Goal: Task Accomplishment & Management: Complete application form

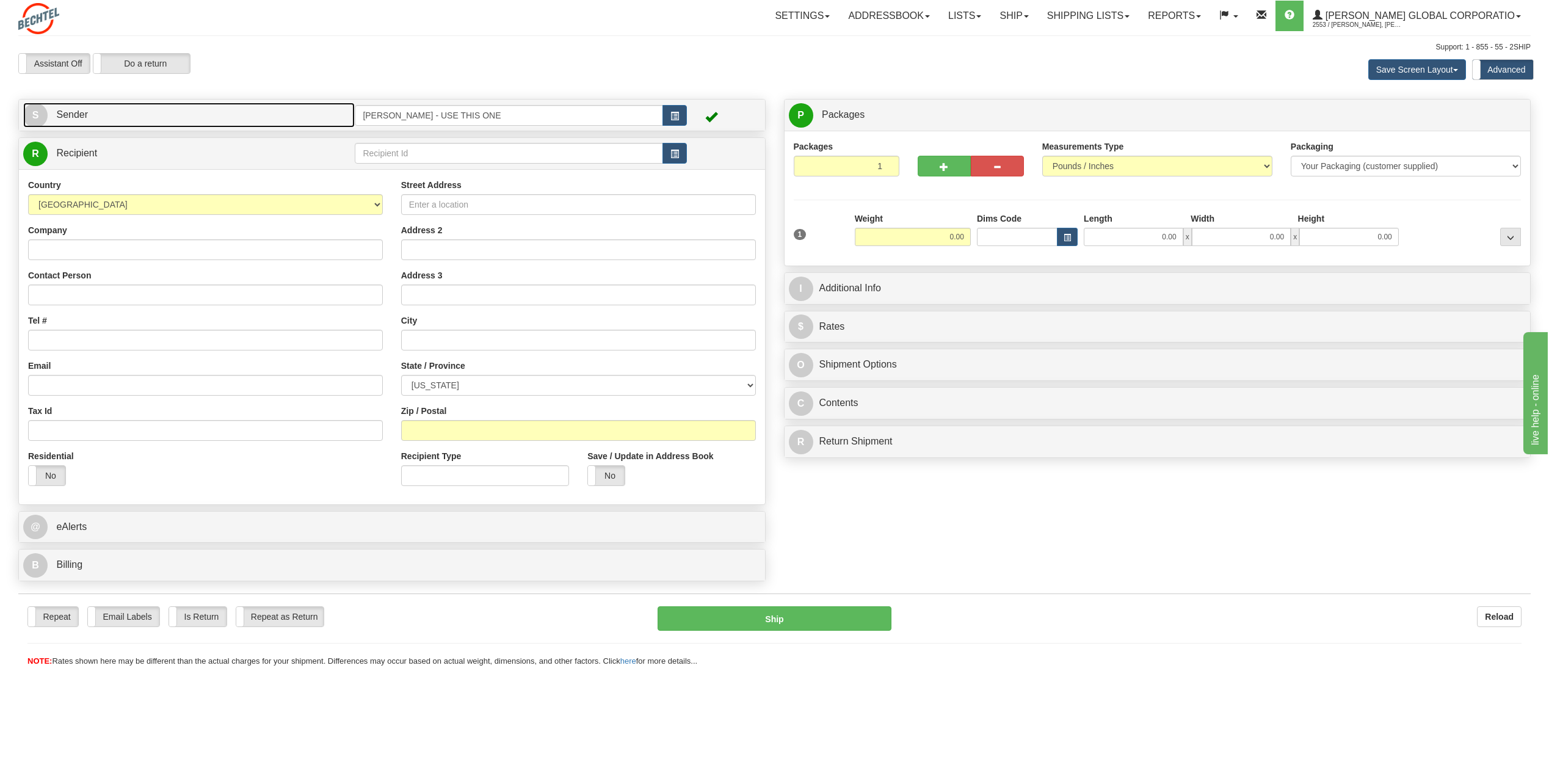
click at [43, 115] on span "S" at bounding box center [35, 115] width 24 height 24
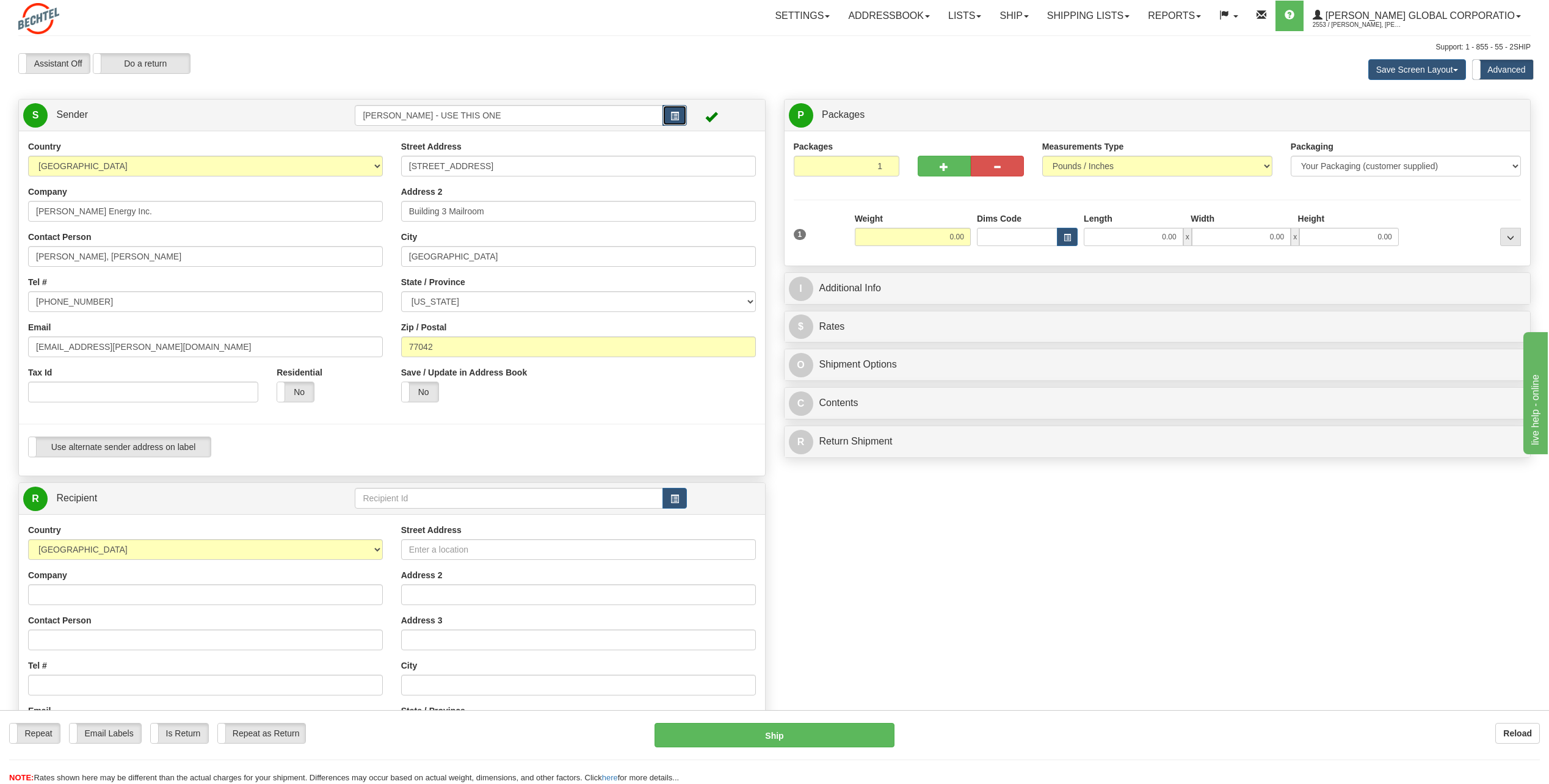
click at [677, 112] on span "button" at bounding box center [675, 116] width 9 height 8
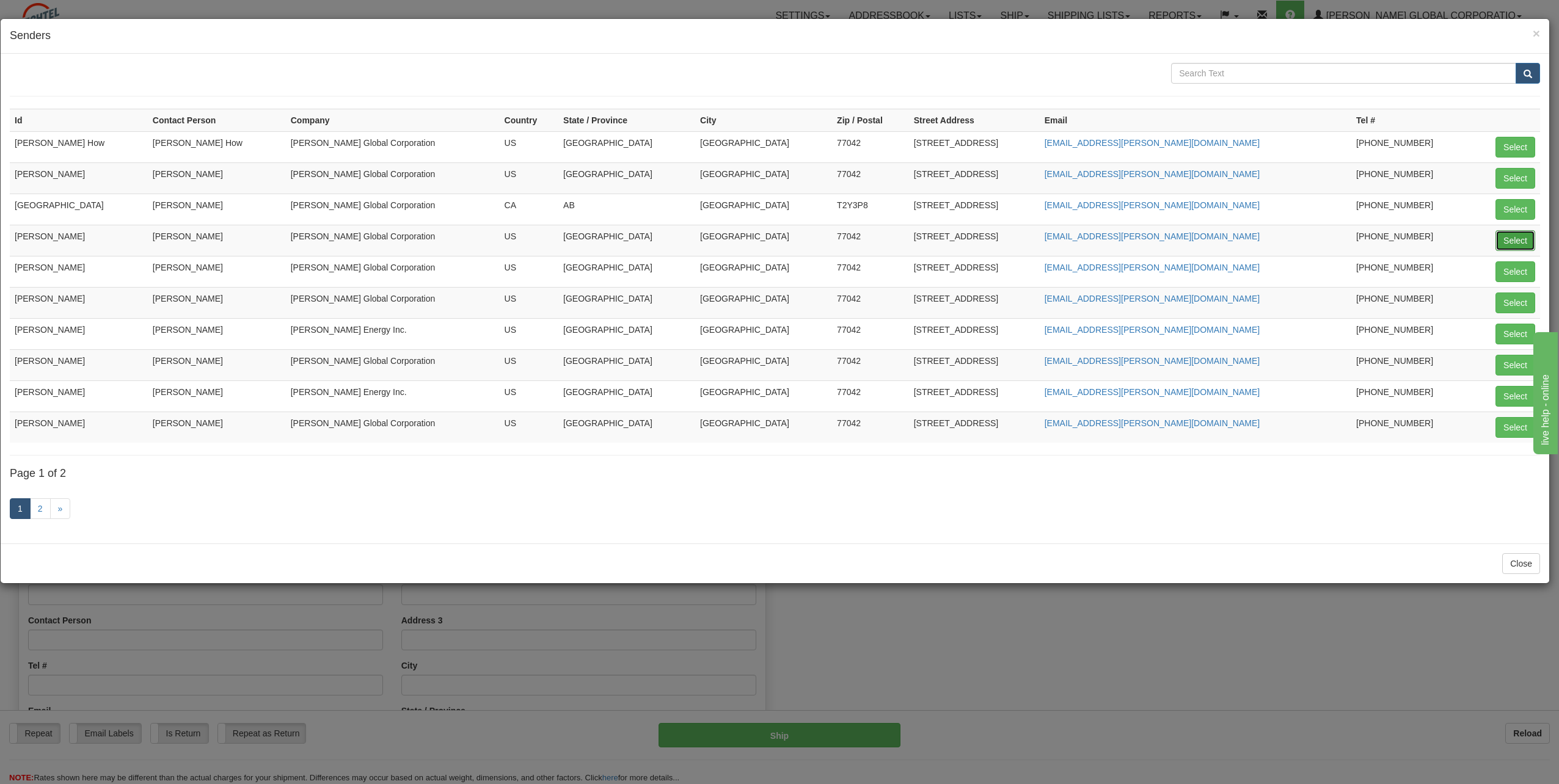
click at [1517, 237] on button "Select" at bounding box center [1515, 240] width 40 height 21
type input "[PERSON_NAME]"
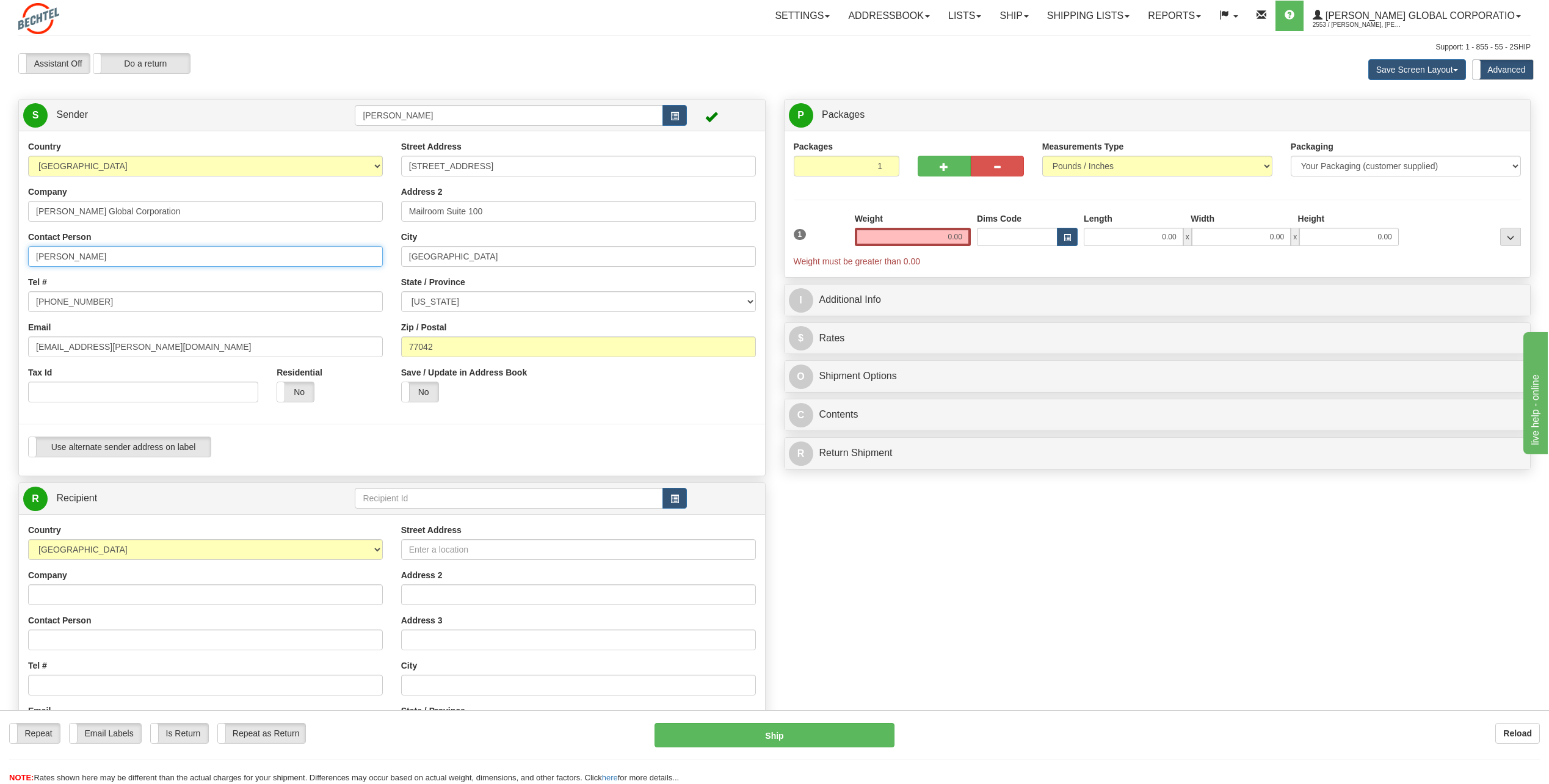
click at [105, 254] on input "[PERSON_NAME]" at bounding box center [205, 257] width 355 height 21
type input "C"
type input "[PERSON_NAME]"
click at [110, 305] on input "[PHONE_NUMBER]" at bounding box center [205, 302] width 355 height 21
type input "713 235-2369"
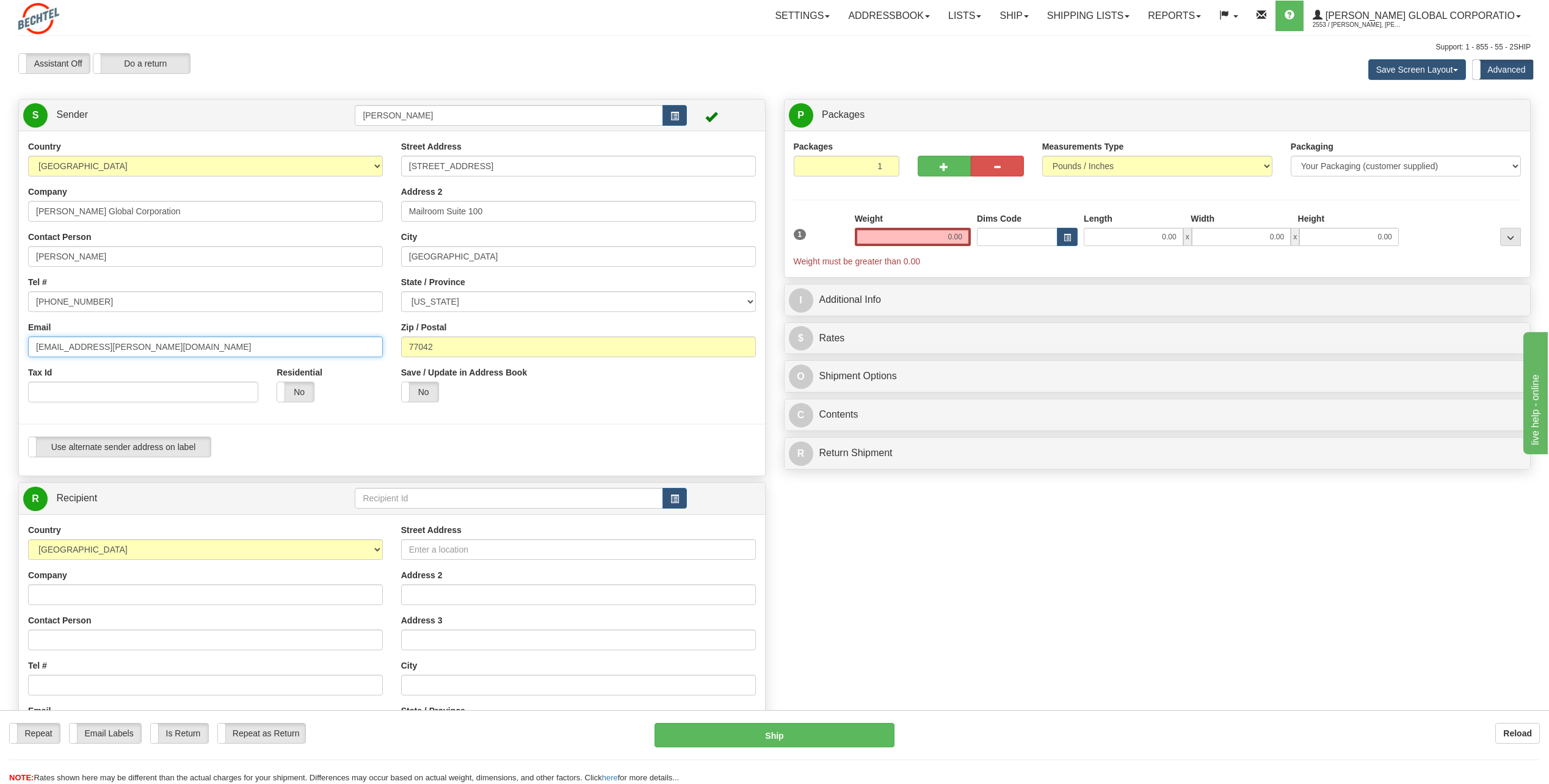
drag, startPoint x: 76, startPoint y: 348, endPoint x: -2, endPoint y: 340, distance: 78.4
click at [0, 340] on html "Training Course Close Toggle navigation Settings Shipping Preferences New Sende…" at bounding box center [774, 392] width 1549 height 784
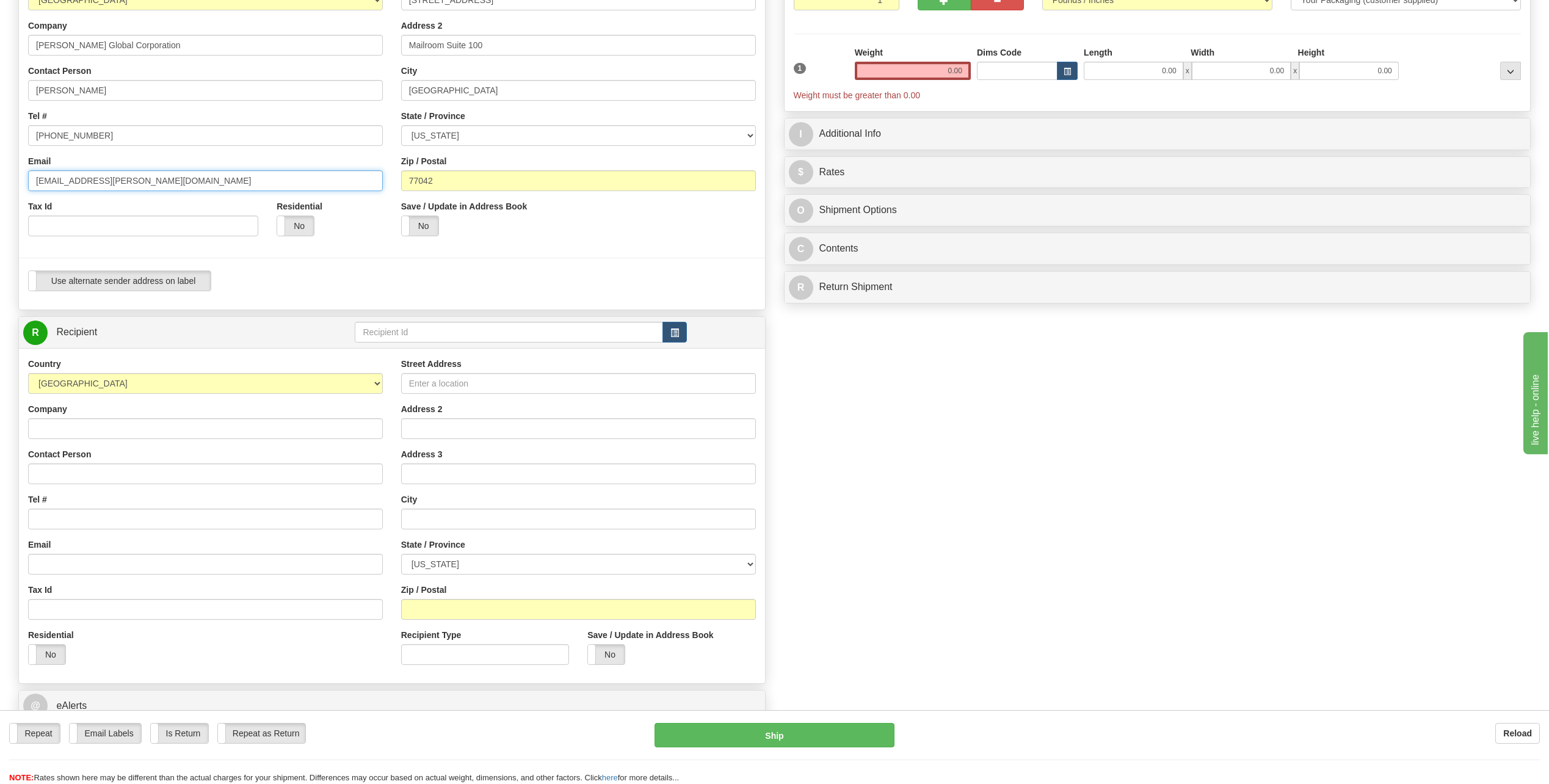
scroll to position [183, 0]
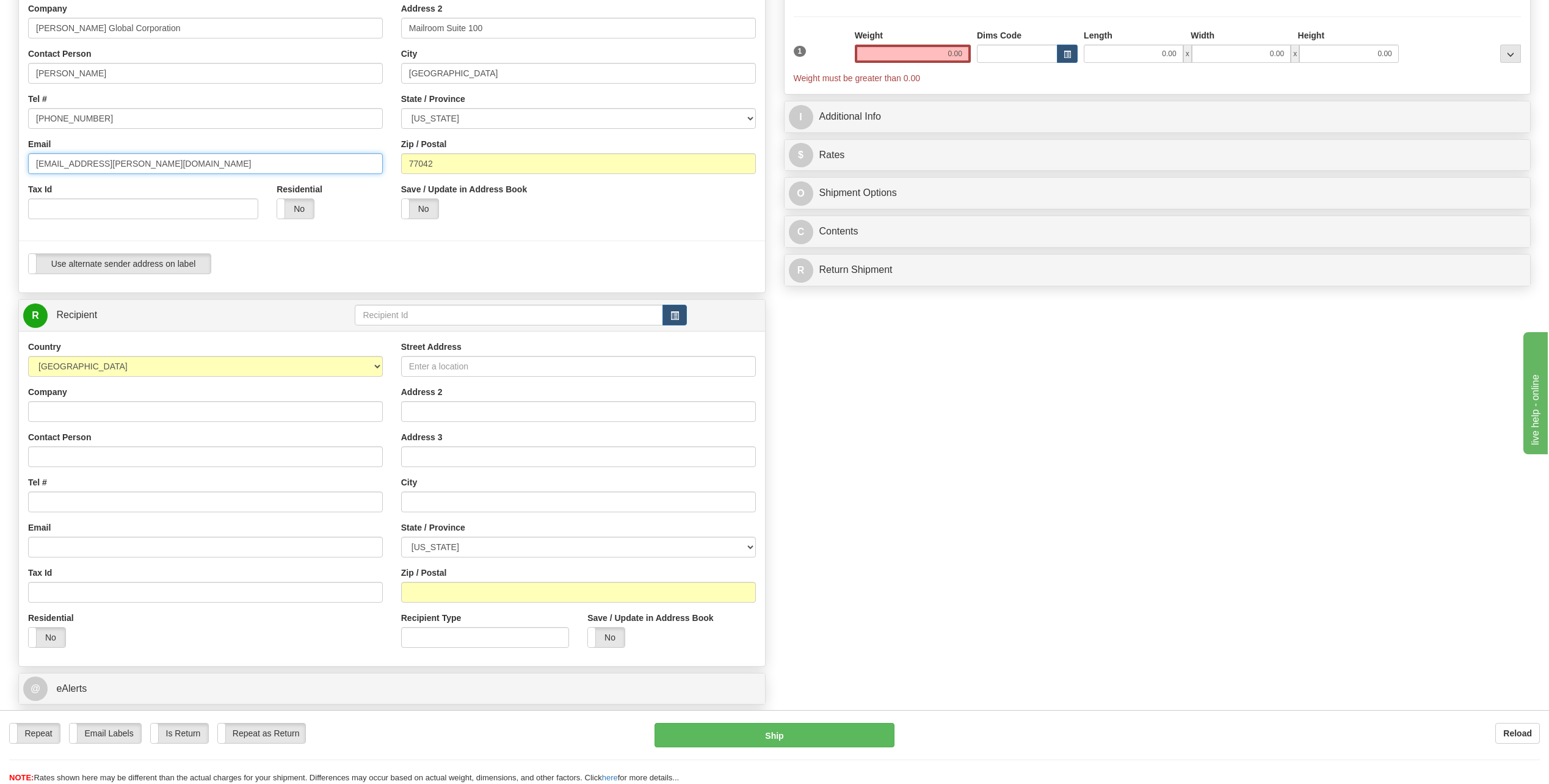
type input "[EMAIL_ADDRESS][PERSON_NAME][DOMAIN_NAME]"
click at [119, 418] on input "Company" at bounding box center [205, 412] width 355 height 21
type input "Houston Marathon Committee"
click at [83, 458] on input "Contact Person" at bounding box center [205, 457] width 355 height 21
type input "Augie Rayner"
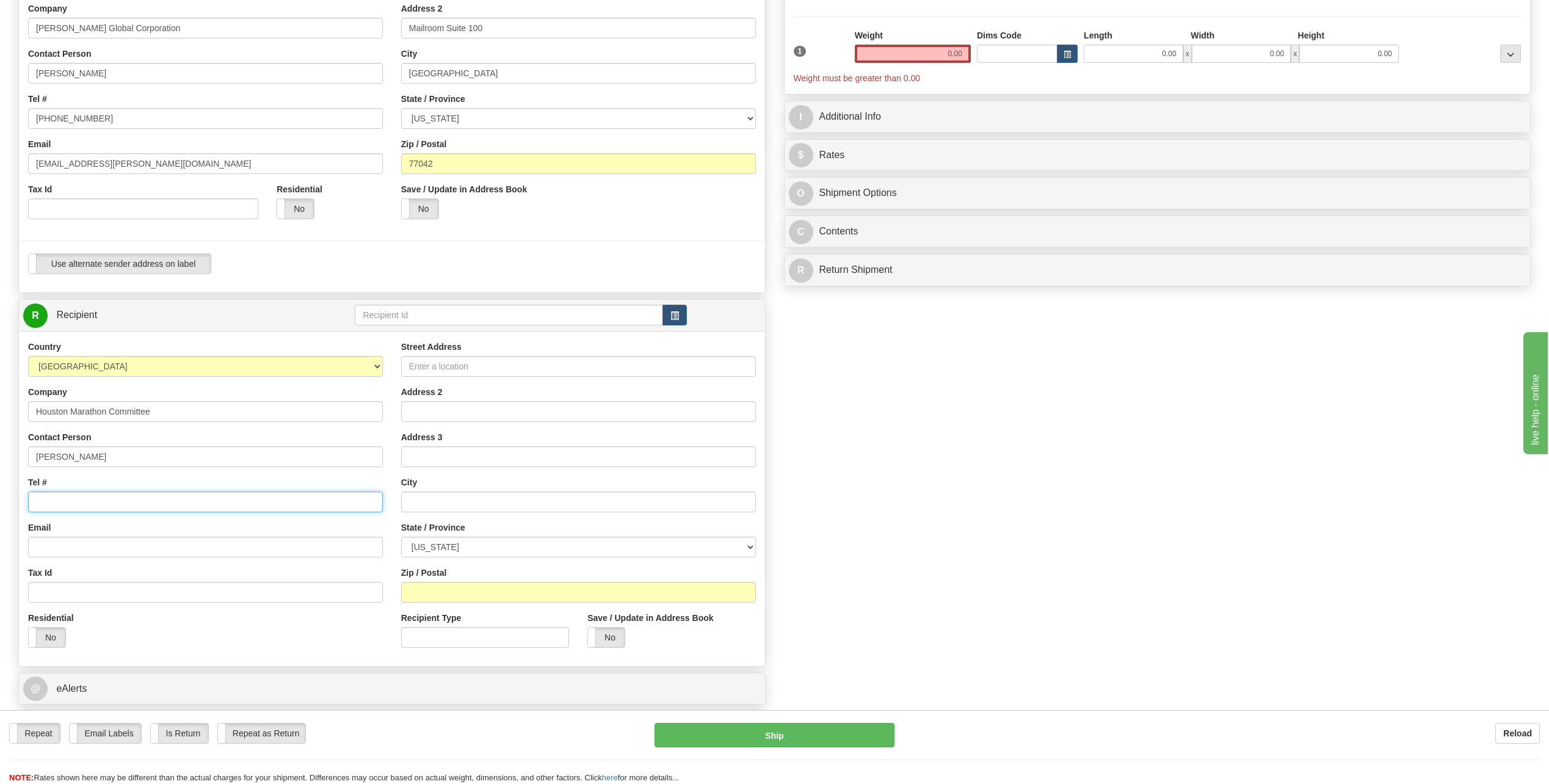
click at [62, 498] on input "Tel #" at bounding box center [205, 502] width 355 height 21
type input "713 957-3453"
click at [449, 358] on input "Street Address" at bounding box center [579, 366] width 355 height 21
type input "720 North Post oak Road"
click at [447, 409] on input "Address 2" at bounding box center [579, 412] width 355 height 21
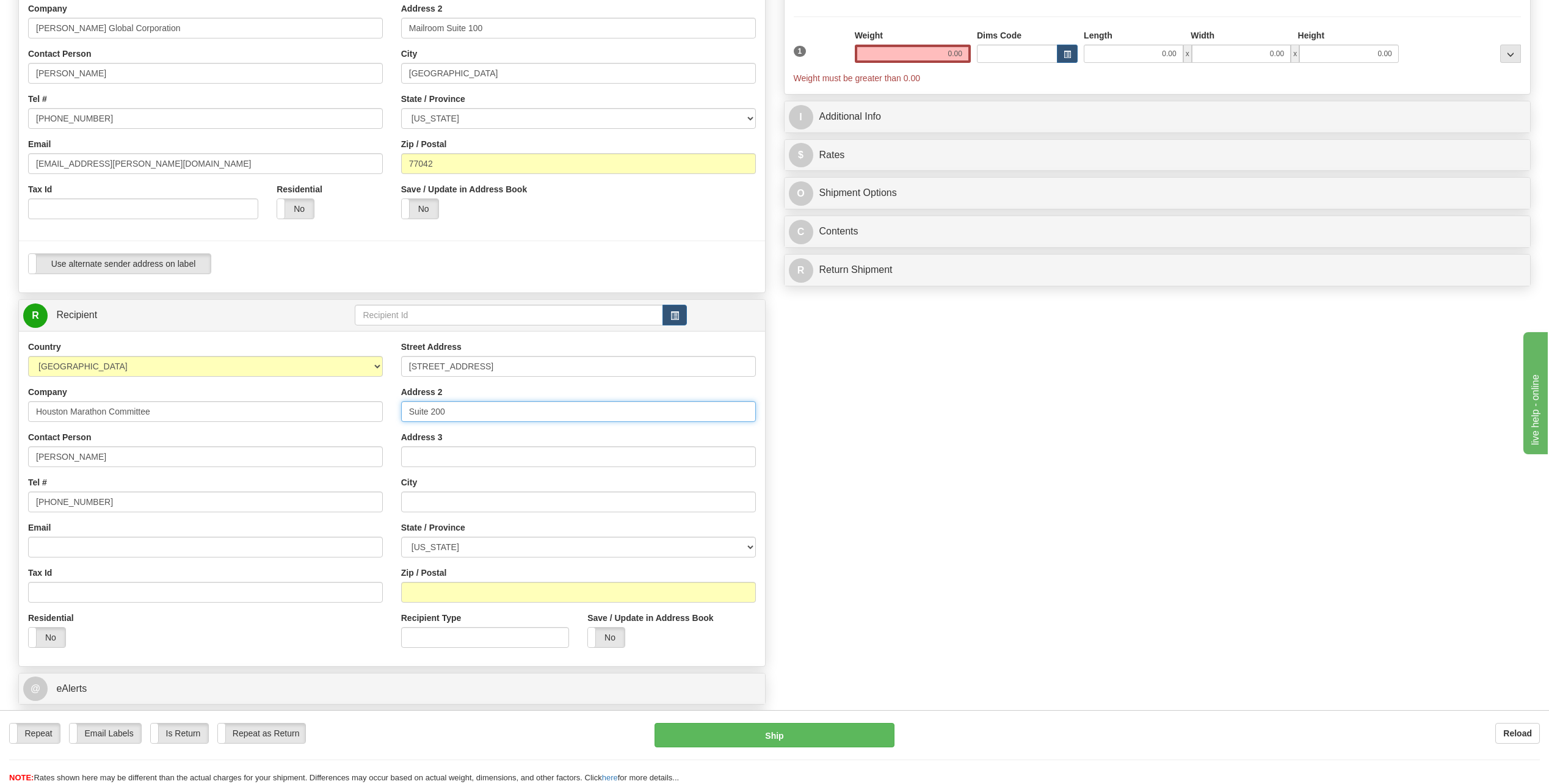
type input "Suite 200"
drag, startPoint x: 948, startPoint y: 47, endPoint x: 1038, endPoint y: 62, distance: 91.2
click at [1038, 62] on div "1 Weight 0.00 Dims Code 0.00" at bounding box center [1157, 57] width 734 height 55
type input "0.50"
click at [749, 543] on select "ALABAMA ALASKA ARIZONA ARKANSAS Armed Forces America Armed Forces Europe Armed …" at bounding box center [579, 547] width 355 height 21
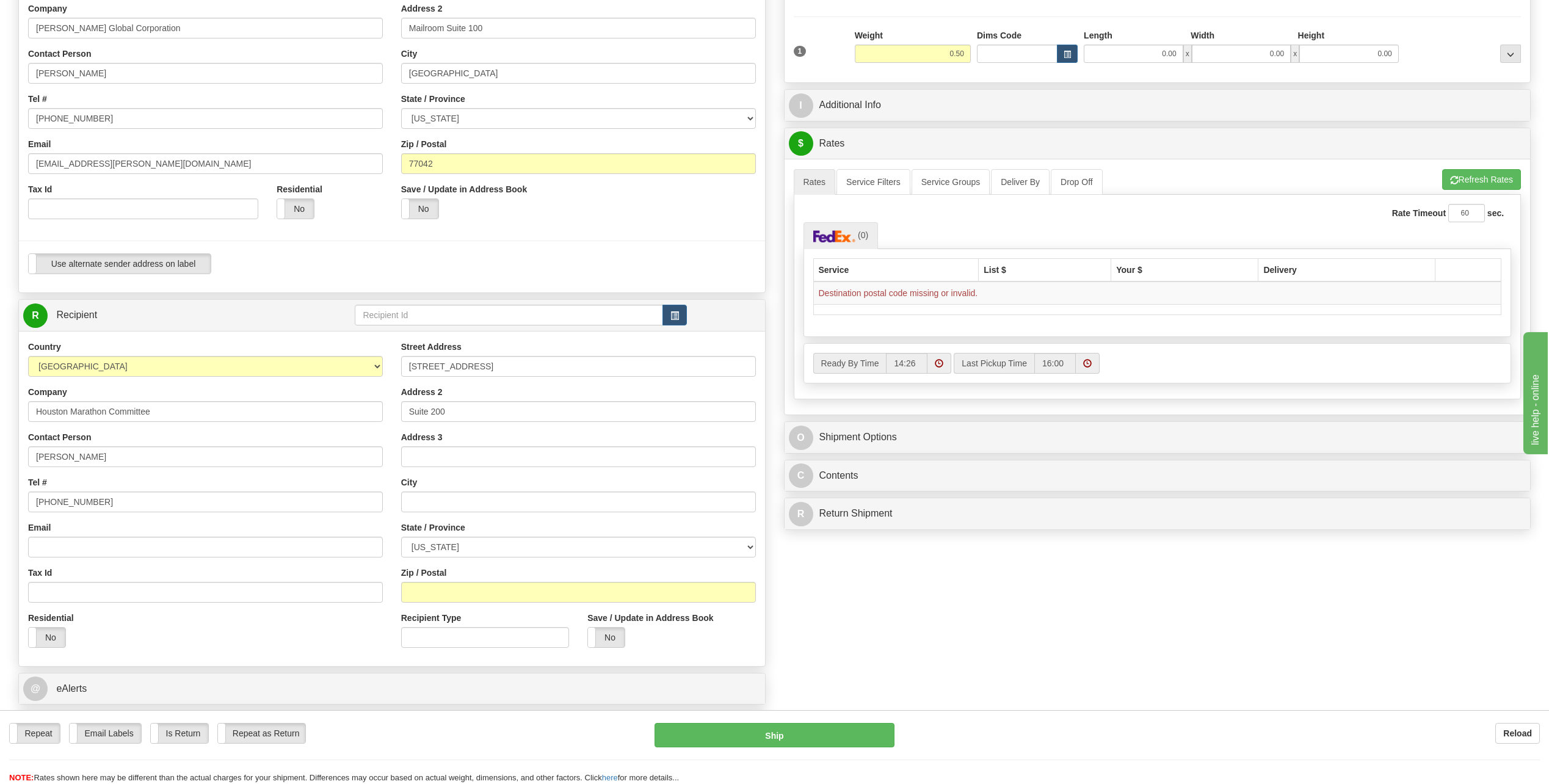
click at [641, 223] on div "Save / Update in Address Book Yes No" at bounding box center [579, 205] width 373 height 45
click at [435, 502] on input "text" at bounding box center [579, 502] width 355 height 21
type input "[GEOGRAPHIC_DATA]"
click at [749, 544] on select "ALABAMA ALASKA ARIZONA ARKANSAS Armed Forces America Armed Forces Europe Armed …" at bounding box center [579, 547] width 355 height 21
select select "[GEOGRAPHIC_DATA]"
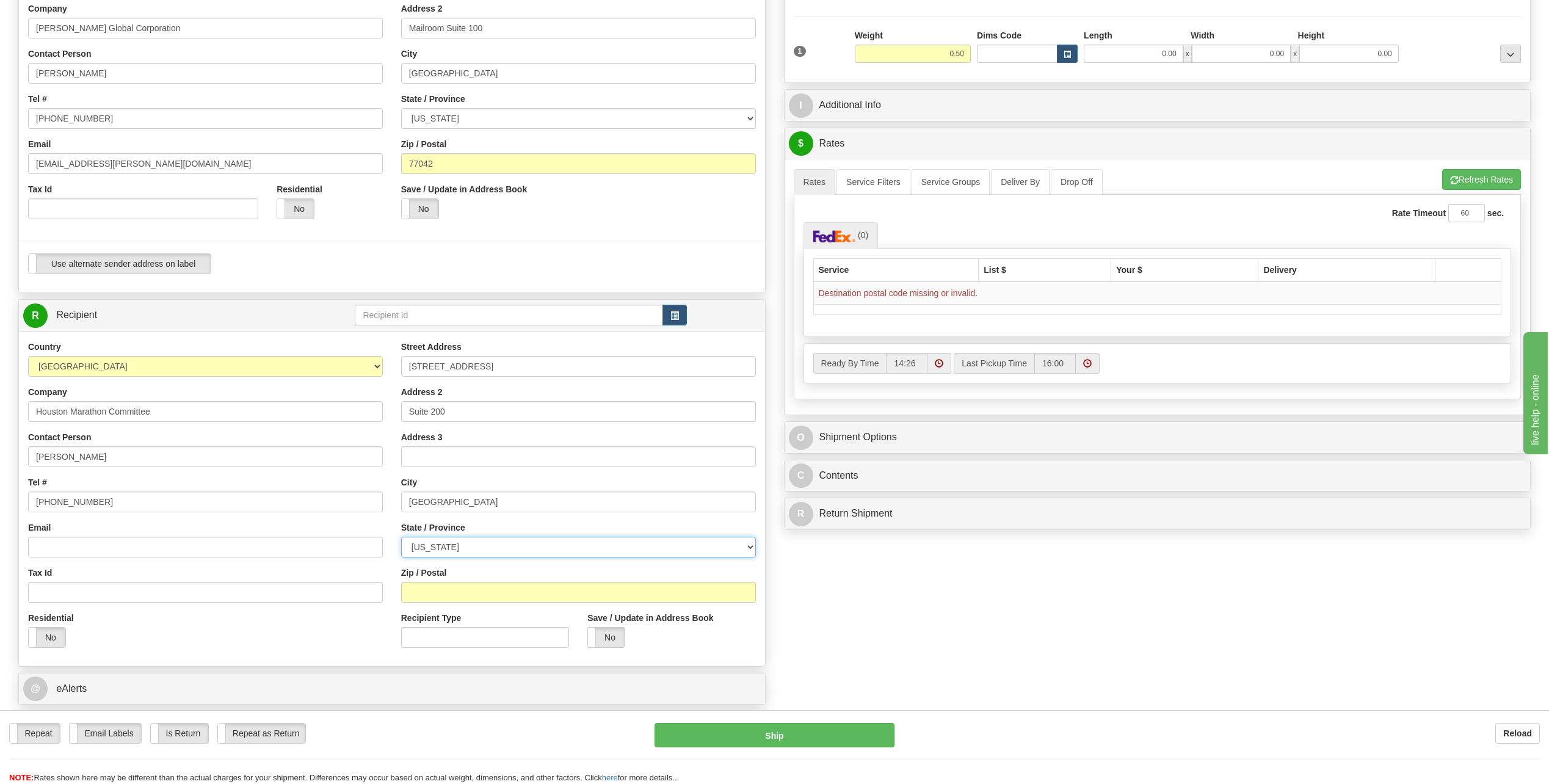
click at [401, 537] on select "ALABAMA ALASKA ARIZONA ARKANSAS Armed Forces America Armed Forces Europe Armed …" at bounding box center [579, 547] width 355 height 21
click at [430, 594] on input "Zip / Postal" at bounding box center [579, 593] width 355 height 21
type input "5"
type input "77024"
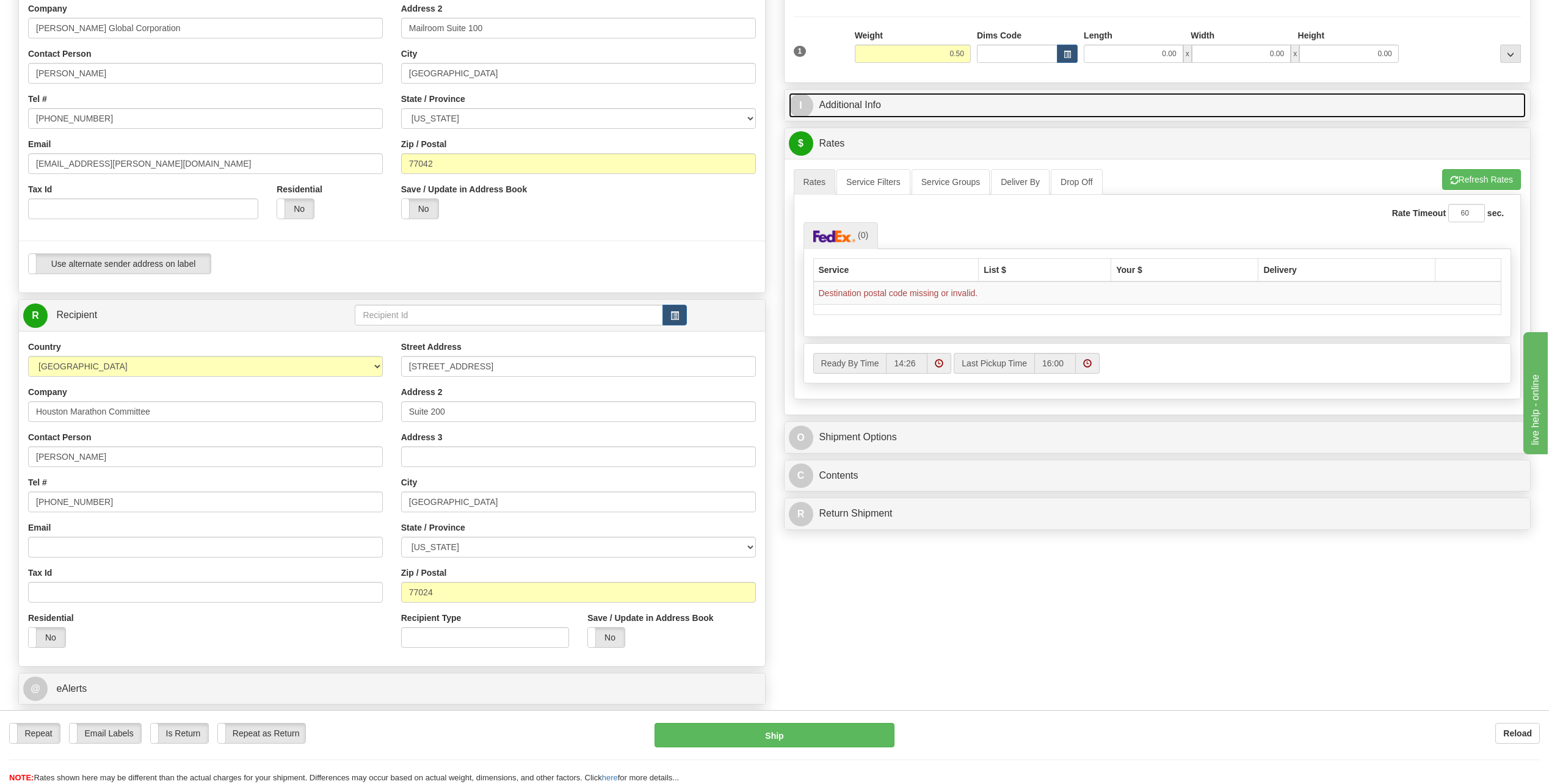
click at [792, 113] on span "I" at bounding box center [801, 105] width 24 height 24
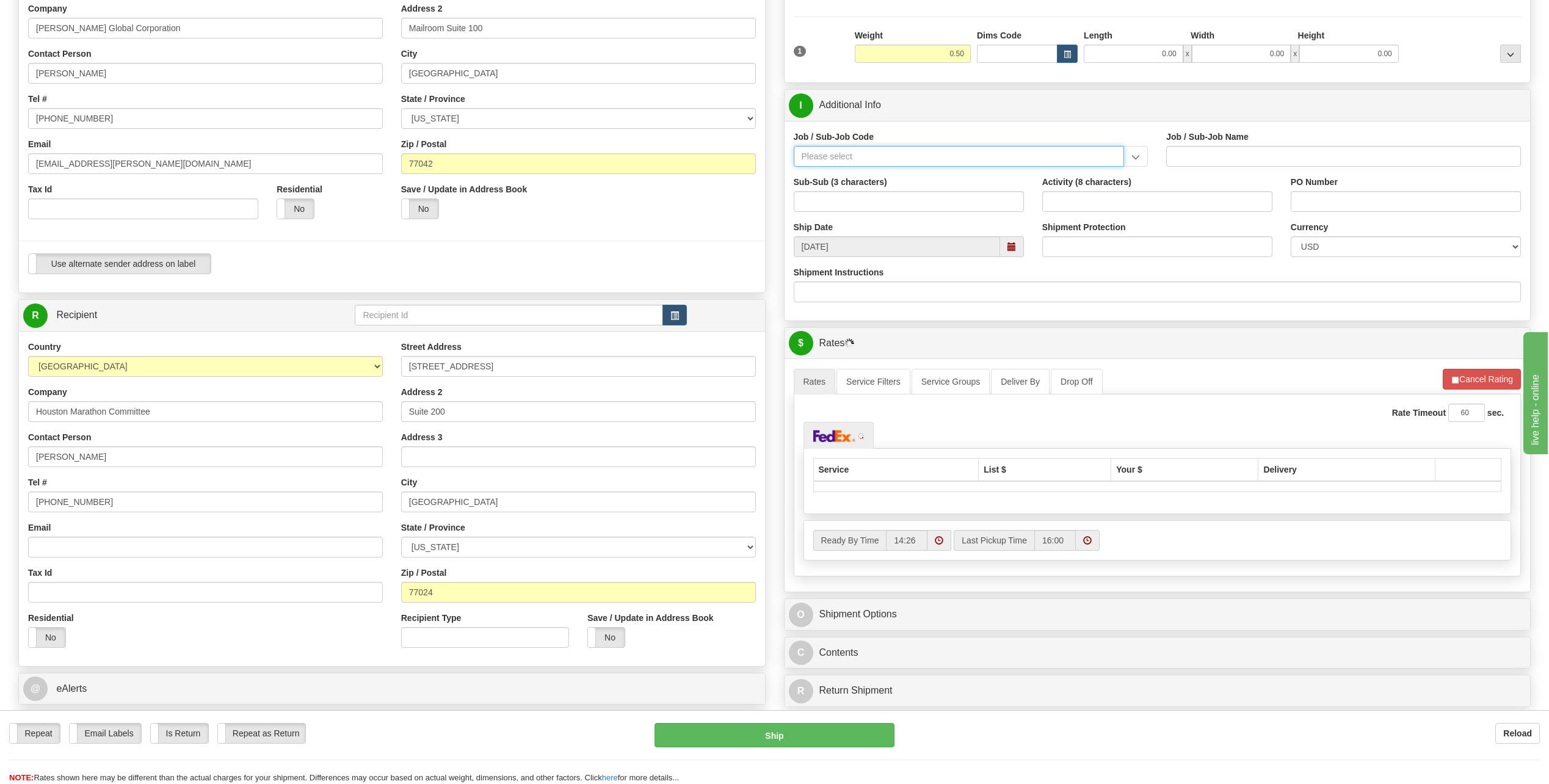
click at [832, 151] on input "Job / Sub-Job Code" at bounding box center [959, 157] width 331 height 21
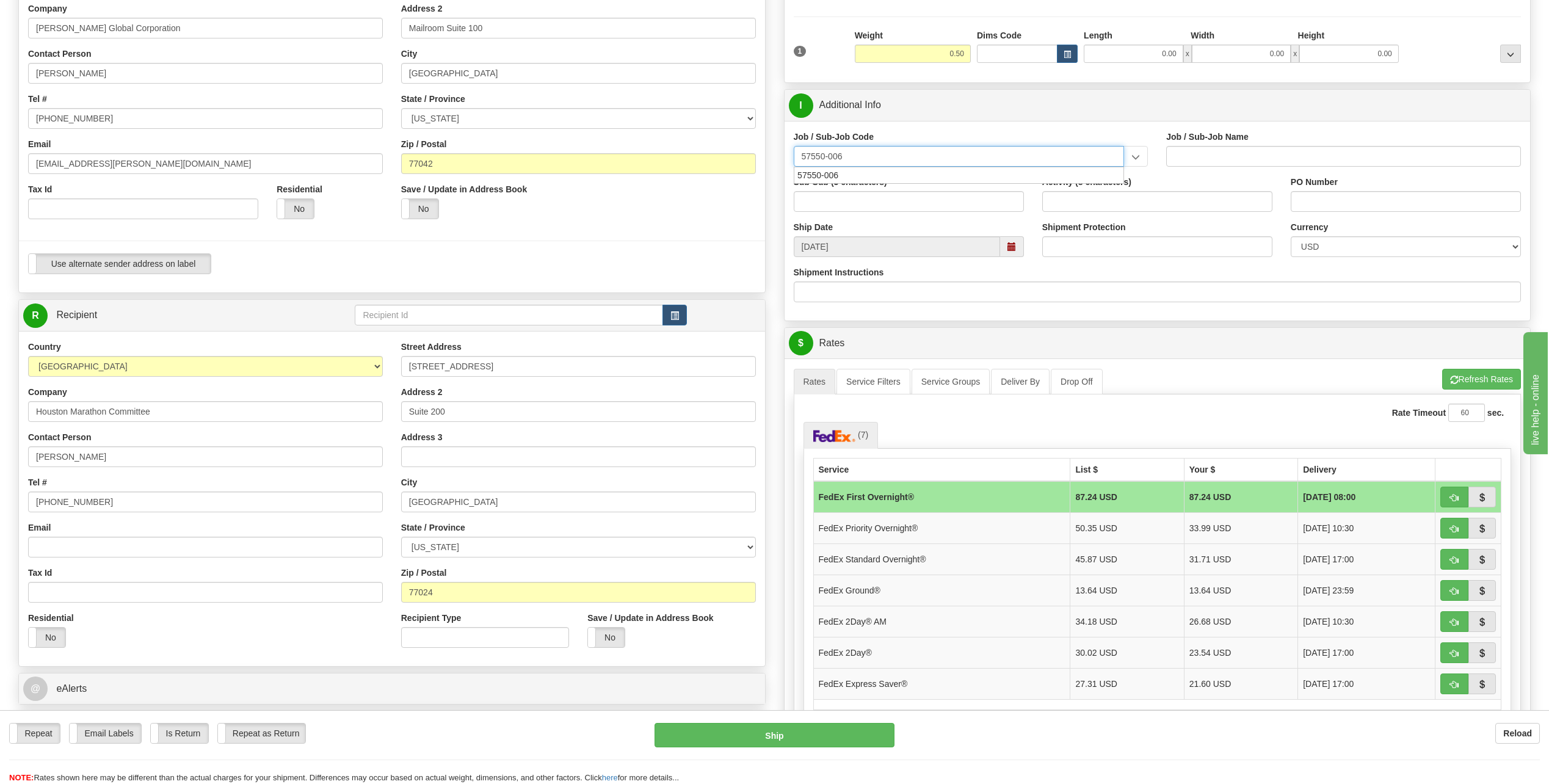
type input "57550-006"
click at [1160, 176] on div "Activity (8 characters)" at bounding box center [1157, 194] width 230 height 36
click at [857, 154] on input "Job / Sub-Job Code" at bounding box center [959, 157] width 331 height 21
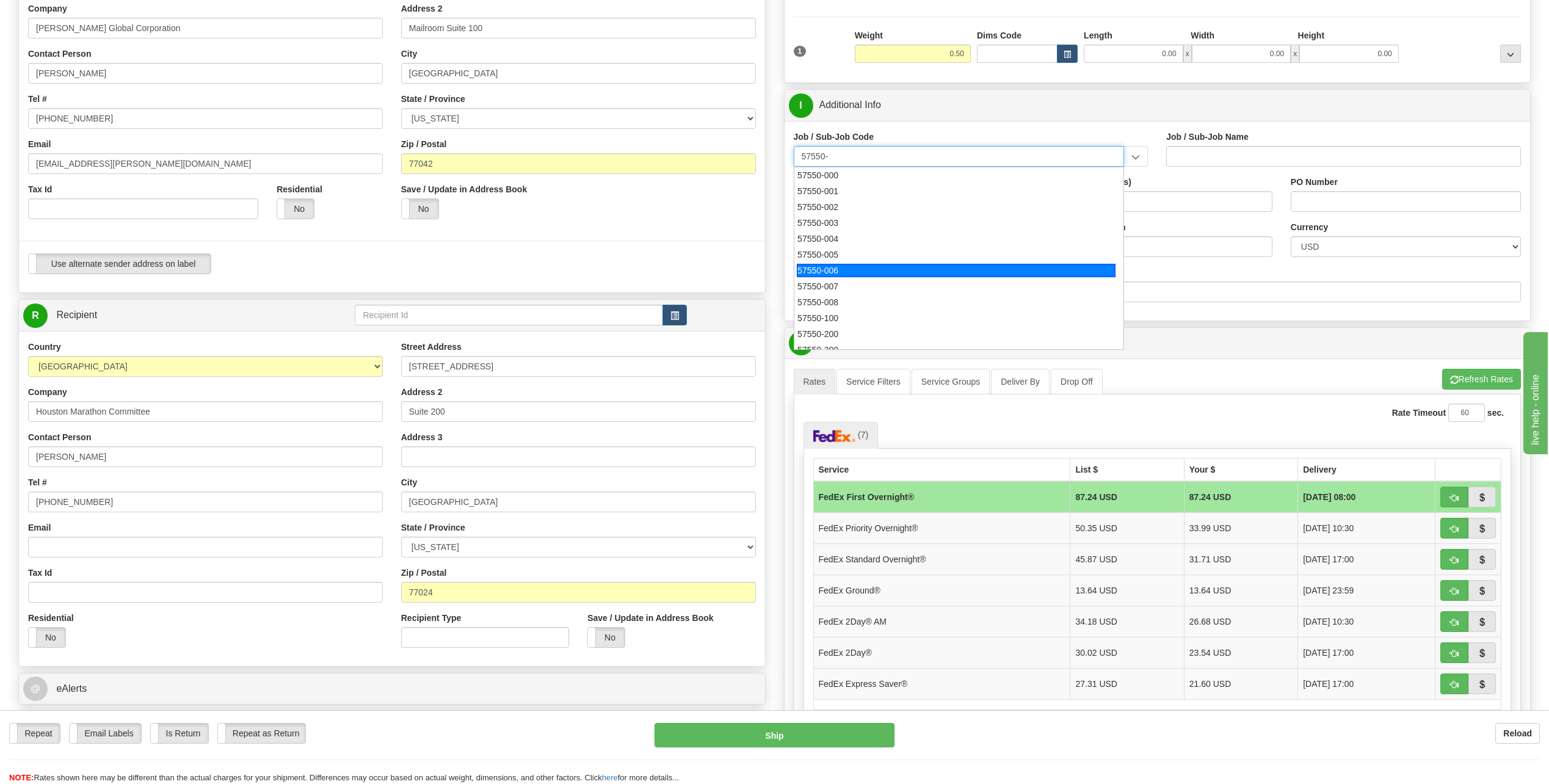
click at [835, 275] on div "57550-006" at bounding box center [956, 271] width 319 height 13
type input "57550-006"
type input "GBU BD BASIC - BD BASIC - MARKETING"
type input "57550-006"
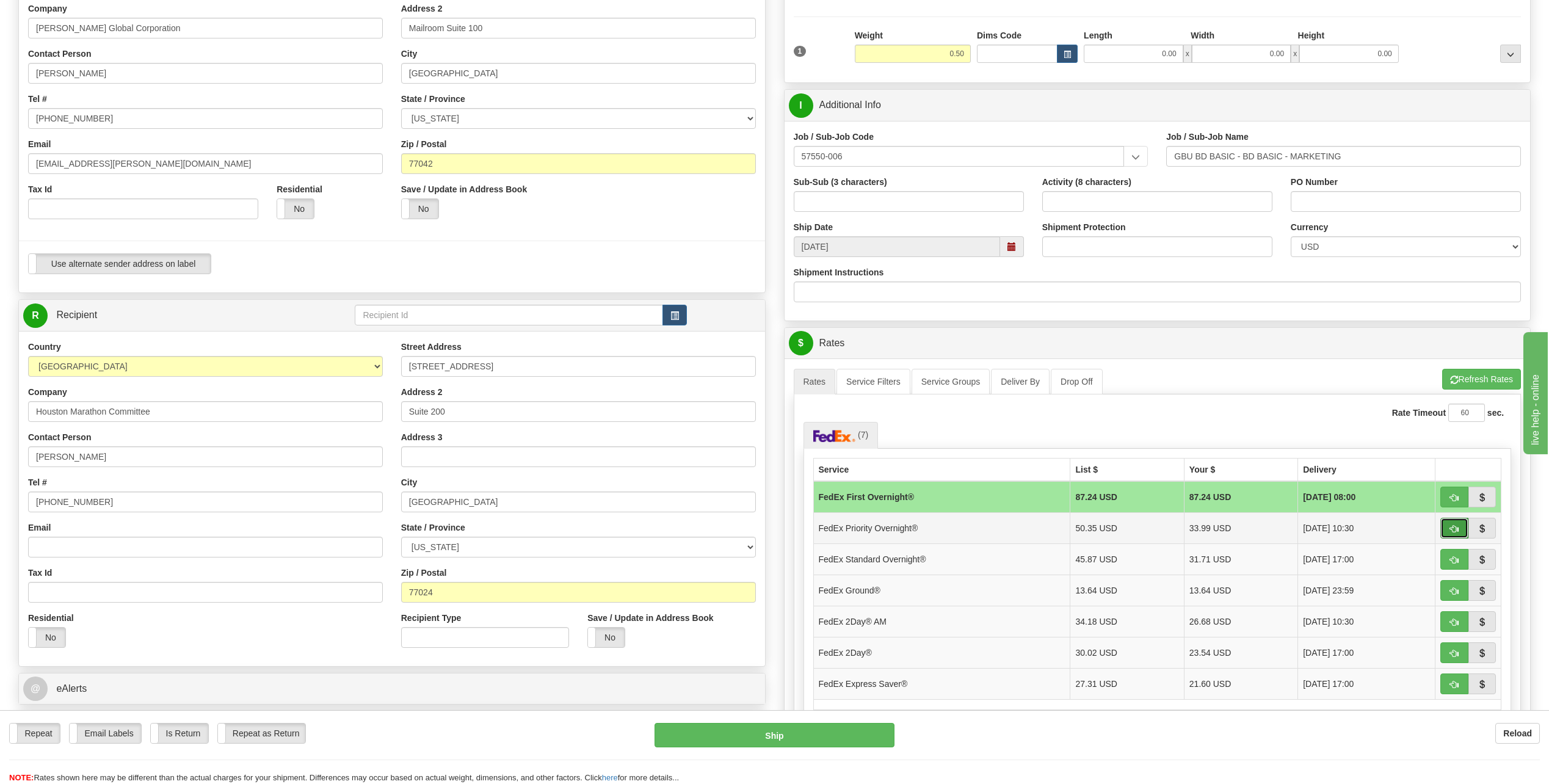
click at [1453, 529] on span "button" at bounding box center [1455, 529] width 9 height 8
type input "01"
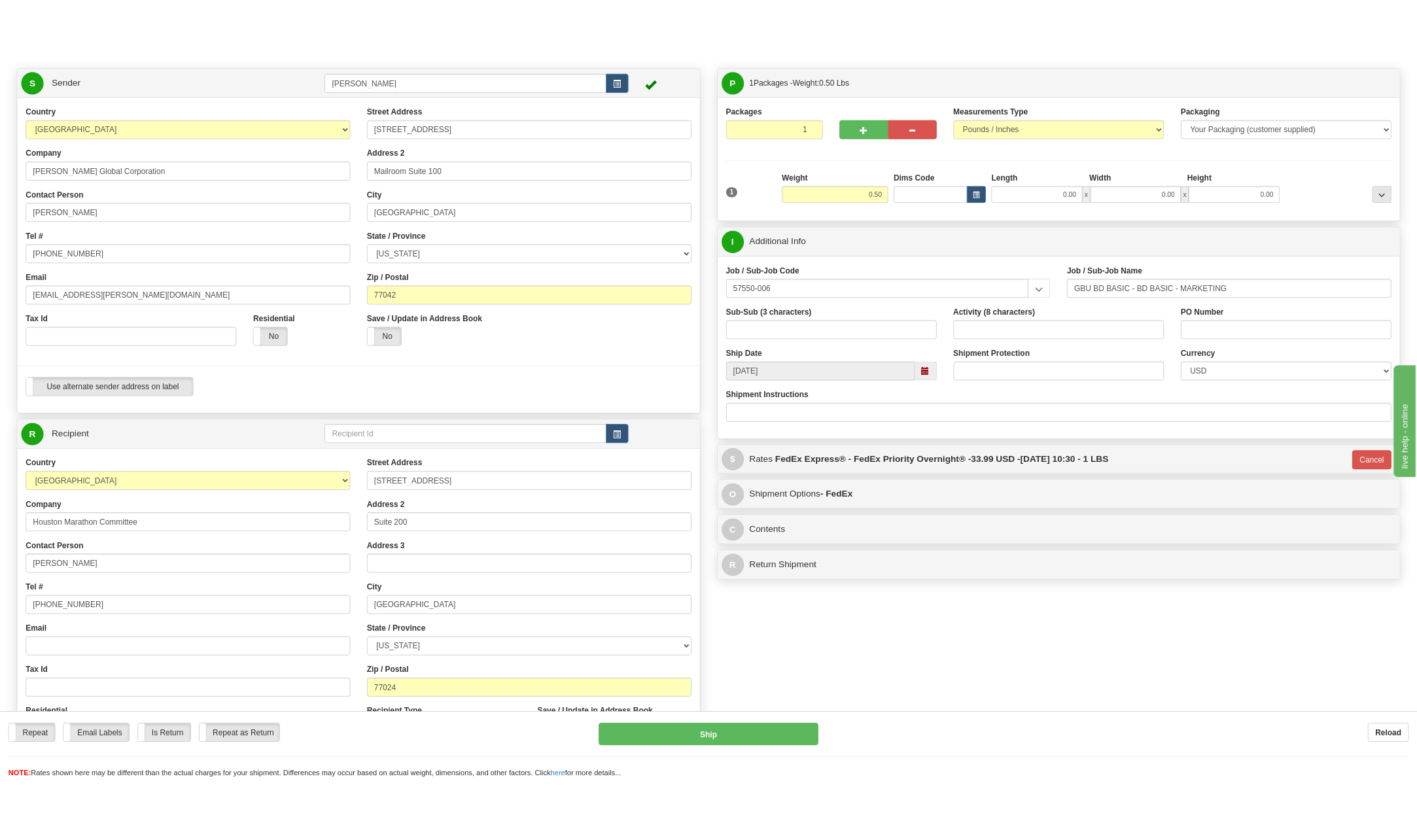
scroll to position [65, 0]
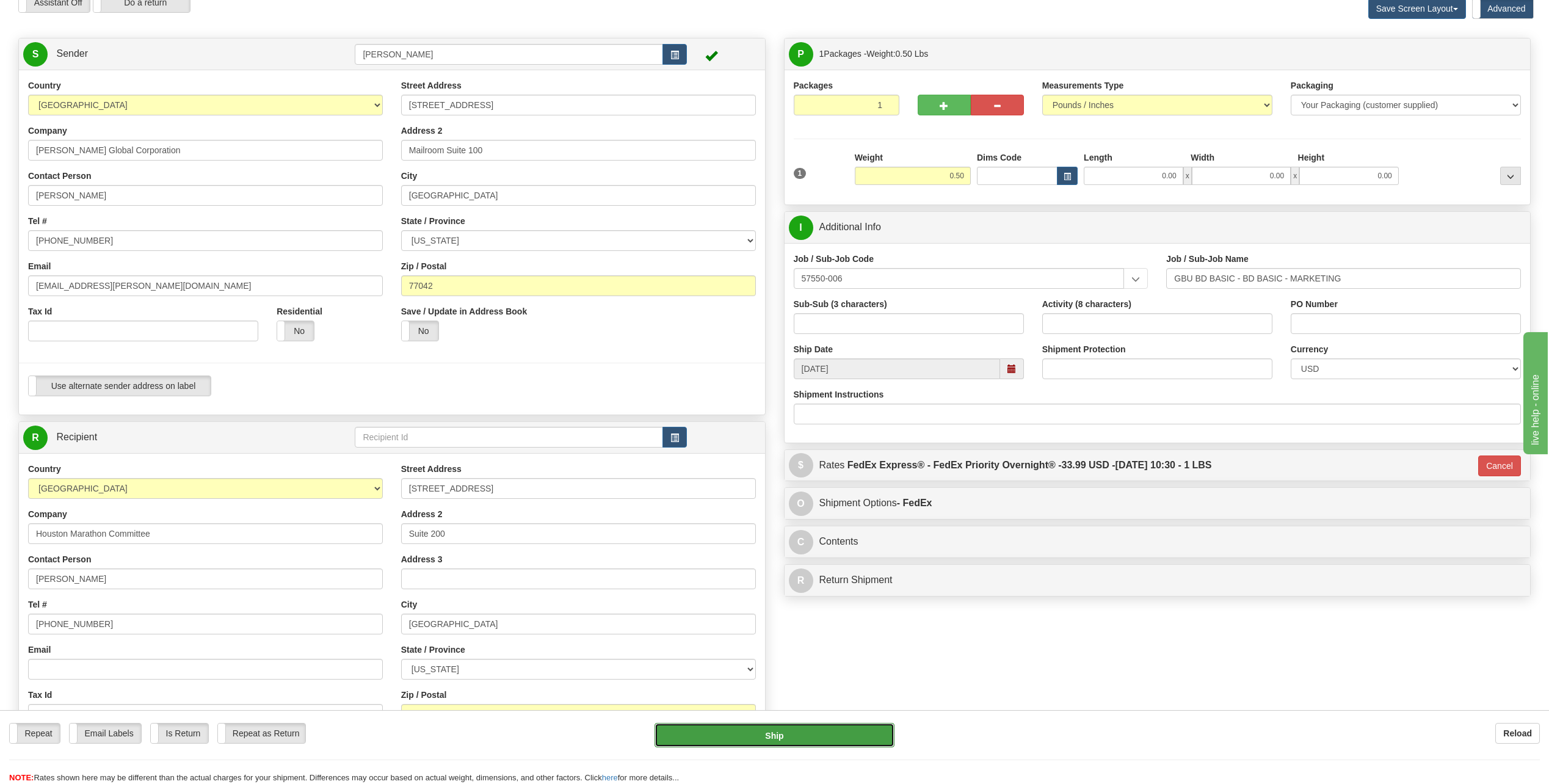
click at [763, 736] on button "Ship" at bounding box center [774, 735] width 240 height 24
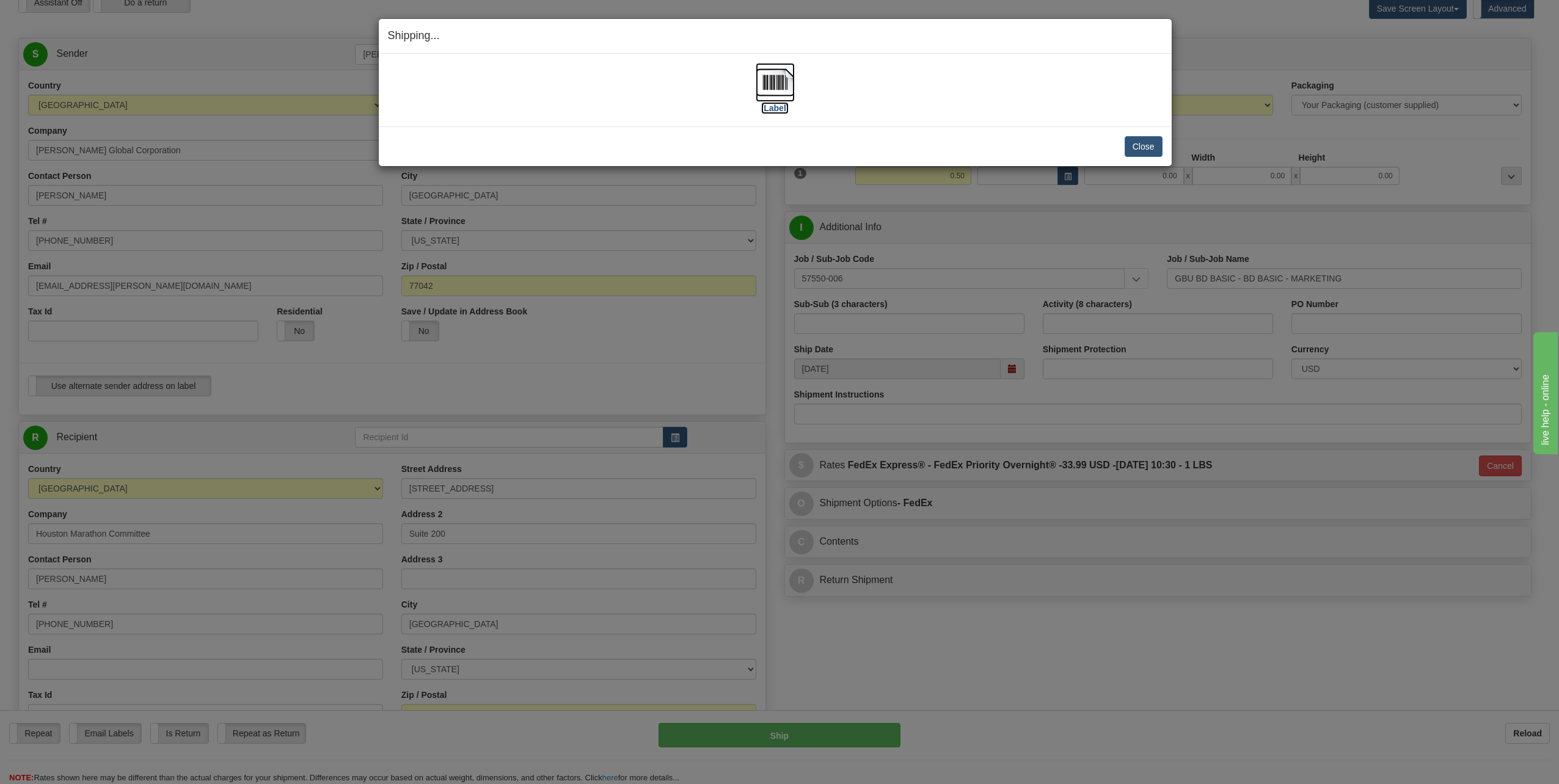
click at [775, 81] on img at bounding box center [775, 82] width 39 height 39
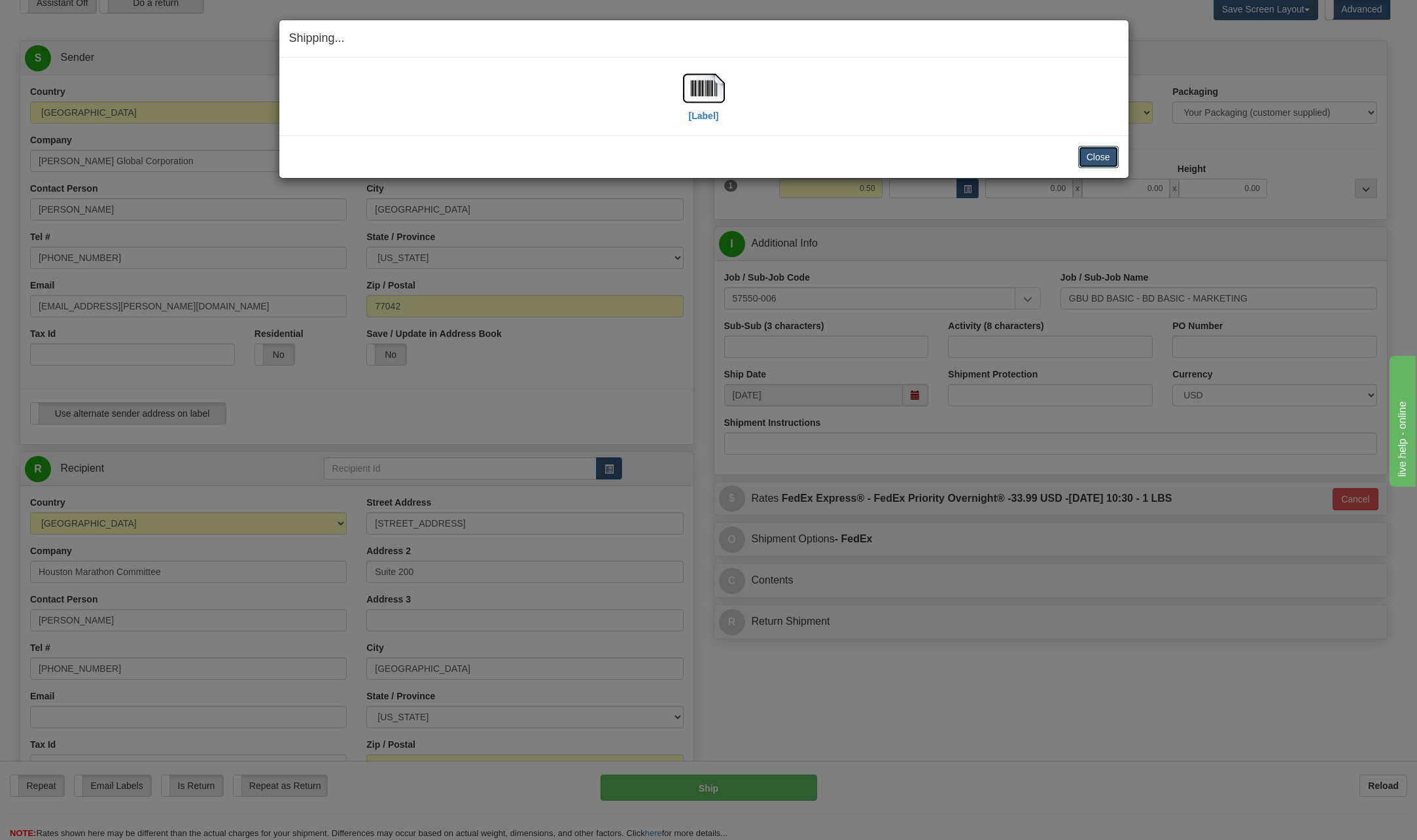
click at [1101, 155] on button "Close" at bounding box center [1098, 157] width 41 height 22
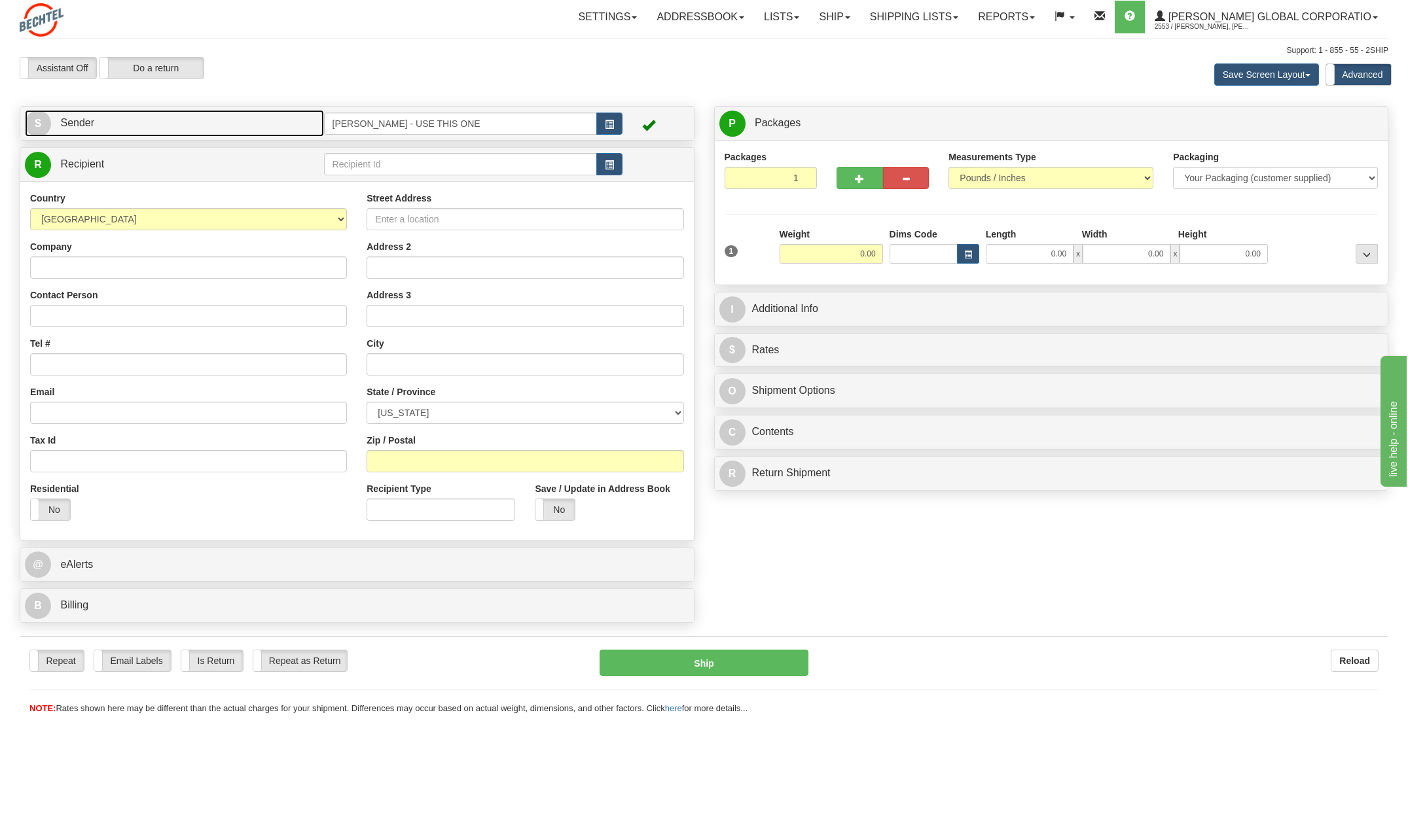
click at [50, 121] on span "S" at bounding box center [37, 123] width 26 height 26
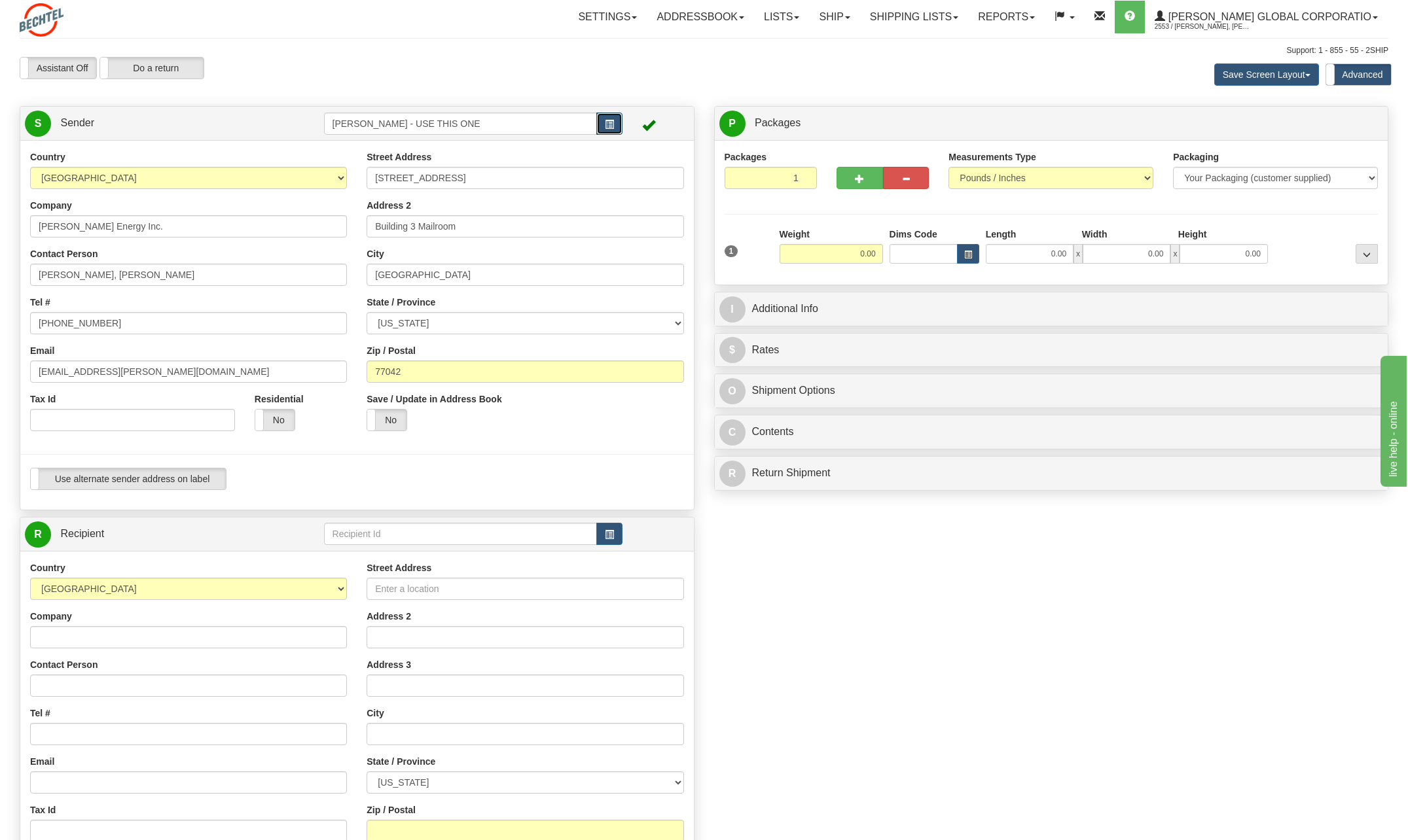
click at [612, 120] on span "button" at bounding box center [610, 124] width 10 height 9
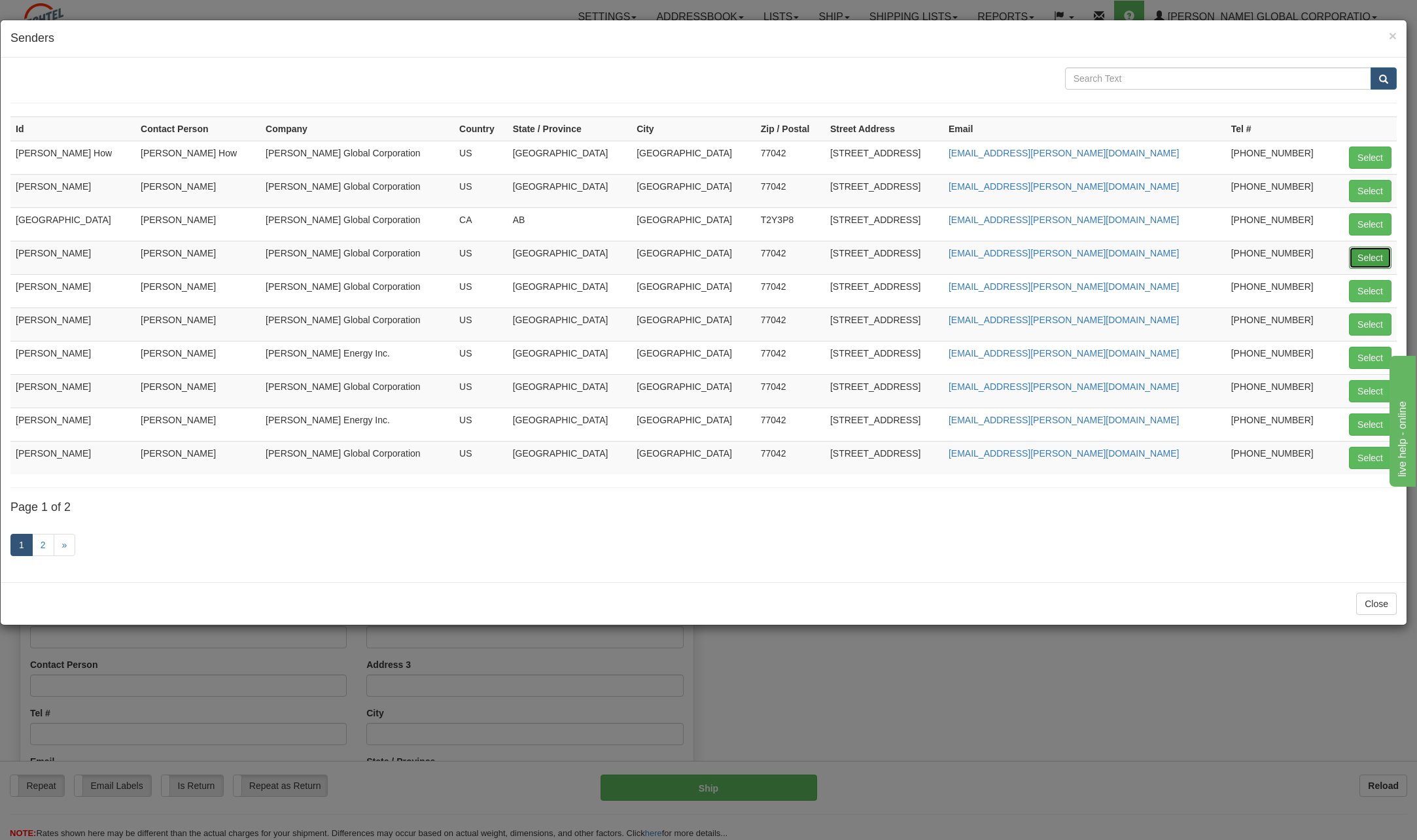
click at [1371, 257] on button "Select" at bounding box center [1370, 257] width 43 height 22
type input "[PERSON_NAME]"
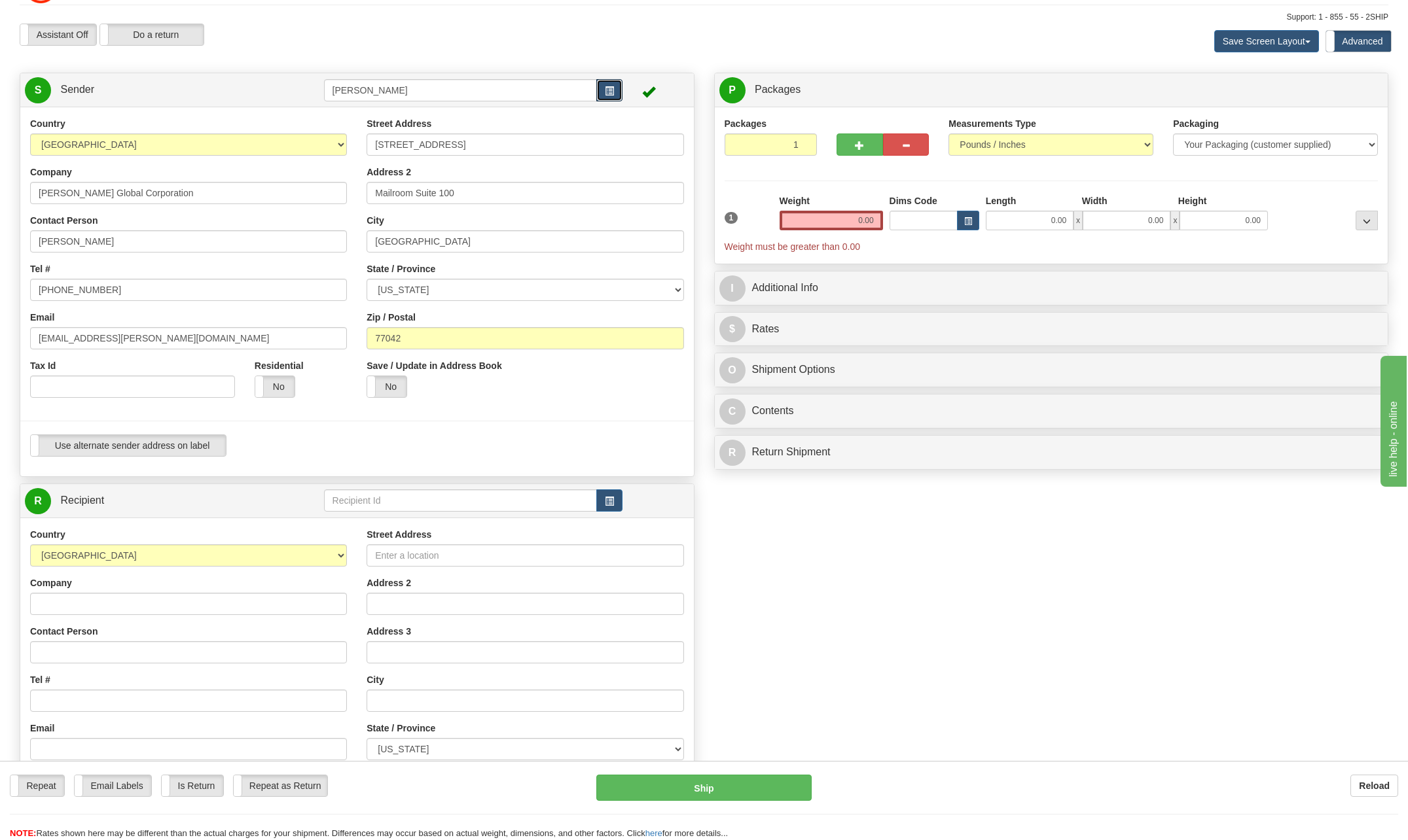
scroll to position [65, 0]
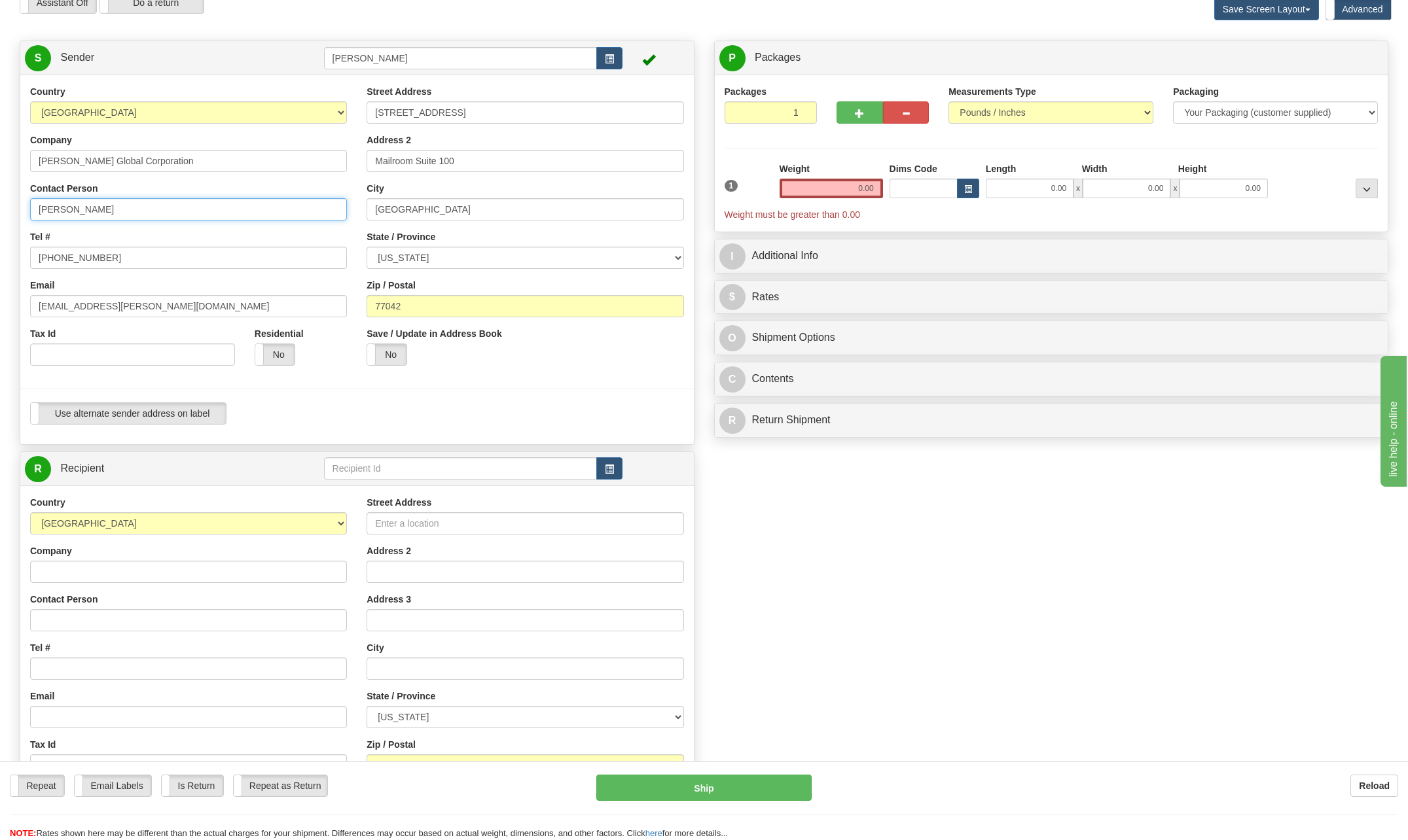
click at [126, 203] on input "[PERSON_NAME]" at bounding box center [188, 209] width 316 height 22
type input "C"
click at [57, 213] on input "Contact Person" at bounding box center [188, 209] width 316 height 22
type input "[PERSON_NAME]"
drag, startPoint x: 449, startPoint y: 176, endPoint x: 405, endPoint y: 282, distance: 114.8
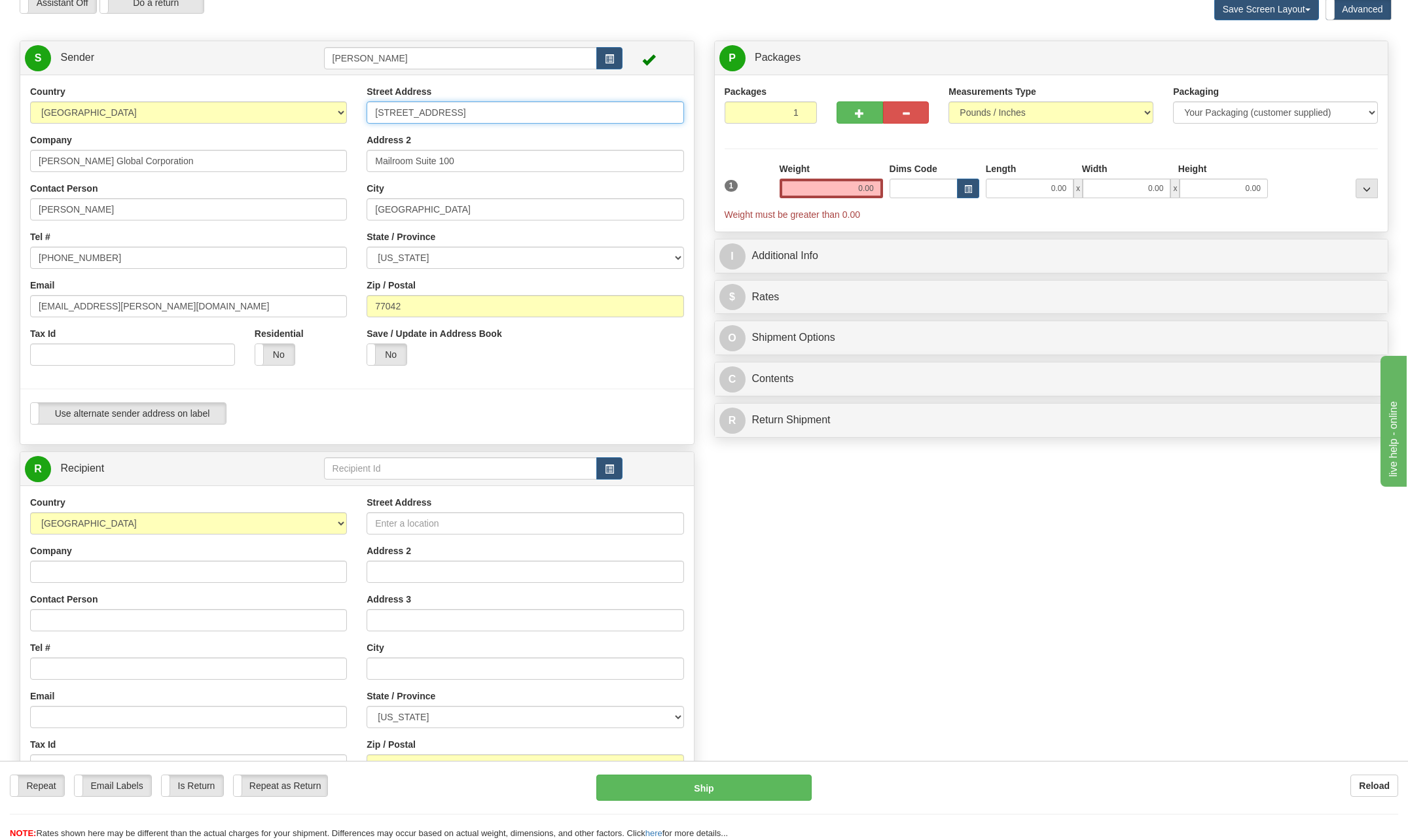
click at [435, 209] on div "Street Address [STREET_ADDRESS] Address 2 Mailroom Suite 100 City [GEOGRAPHIC_D…" at bounding box center [525, 230] width 336 height 291
click at [287, 222] on div "Country [GEOGRAPHIC_DATA] [GEOGRAPHIC_DATA] [GEOGRAPHIC_DATA] [GEOGRAPHIC_DATA]…" at bounding box center [188, 230] width 336 height 291
click at [113, 263] on input "[PHONE_NUMBER]" at bounding box center [188, 257] width 316 height 22
type input "[PHONE_NUMBER]"
drag, startPoint x: 80, startPoint y: 305, endPoint x: 1, endPoint y: 304, distance: 79.0
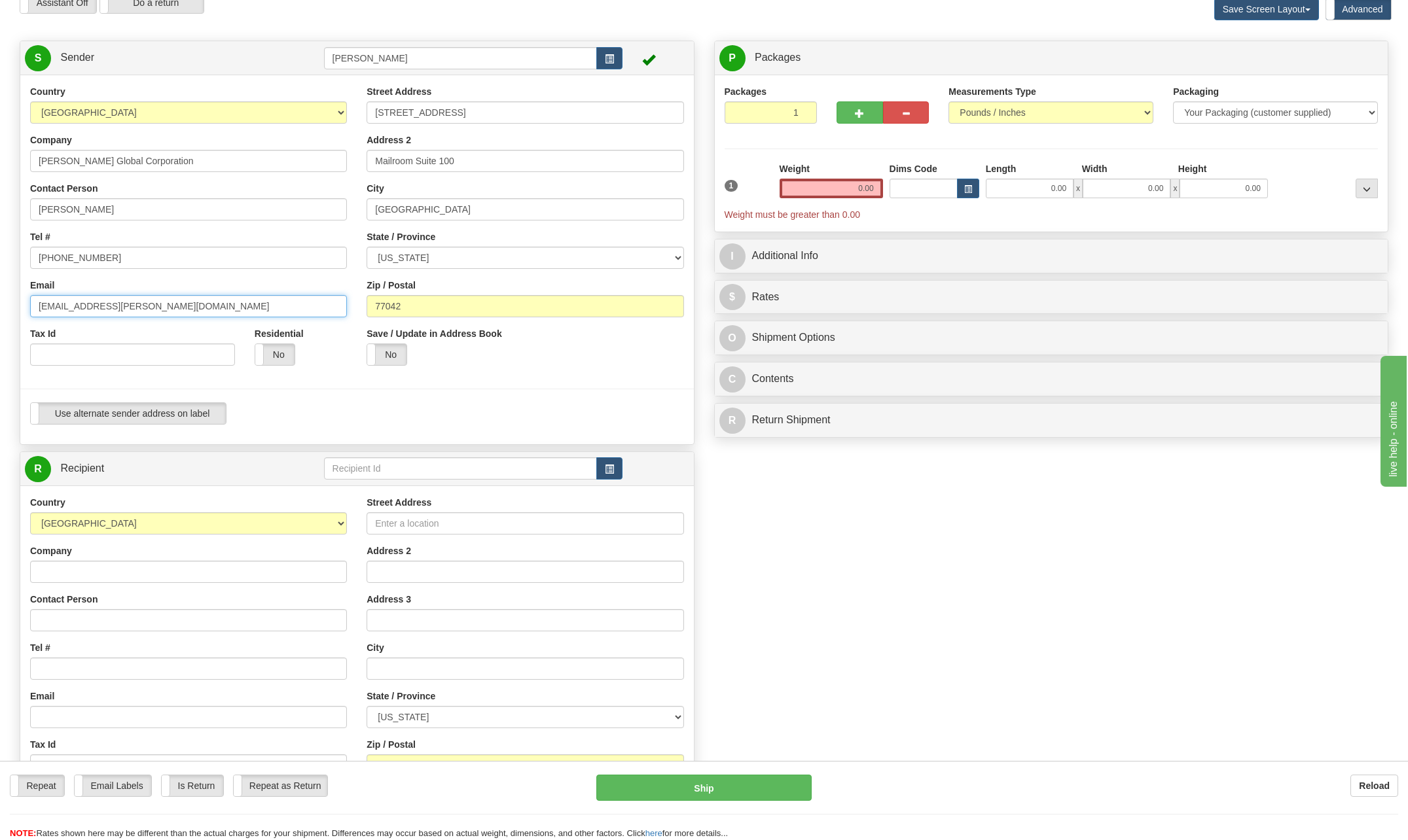
click at [1, 304] on div "Toggle navigation Settings Shipping Preferences Fields Preferences New" at bounding box center [704, 467] width 1408 height 1066
type input "[EMAIL_ADDRESS][PERSON_NAME][DOMAIN_NAME]"
drag, startPoint x: 851, startPoint y: 184, endPoint x: 997, endPoint y: 195, distance: 146.4
click at [996, 195] on div "1 Weight 0.00 Dims Code 0.00" at bounding box center [1051, 192] width 661 height 59
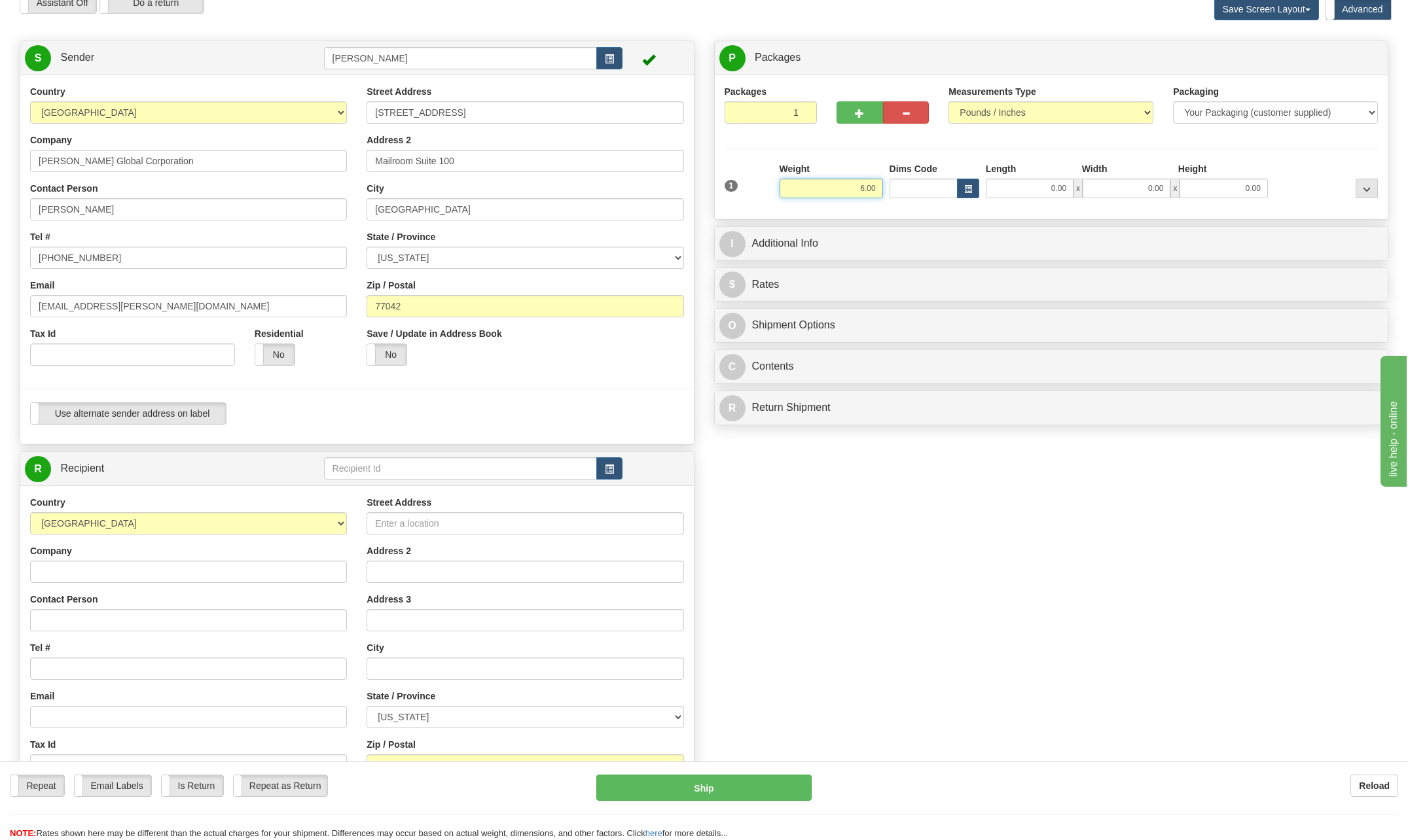
type input "6.00"
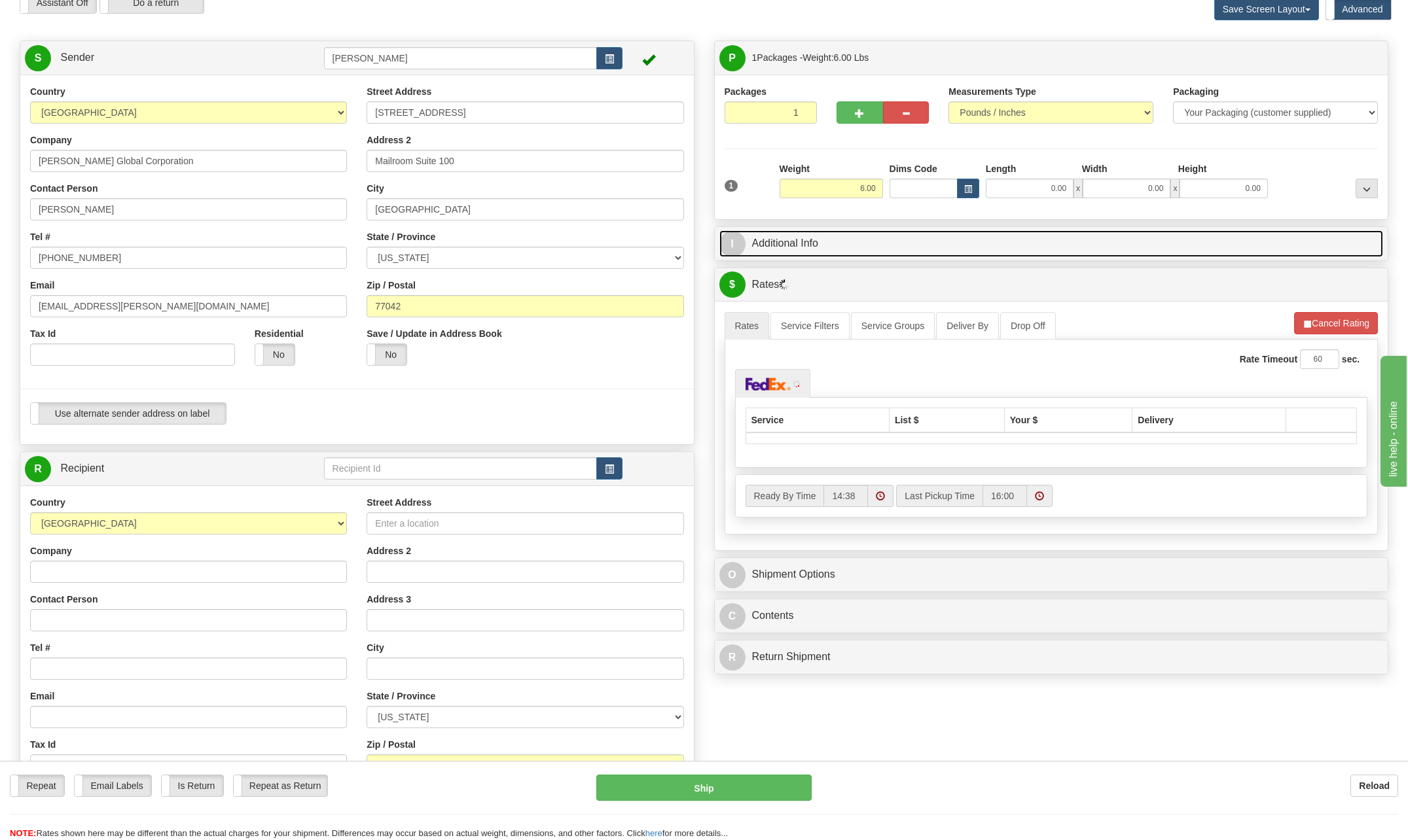
click at [737, 242] on span "I" at bounding box center [732, 244] width 26 height 26
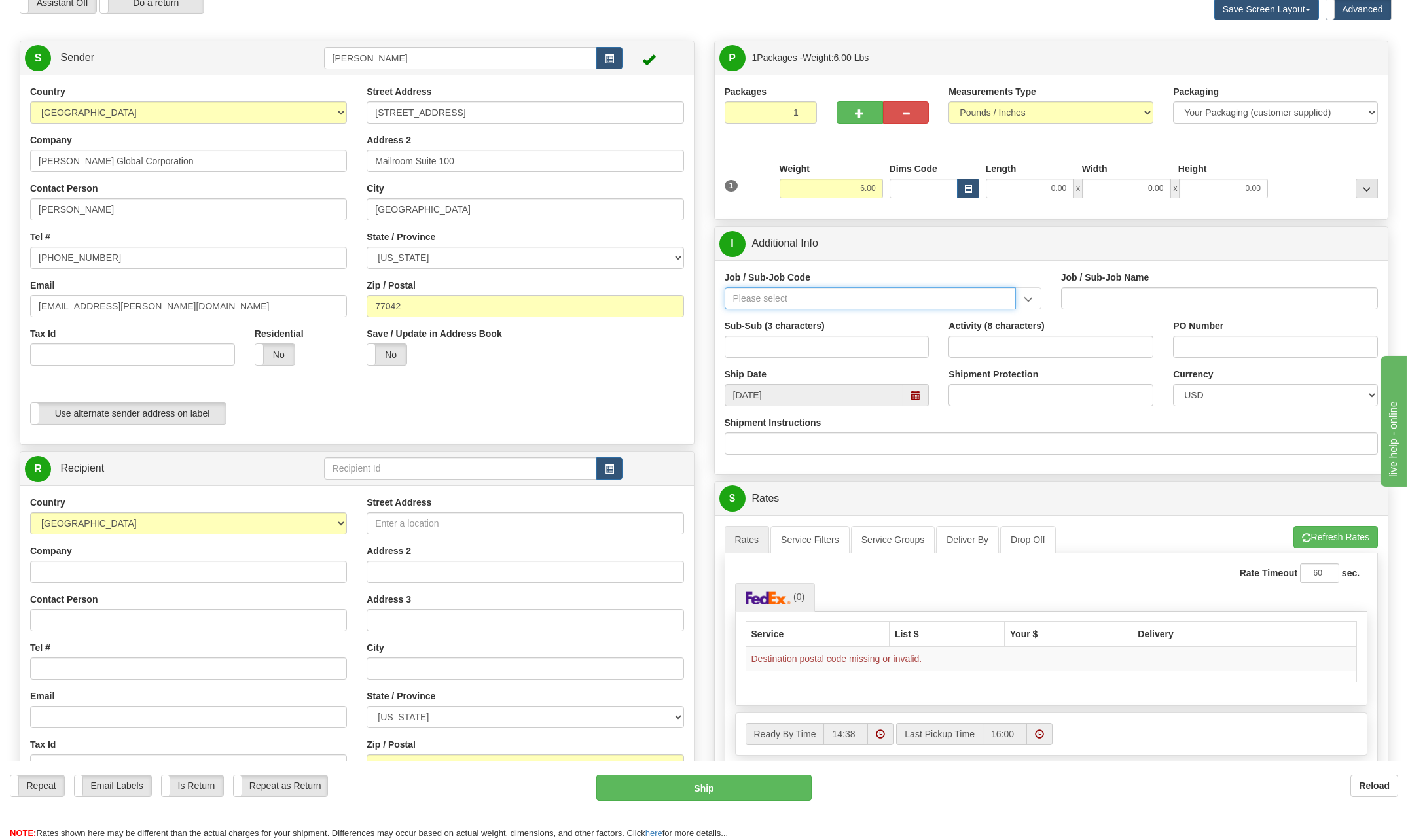
click at [772, 299] on input "Job / Sub-Job Code" at bounding box center [870, 298] width 291 height 22
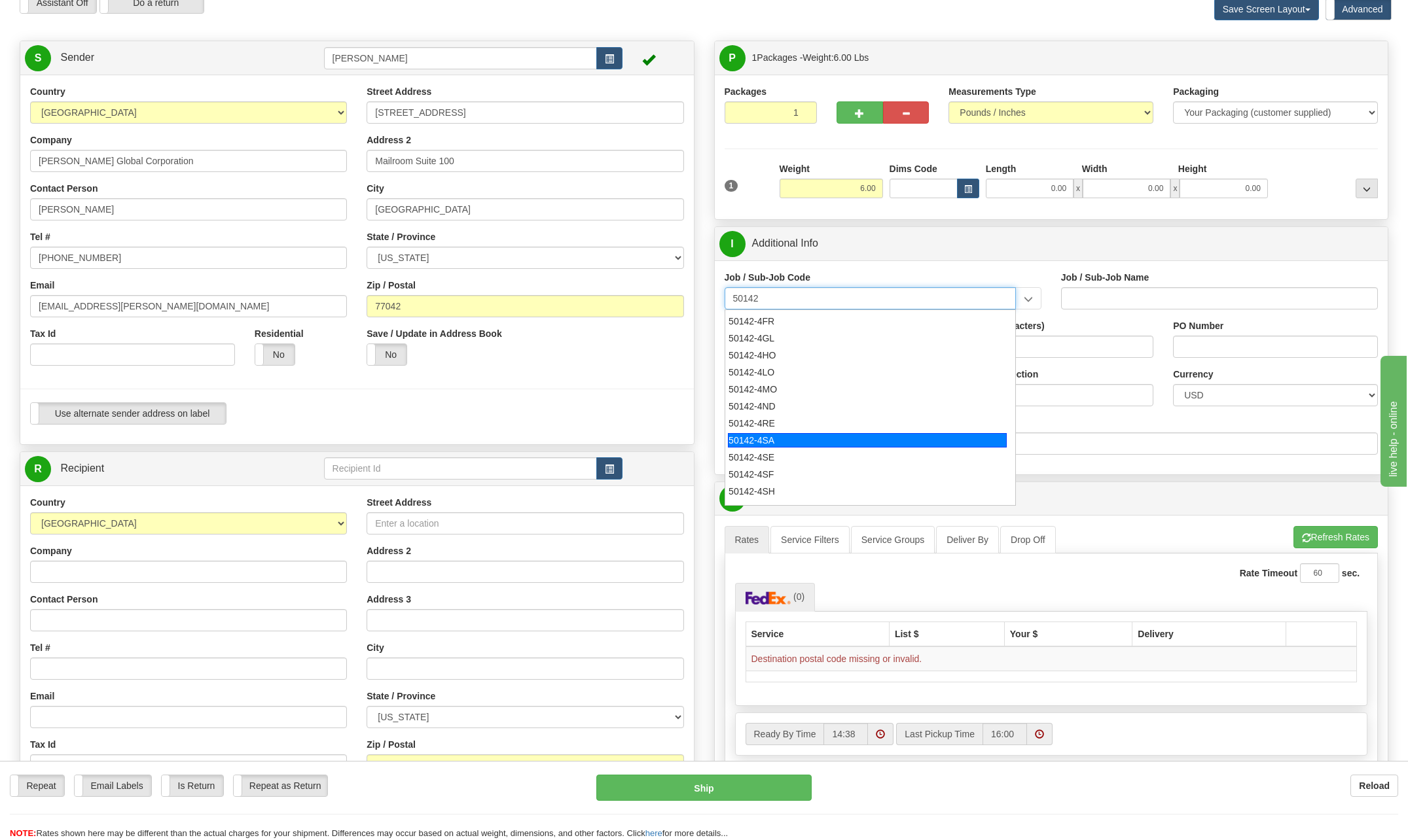
click at [771, 433] on div "50142-4SA" at bounding box center [867, 440] width 279 height 14
type input "50142-4SA"
type input "GLOBAL DESKSIDE OPERATIONS - [GEOGRAPHIC_DATA]"
type input "50142-4SA"
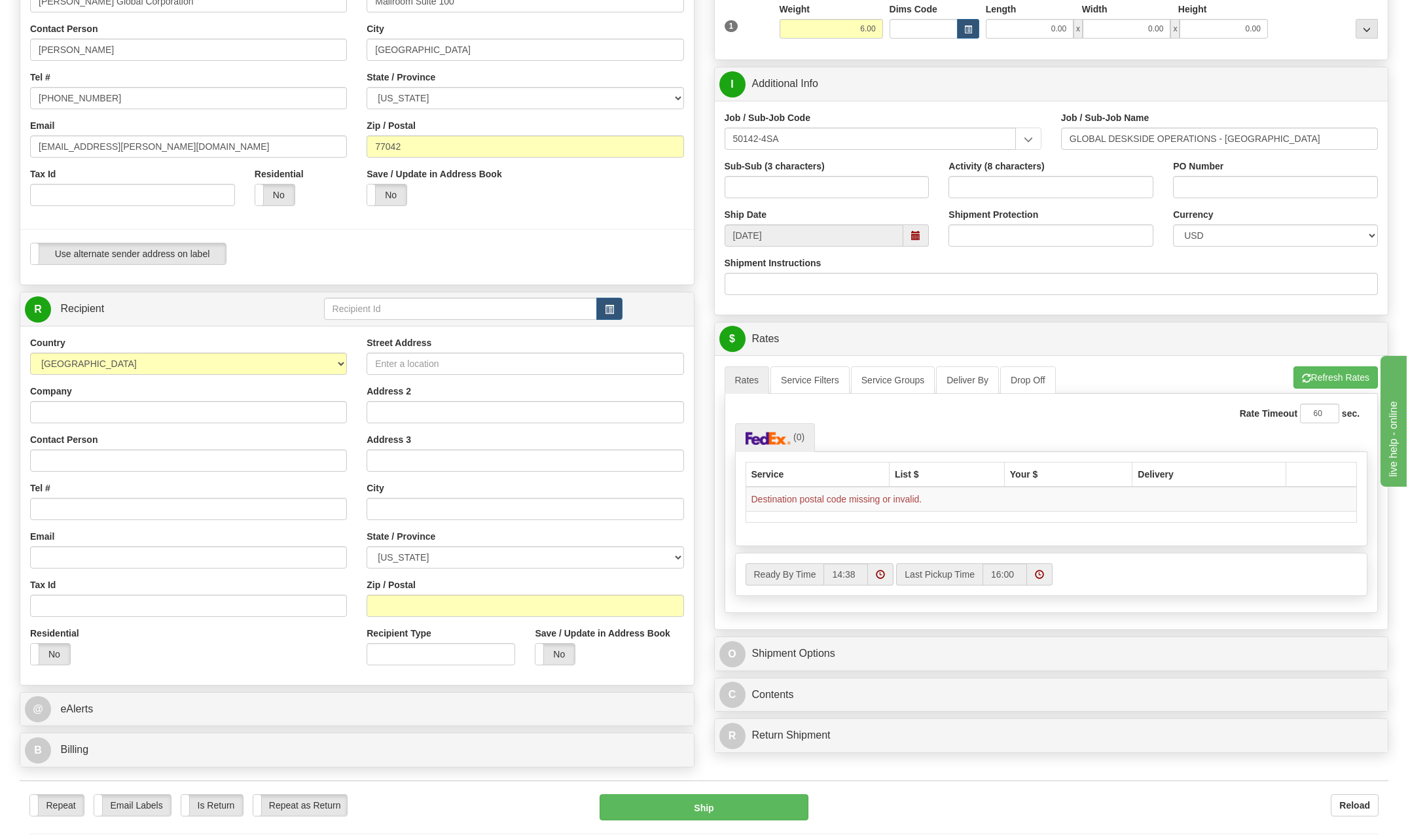
scroll to position [261, 0]
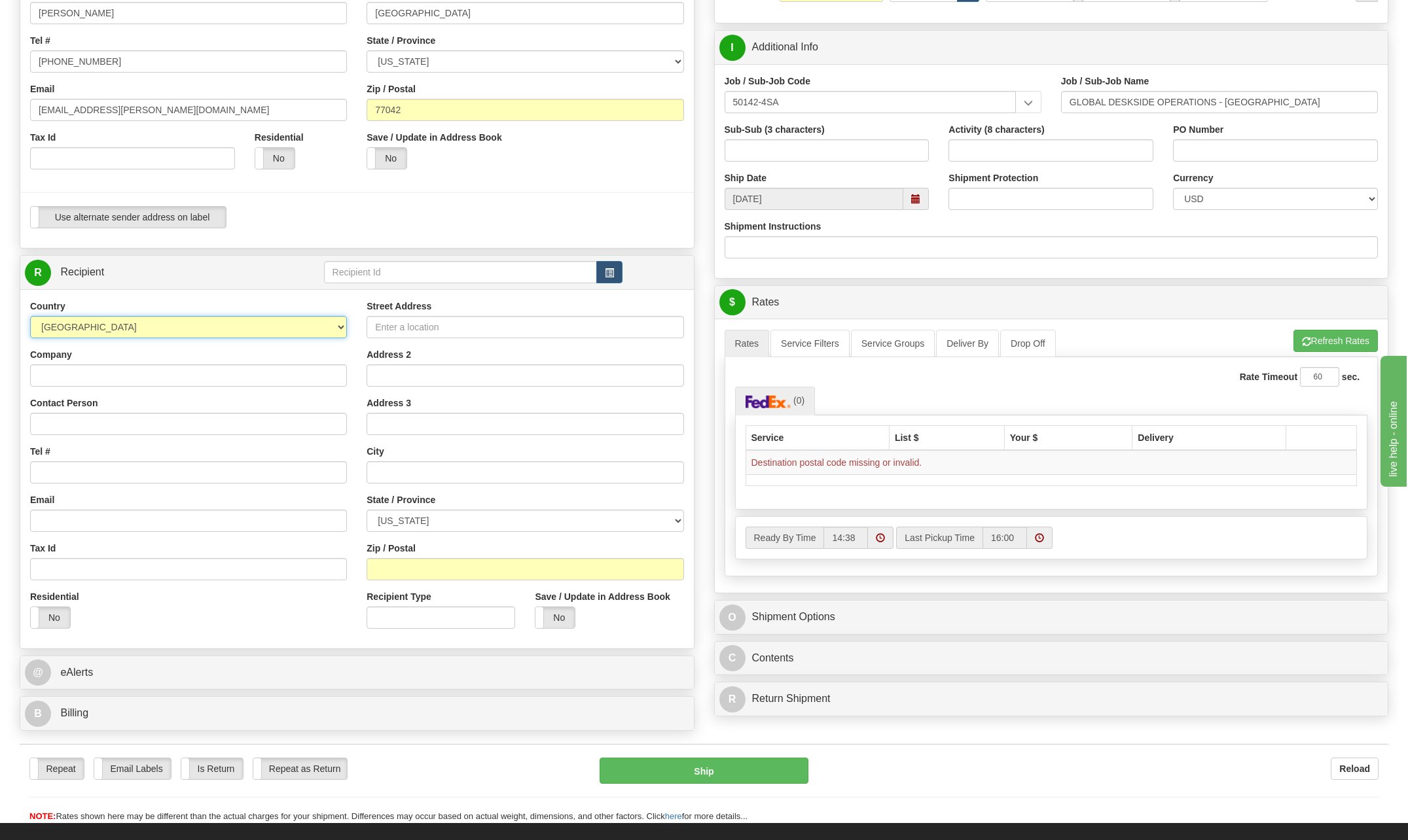
click at [338, 323] on select "[GEOGRAPHIC_DATA] [GEOGRAPHIC_DATA] [GEOGRAPHIC_DATA] [GEOGRAPHIC_DATA] [US_STA…" at bounding box center [188, 327] width 316 height 22
select select "CL"
click at [30, 316] on select "[GEOGRAPHIC_DATA] [GEOGRAPHIC_DATA] [GEOGRAPHIC_DATA] [GEOGRAPHIC_DATA] [US_STA…" at bounding box center [188, 327] width 316 height 22
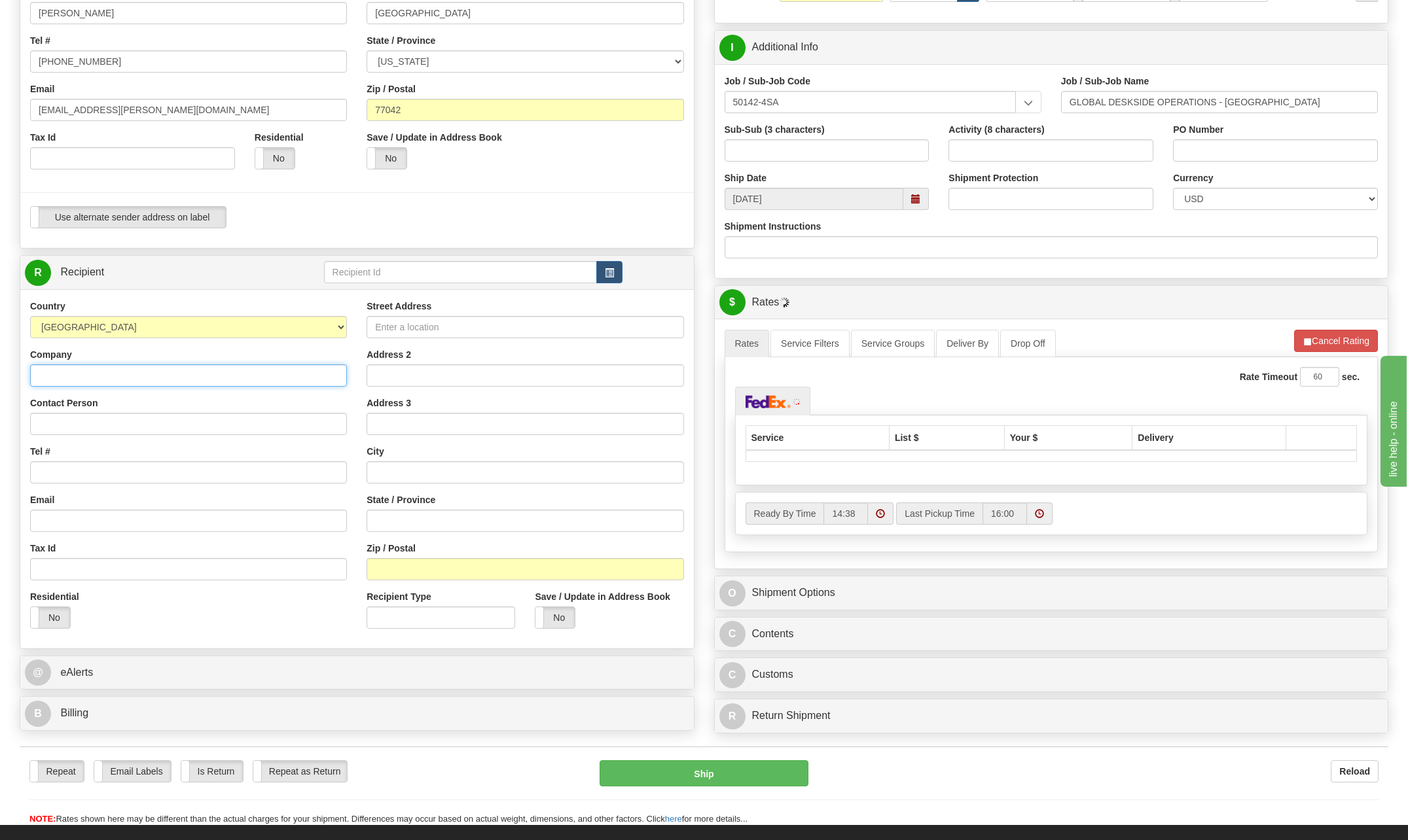
click at [75, 371] on input "Company" at bounding box center [188, 376] width 316 height 22
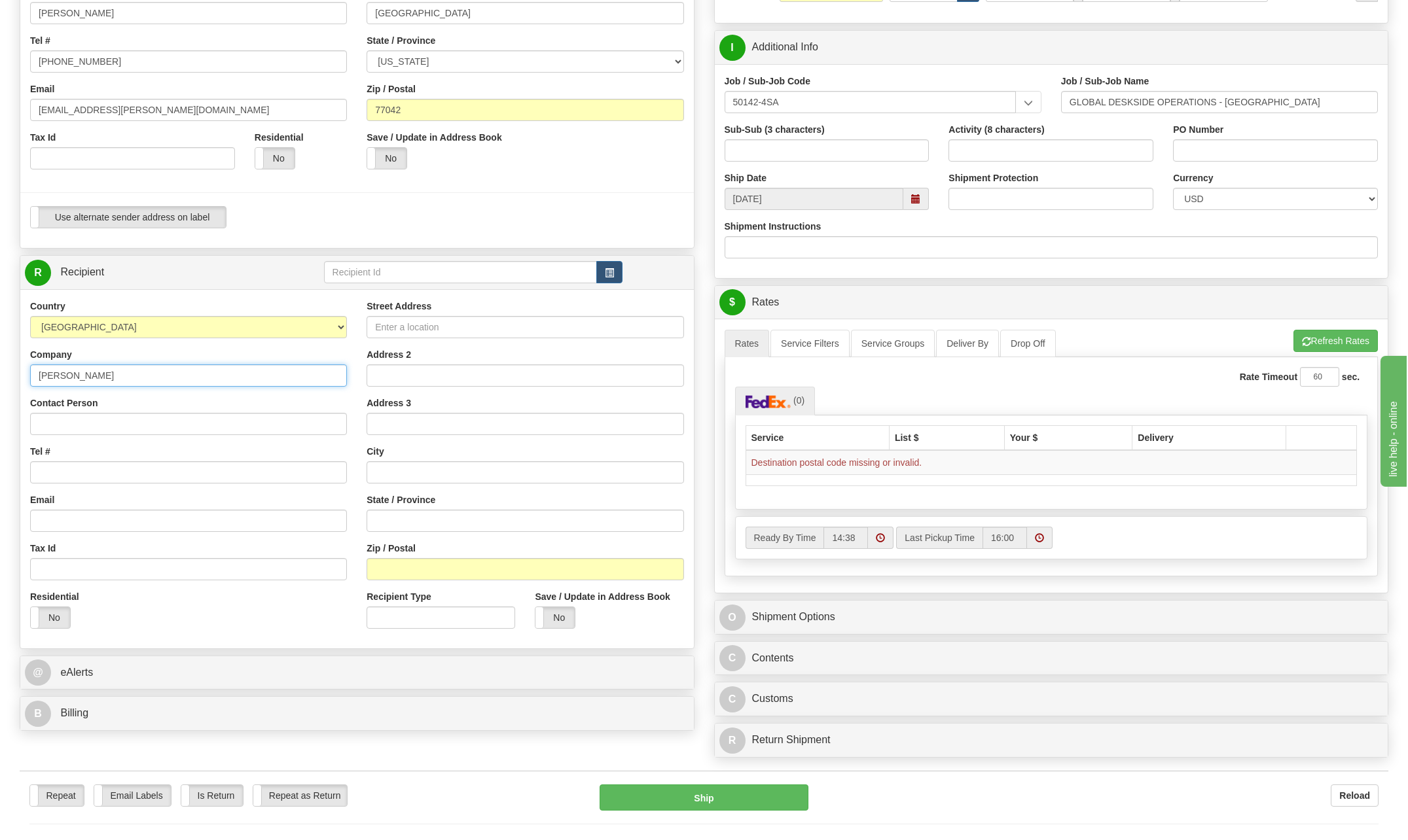
type input "[PERSON_NAME]"
click at [300, 397] on div "Contact Person" at bounding box center [188, 416] width 316 height 39
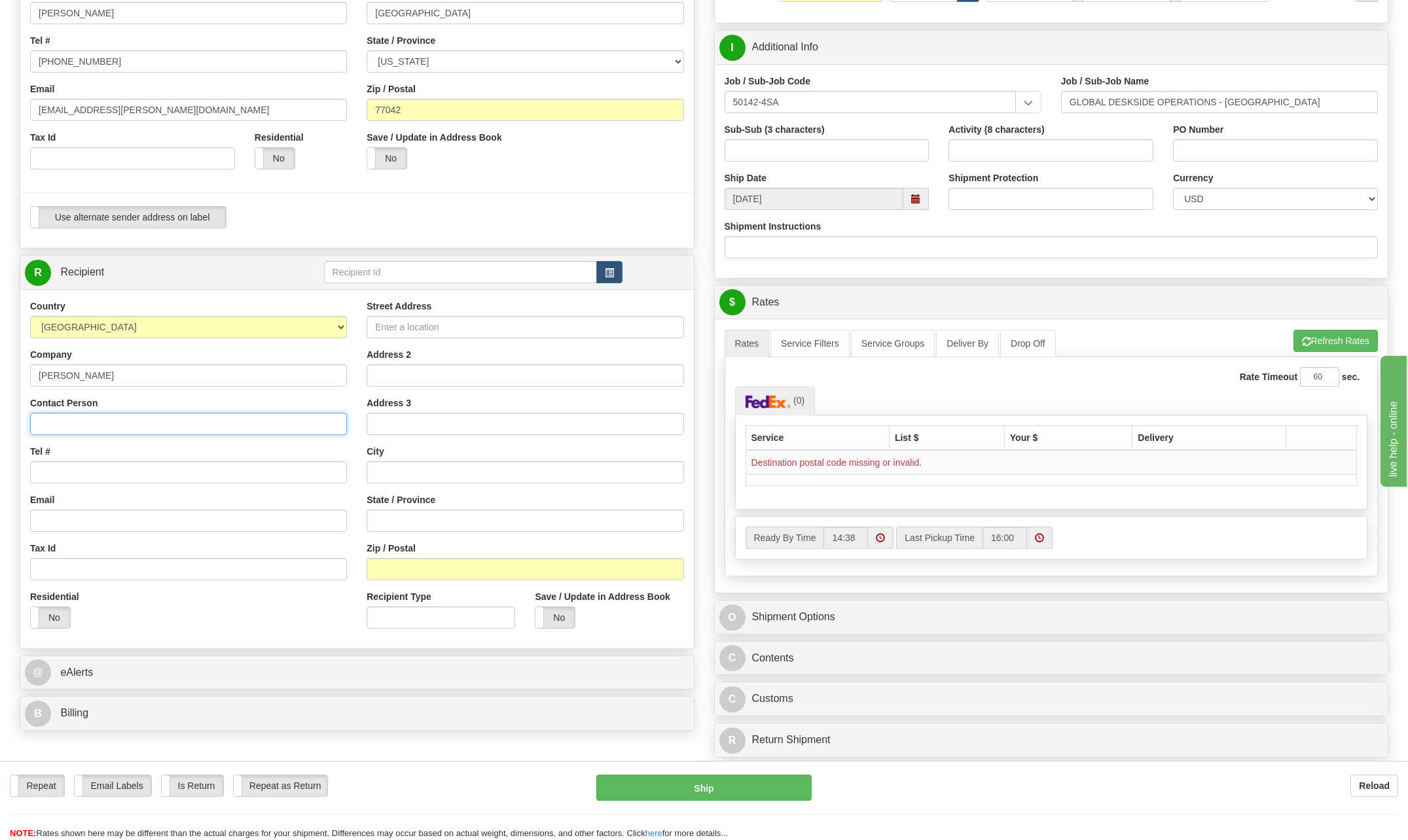
click at [70, 428] on input "Contact Person" at bounding box center [188, 424] width 316 height 22
type input "[PERSON_NAME]"
click at [83, 478] on input "Tel #" at bounding box center [188, 472] width 316 height 22
type input "56 223703343"
click at [417, 327] on input "Street Address" at bounding box center [525, 327] width 316 height 22
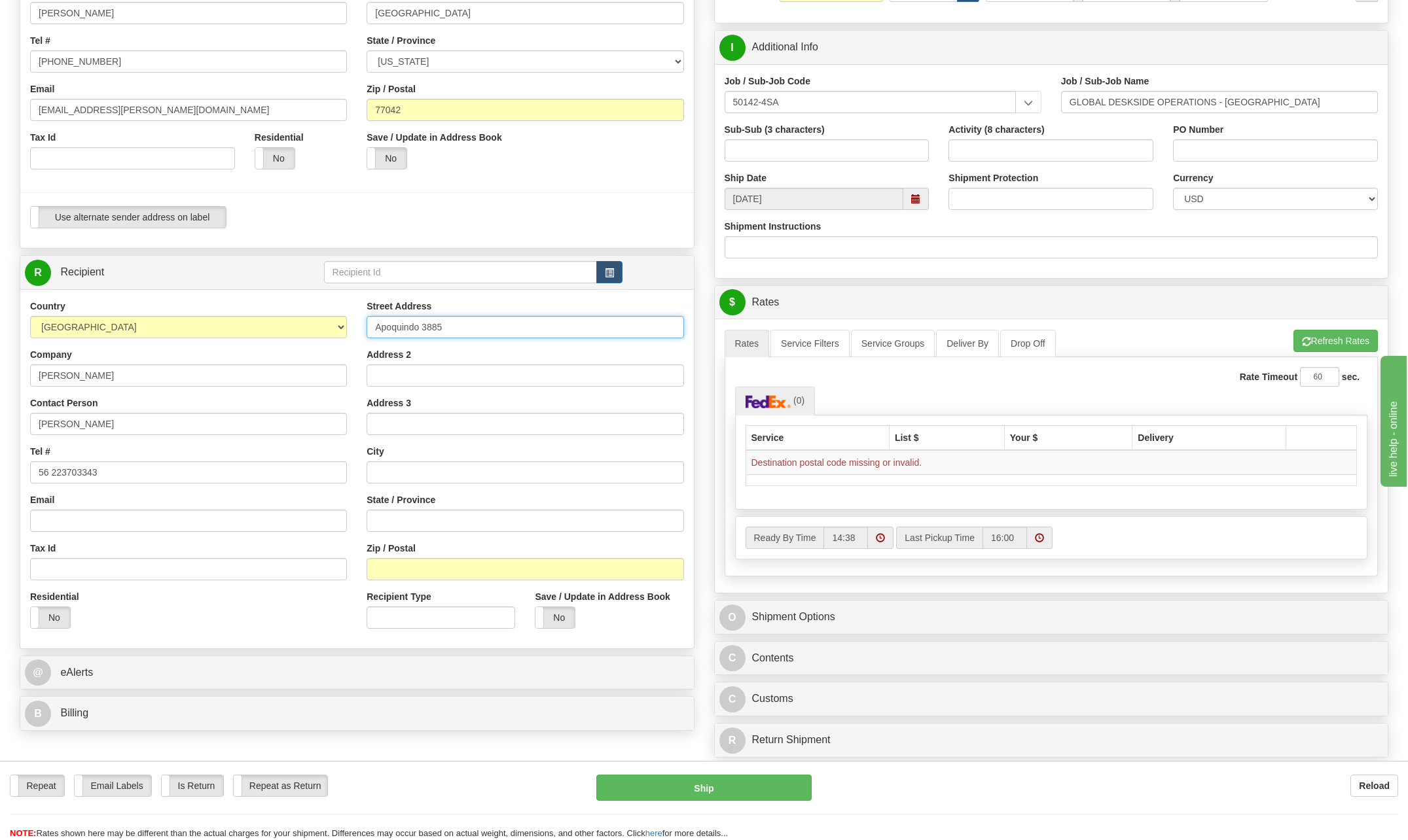
type input "Apoquindo 3885"
click at [401, 372] on input "Address 2" at bounding box center [525, 376] width 316 height 22
type input "Piso 16"
click at [431, 470] on input "text" at bounding box center [525, 472] width 316 height 22
type input "[PERSON_NAME]"
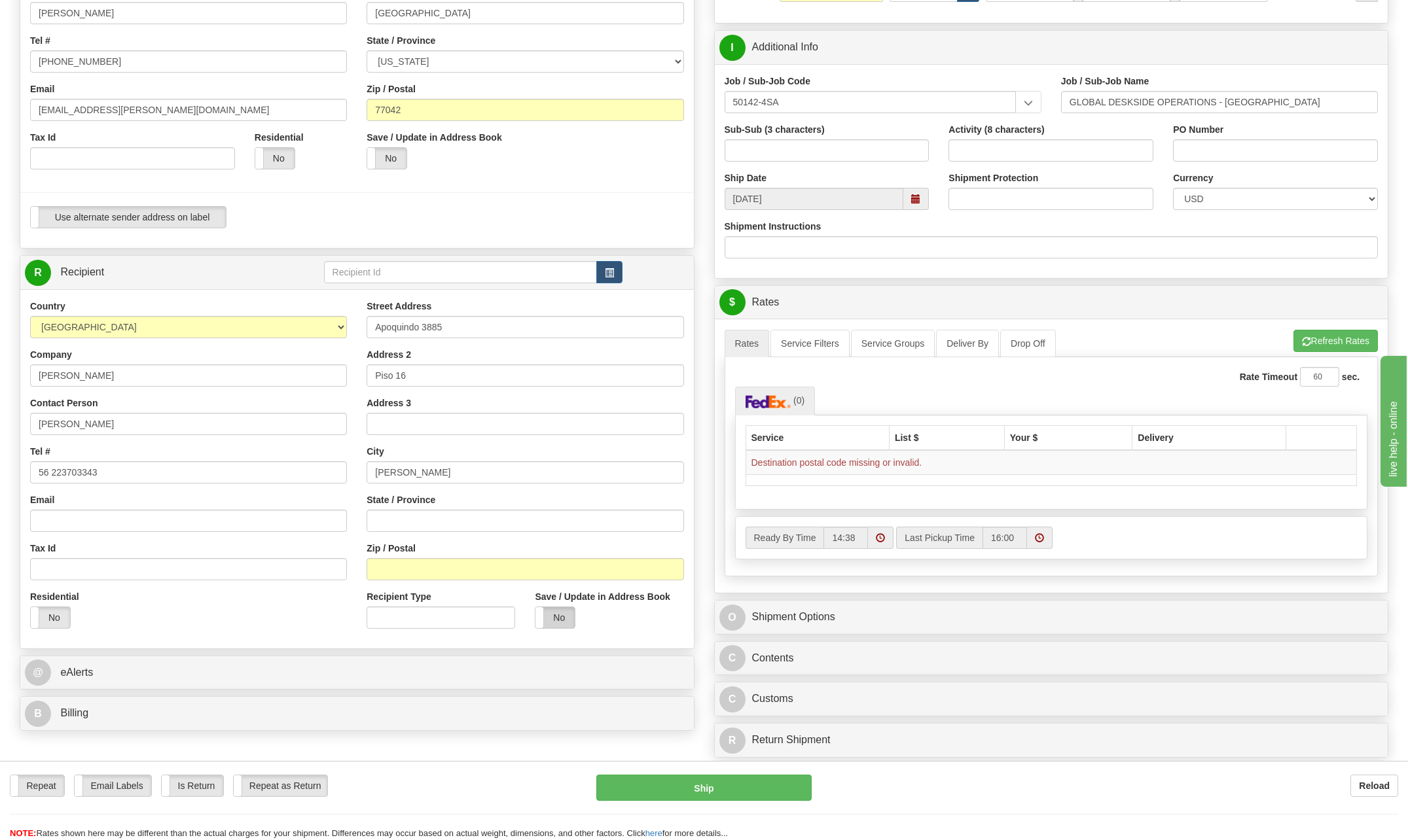
click at [565, 614] on label "No" at bounding box center [554, 617] width 39 height 21
drag, startPoint x: 532, startPoint y: 428, endPoint x: 528, endPoint y: 436, distance: 8.9
click at [528, 436] on div "Street Address Apoquindo 3885 Address 2 Piso 16 Address 3 City [GEOGRAPHIC_DATA…" at bounding box center [525, 469] width 336 height 339
click at [387, 566] on input "Zip / Postal" at bounding box center [525, 569] width 316 height 22
click at [407, 563] on input "Zip / Postal" at bounding box center [525, 569] width 316 height 22
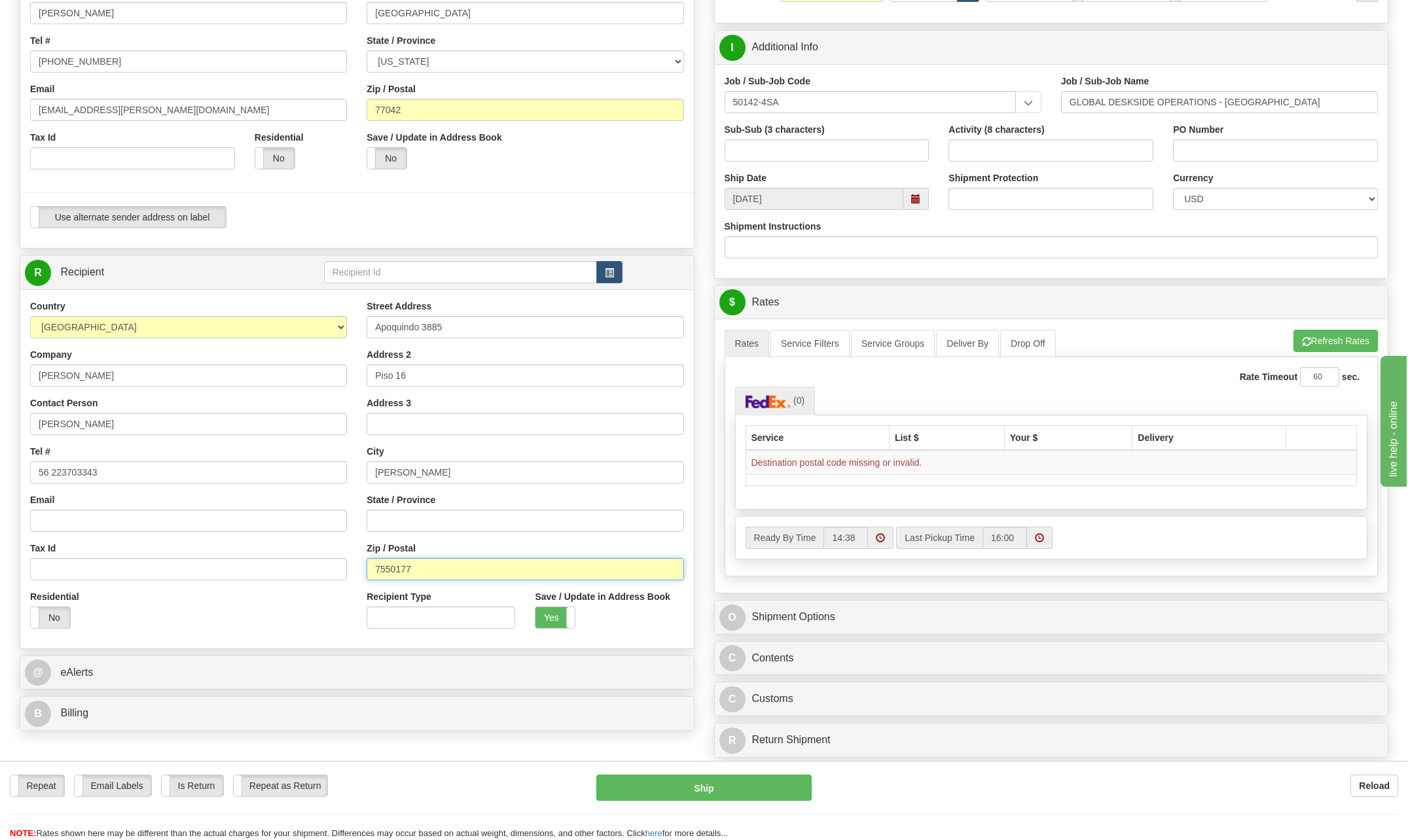
type input "7550177"
click at [629, 492] on div "Street Address Apoquindo 3885 Address 2 Piso 16 Address 3 City [GEOGRAPHIC_DATA…" at bounding box center [525, 469] width 336 height 339
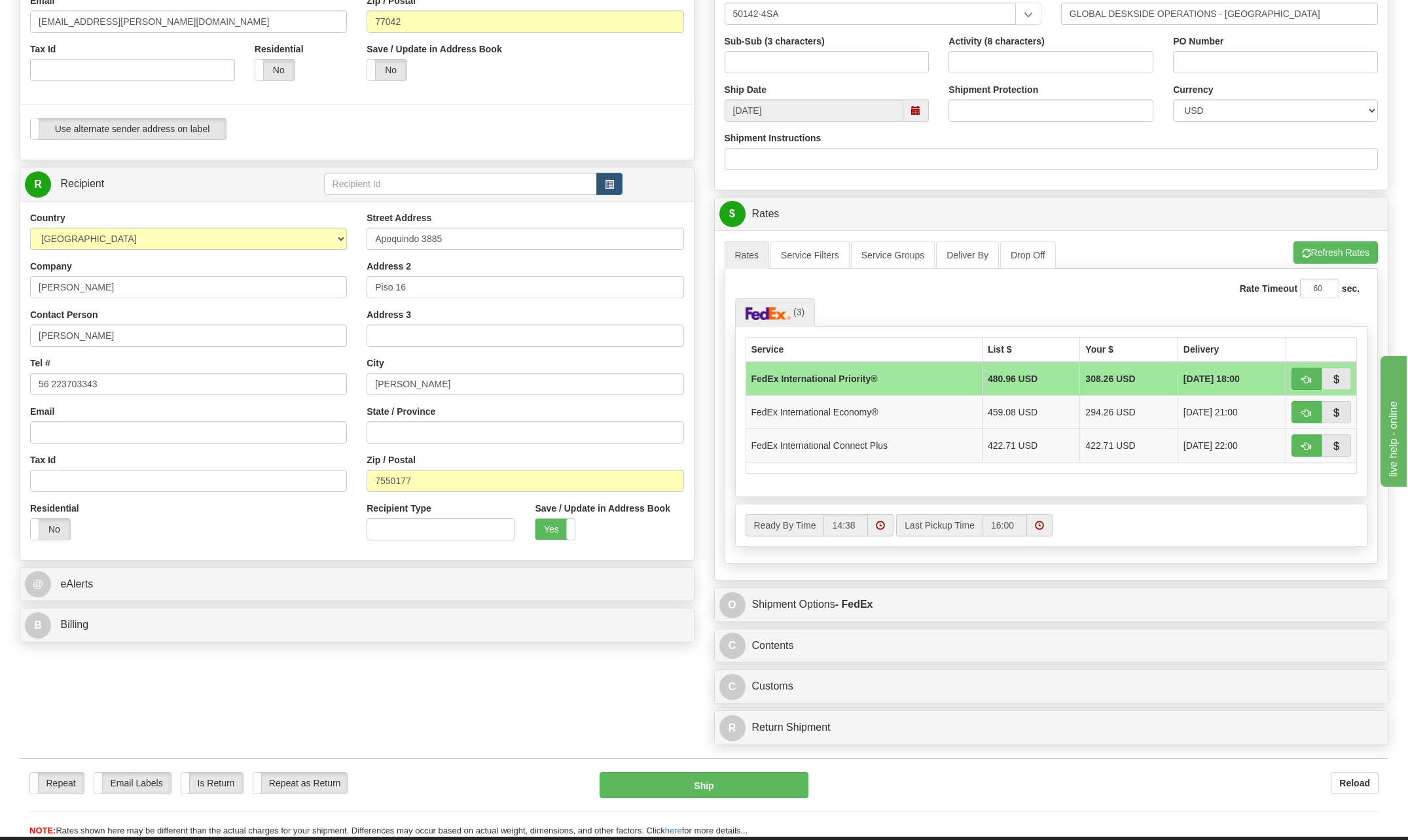
scroll to position [393, 0]
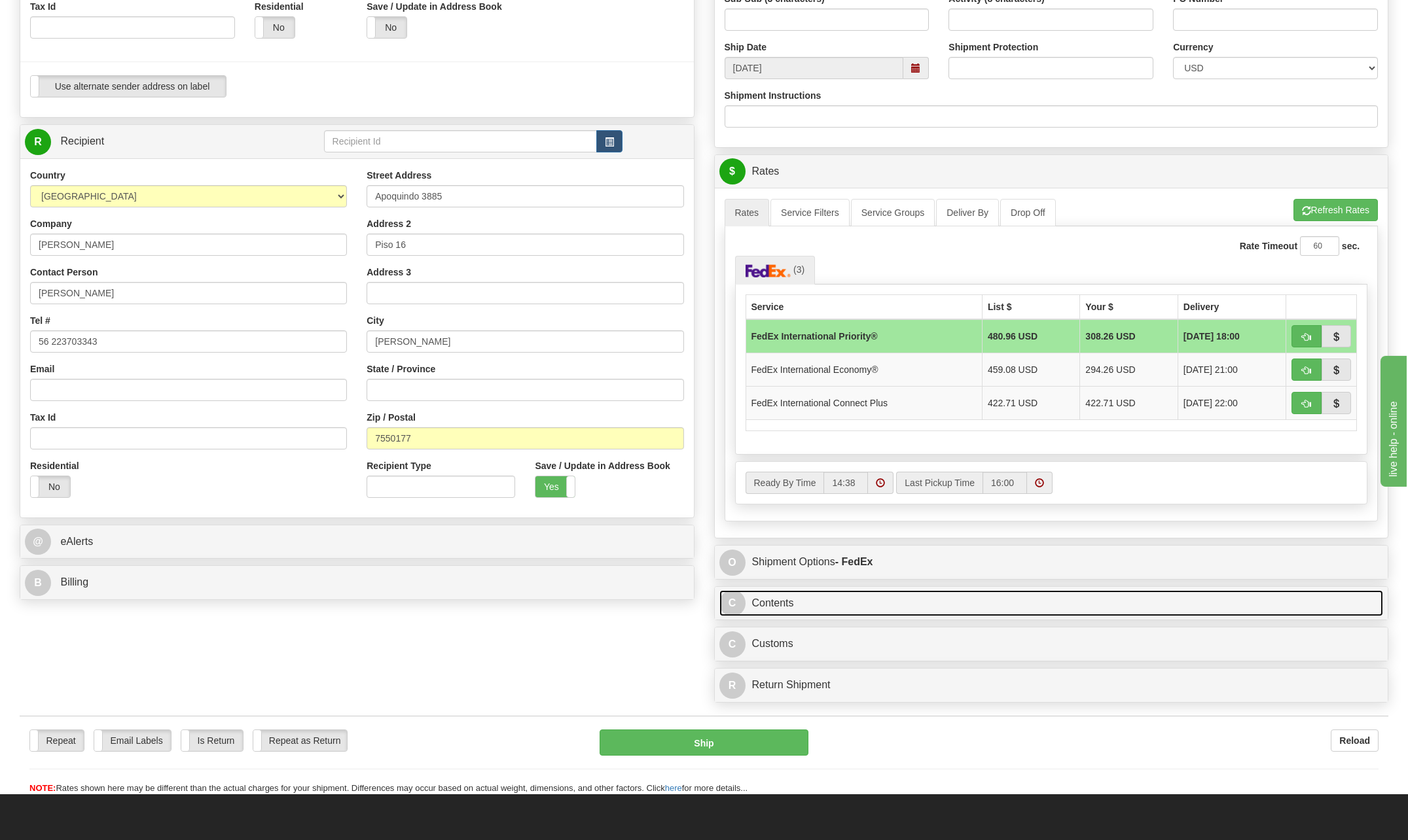
click at [735, 597] on span "C" at bounding box center [732, 603] width 26 height 26
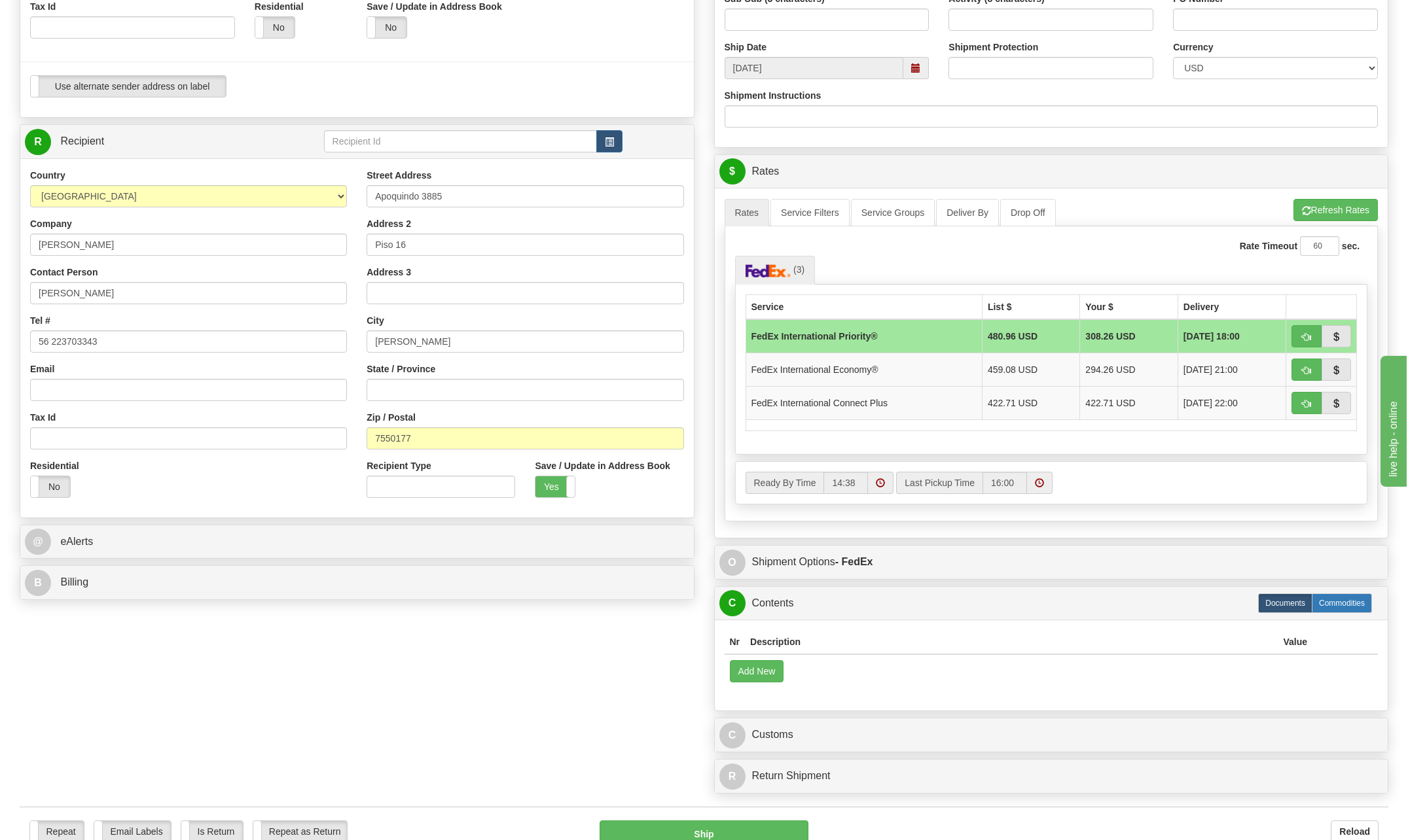
click at [1332, 608] on label "Commodities" at bounding box center [1342, 603] width 60 height 20
radio input "true"
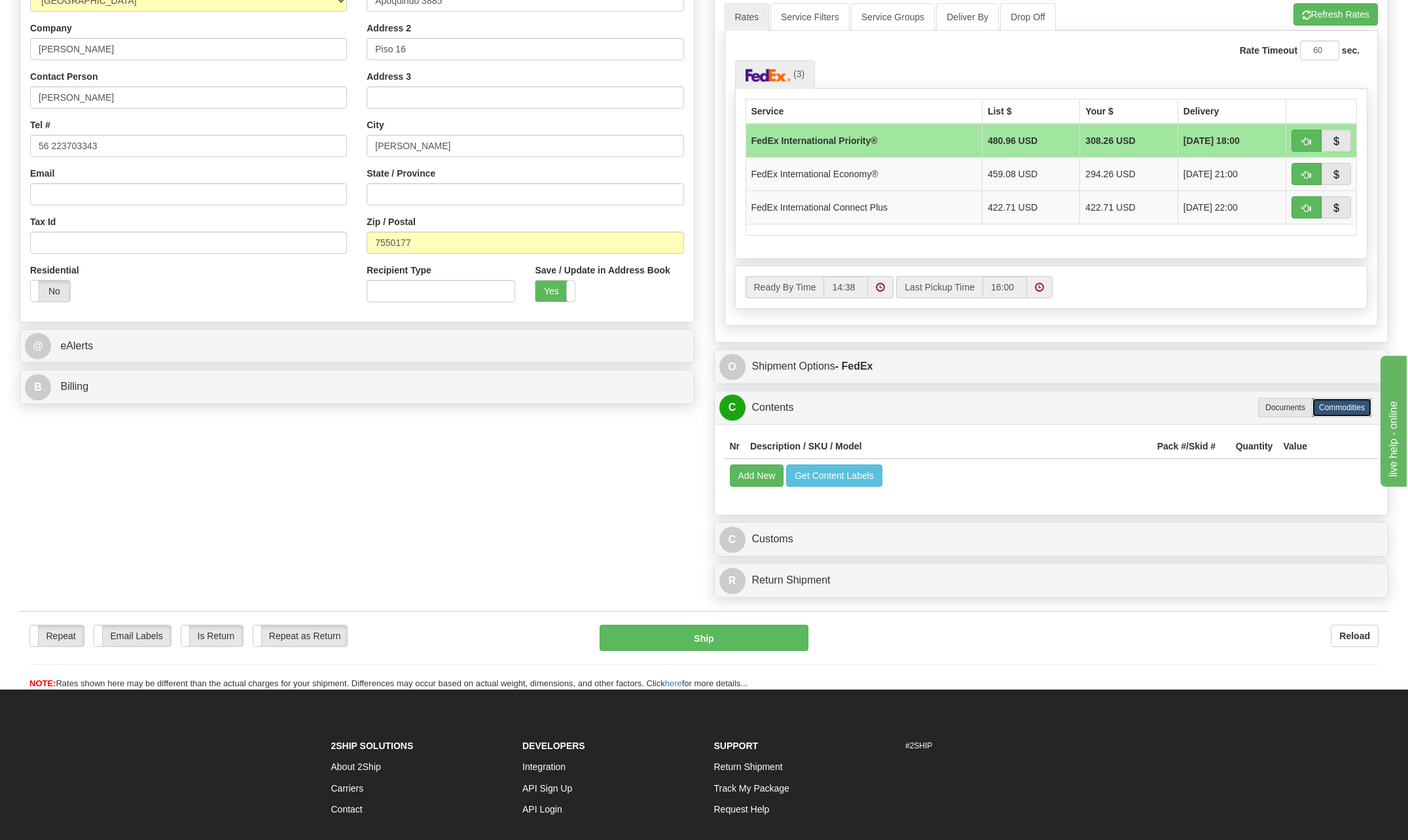
scroll to position [589, 0]
click at [762, 477] on button "Add New" at bounding box center [757, 475] width 54 height 22
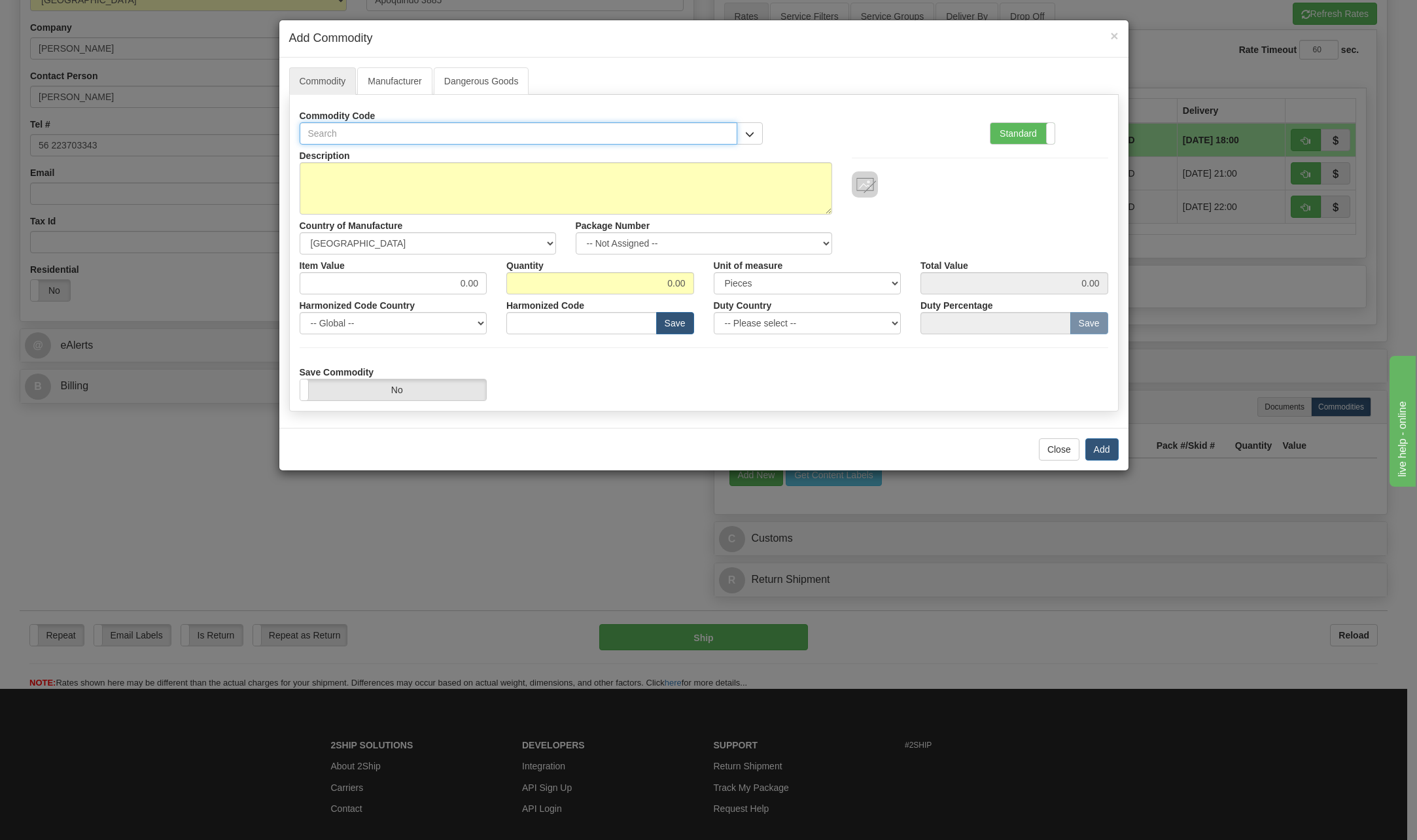
click at [341, 139] on input "text" at bounding box center [519, 134] width 439 height 22
type input "8471.30"
click at [349, 169] on textarea "Description" at bounding box center [566, 188] width 532 height 52
type textarea "Laptop for employee use"
click at [443, 275] on input "0.00" at bounding box center [393, 283] width 188 height 22
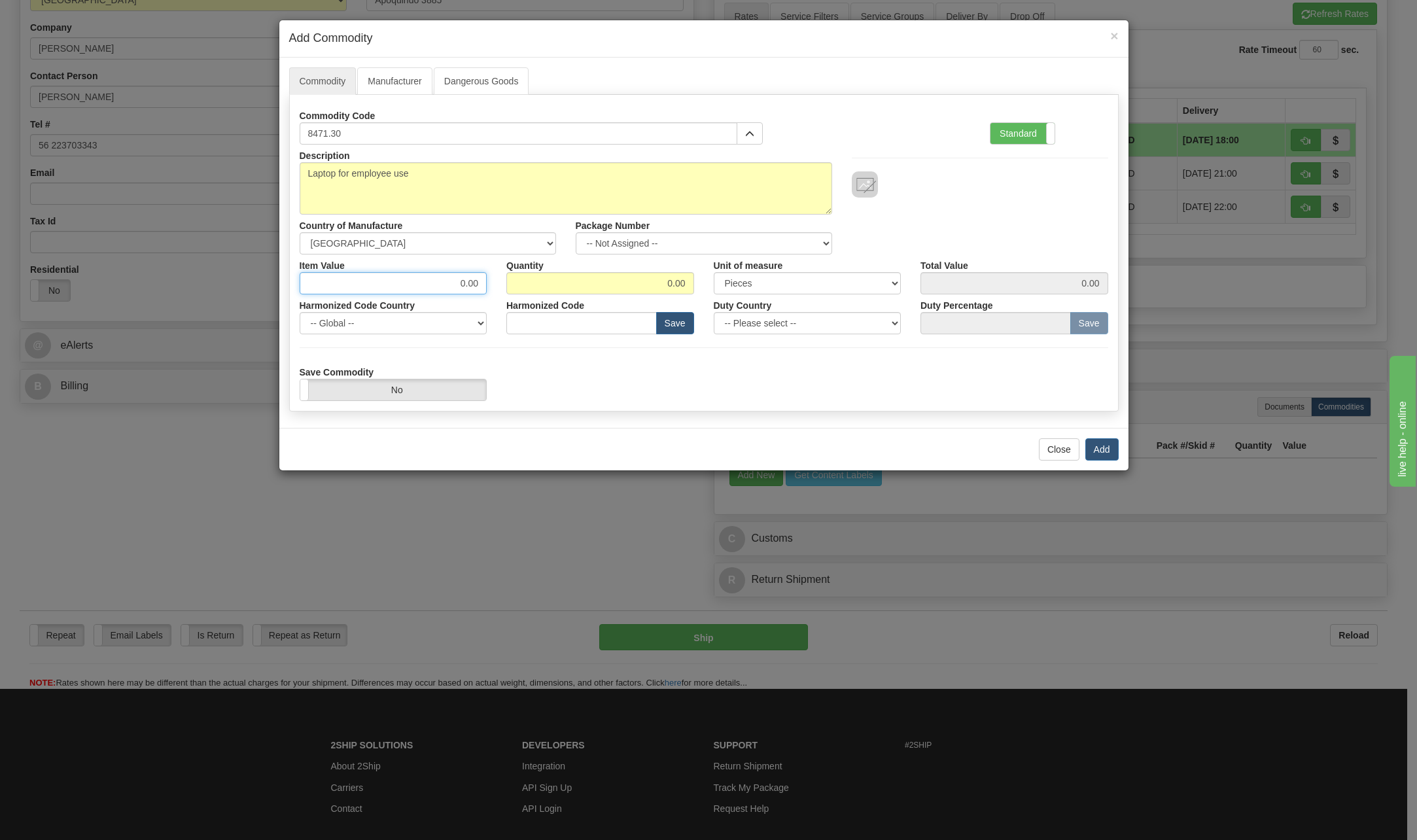
drag, startPoint x: 453, startPoint y: 278, endPoint x: 595, endPoint y: 288, distance: 142.4
click at [594, 291] on div "Item Value 0.00 Quantity 0.00 Unit of measure 3 Thousand Square Inches Adjustme…" at bounding box center [704, 274] width 828 height 40
type input "750.00"
drag, startPoint x: 652, startPoint y: 284, endPoint x: 801, endPoint y: 294, distance: 149.3
click at [801, 294] on div "Description Laptop for employee use Country of Manufacture -- Unknown -- [GEOGR…" at bounding box center [703, 273] width 808 height 257
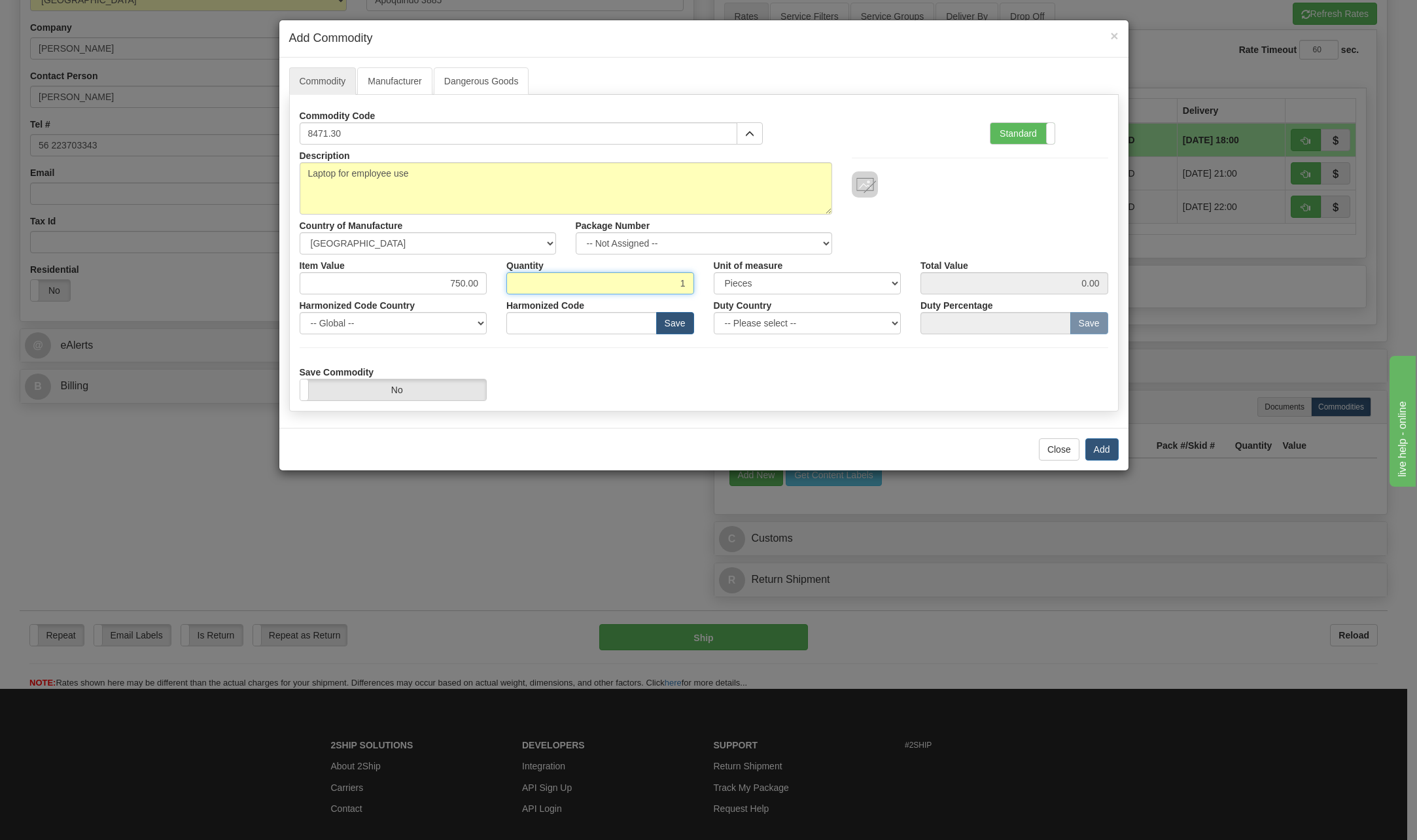
type input "1"
type input "750.00"
click at [819, 351] on div "Description Laptop for employee use Country of Manufacture -- Unknown -- [GEOGR…" at bounding box center [703, 273] width 808 height 257
click at [886, 322] on select "-- Please select -- [GEOGRAPHIC_DATA] [GEOGRAPHIC_DATA] [GEOGRAPHIC_DATA] [GEOG…" at bounding box center [807, 323] width 188 height 22
select select "US"
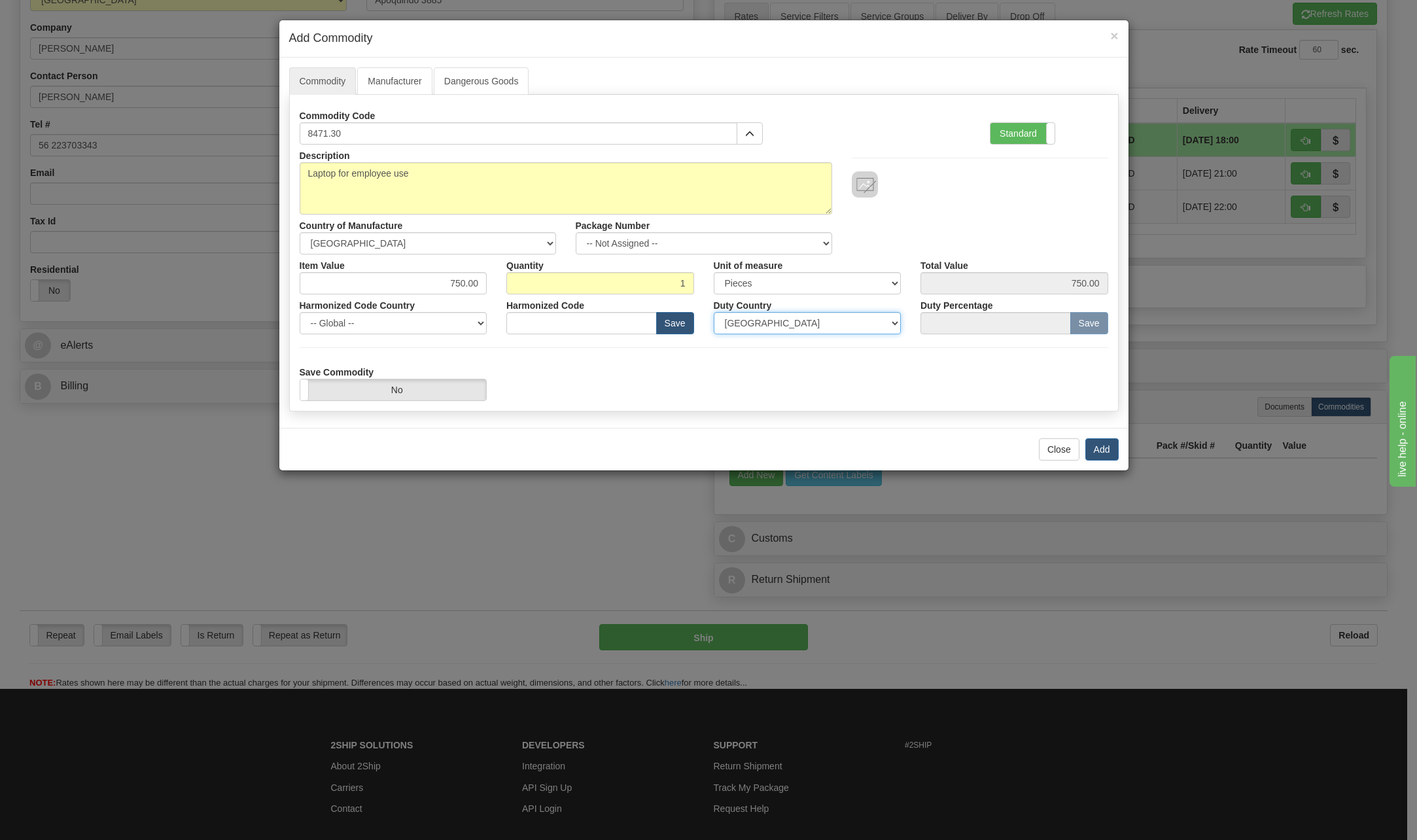
click at [714, 312] on select "-- Please select -- [GEOGRAPHIC_DATA] [GEOGRAPHIC_DATA] [GEOGRAPHIC_DATA] [GEOG…" at bounding box center [807, 323] width 188 height 22
click at [1109, 450] on button "Add" at bounding box center [1102, 450] width 33 height 22
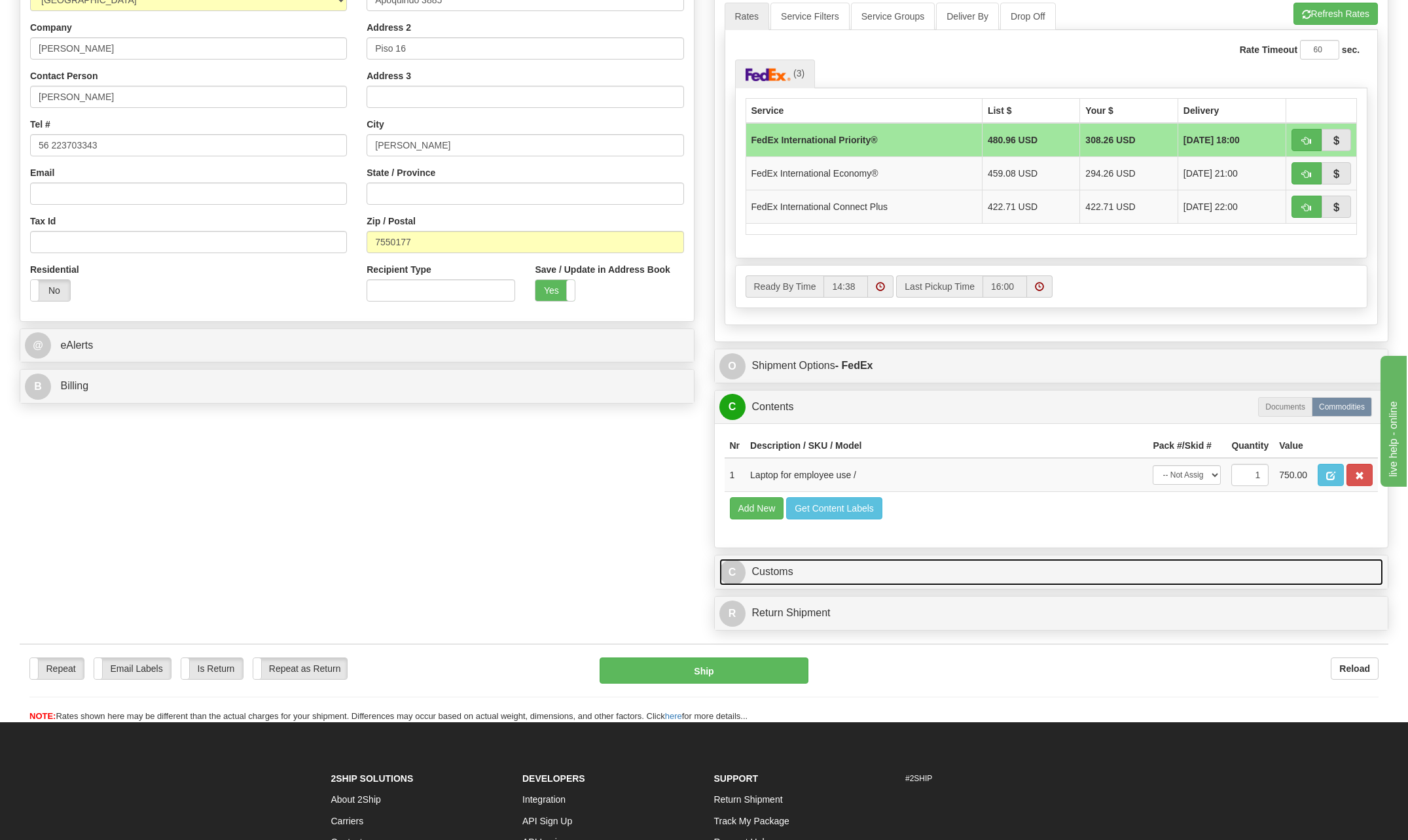
click at [737, 568] on span "C" at bounding box center [732, 572] width 26 height 26
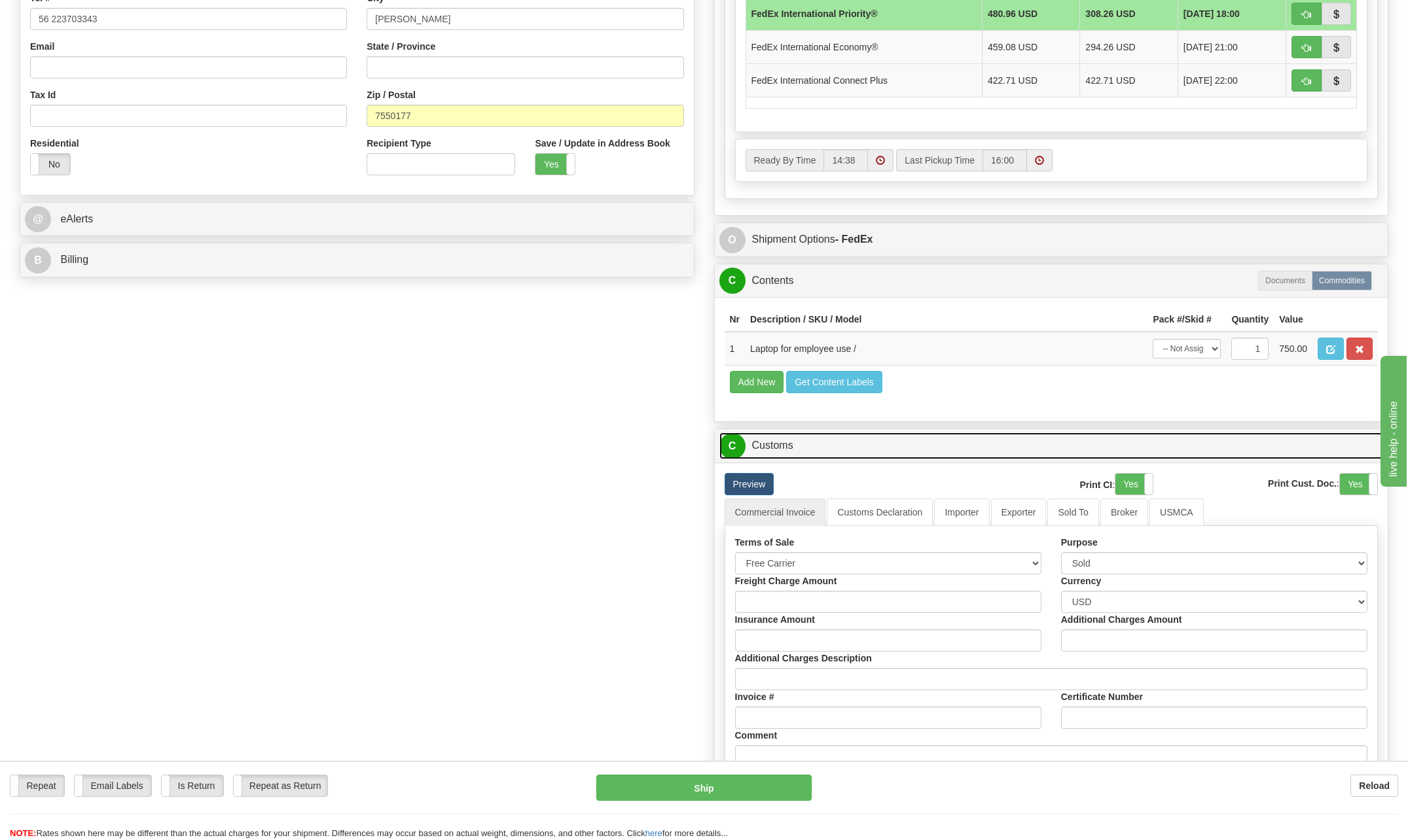
scroll to position [720, 0]
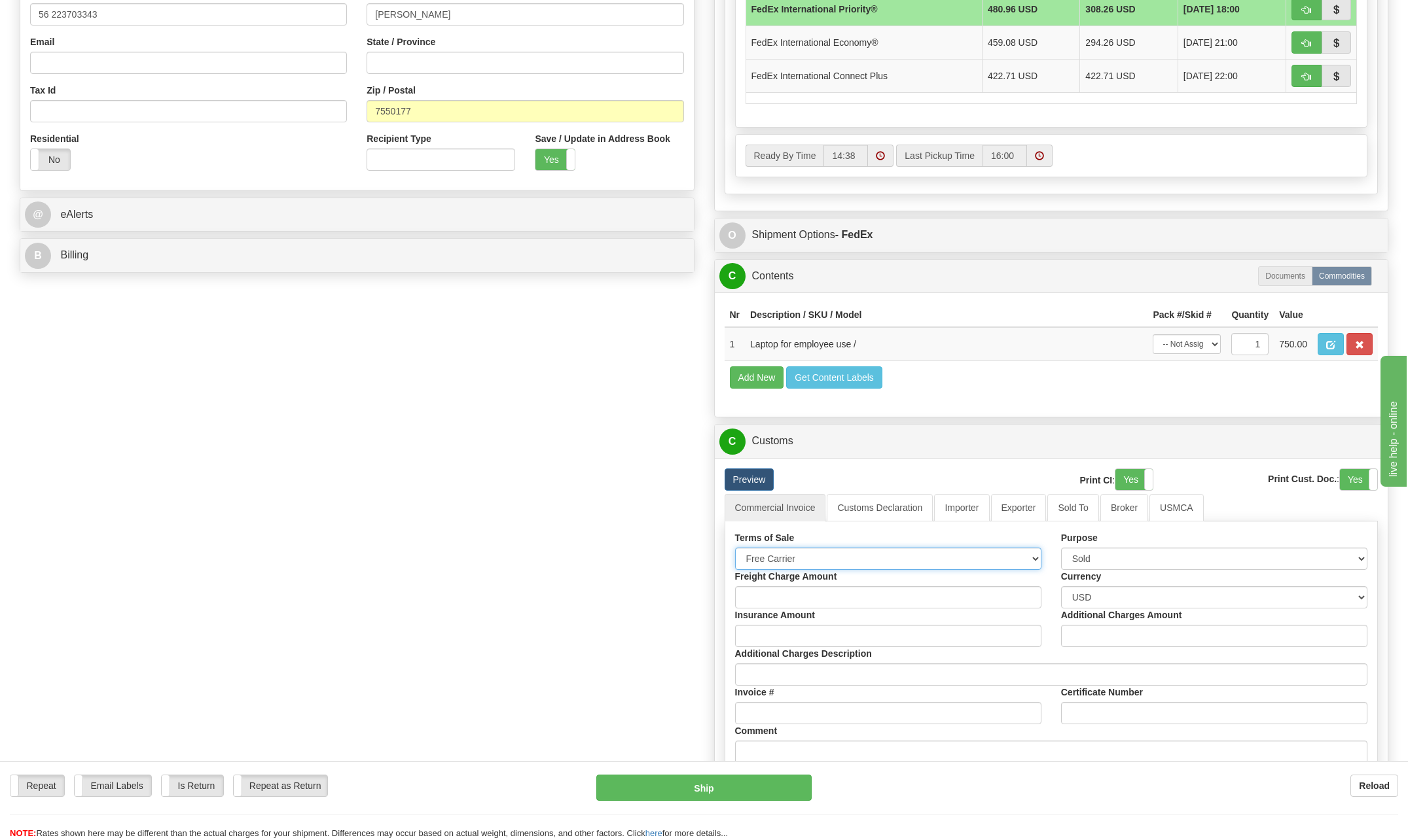
click at [1032, 556] on select "Free Carrier Free On Board Ex Works Delivered Duty Unpaid Delivered Duty Paid C…" at bounding box center [887, 559] width 306 height 22
select select "6"
click at [735, 548] on select "Free Carrier Free On Board Ex Works Delivered Duty Unpaid Delivered Duty Paid C…" at bounding box center [887, 559] width 306 height 22
click at [1361, 556] on select "Sold Not Sold Gift Sample Repair and Return Personal Effects Merchandise Danger…" at bounding box center [1213, 559] width 306 height 22
select select "2"
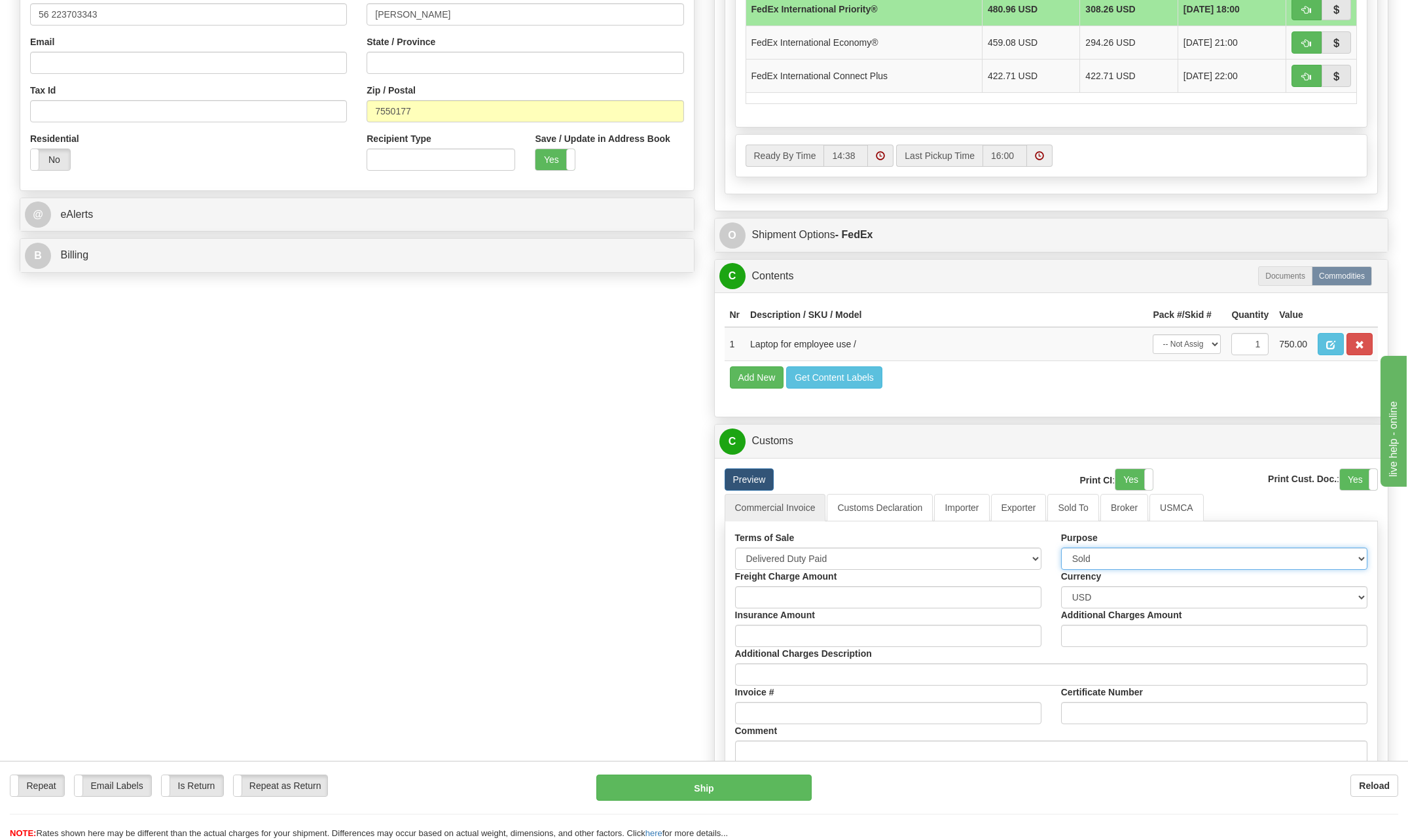
click at [1061, 548] on select "Sold Not Sold Gift Sample Repair and Return Personal Effects Merchandise Danger…" at bounding box center [1213, 559] width 306 height 22
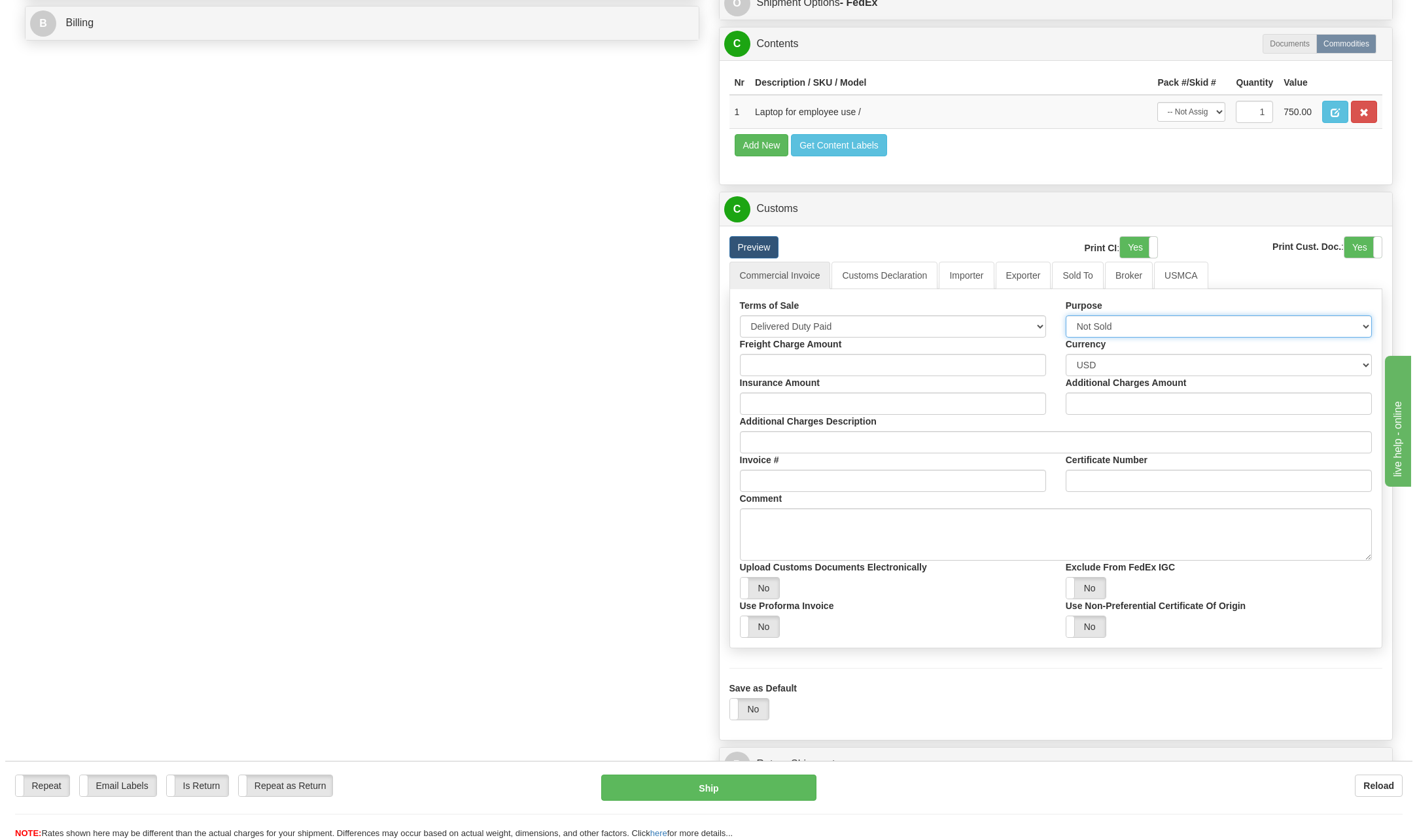
scroll to position [981, 0]
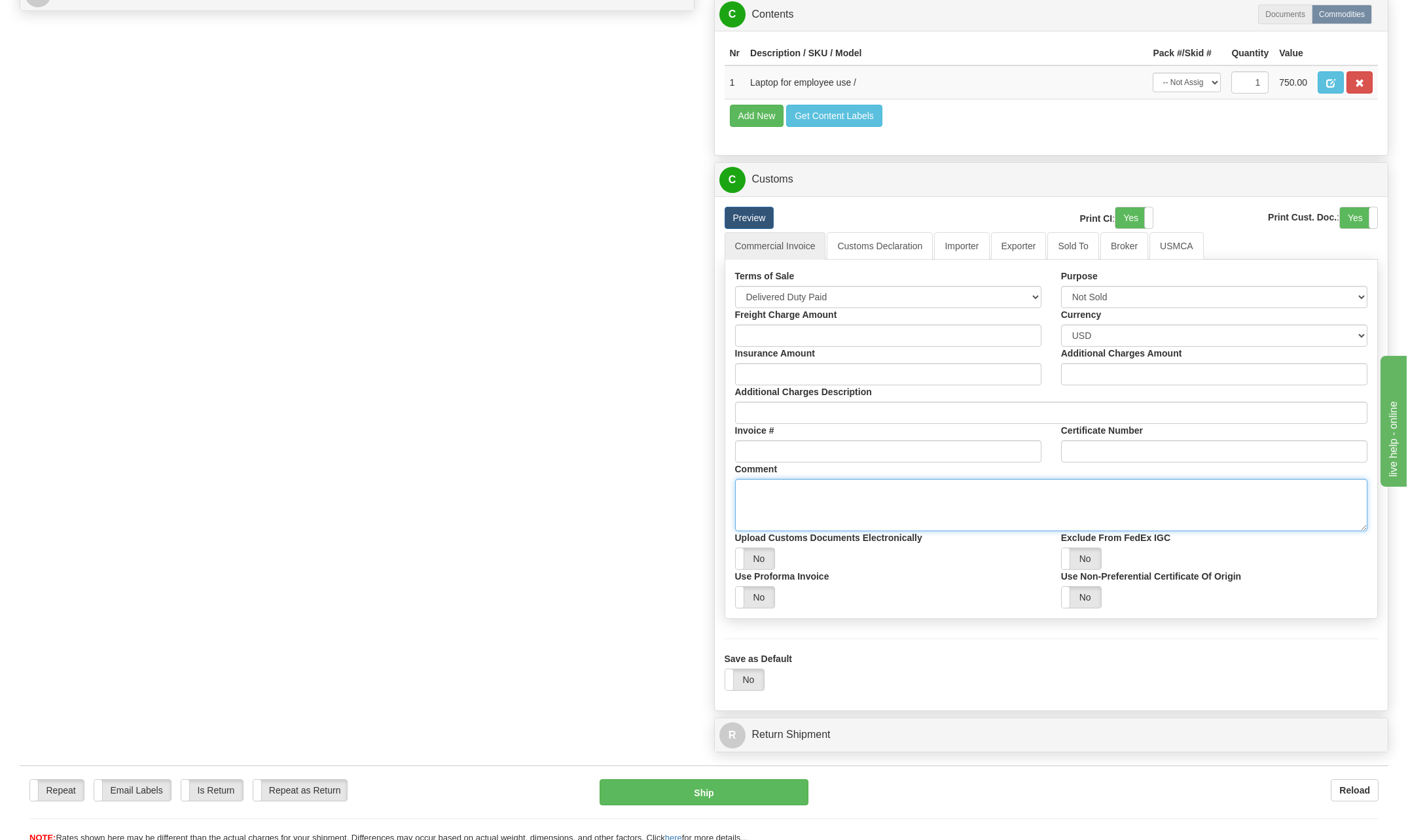
click at [813, 501] on textarea "Comment" at bounding box center [1051, 505] width 633 height 52
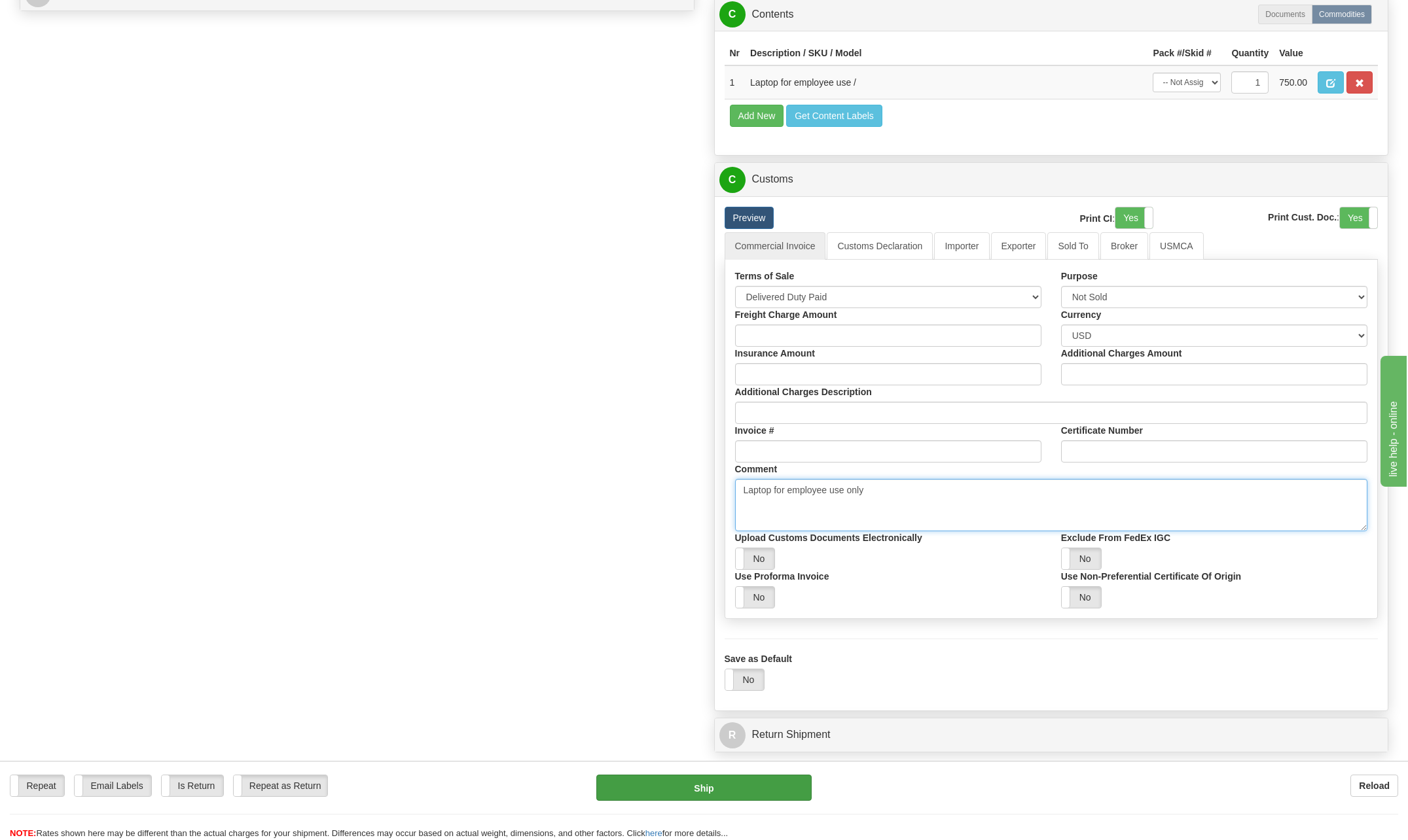
type textarea "Laptop for employee use only"
click at [785, 792] on button "Ship" at bounding box center [704, 788] width 215 height 26
type input "01"
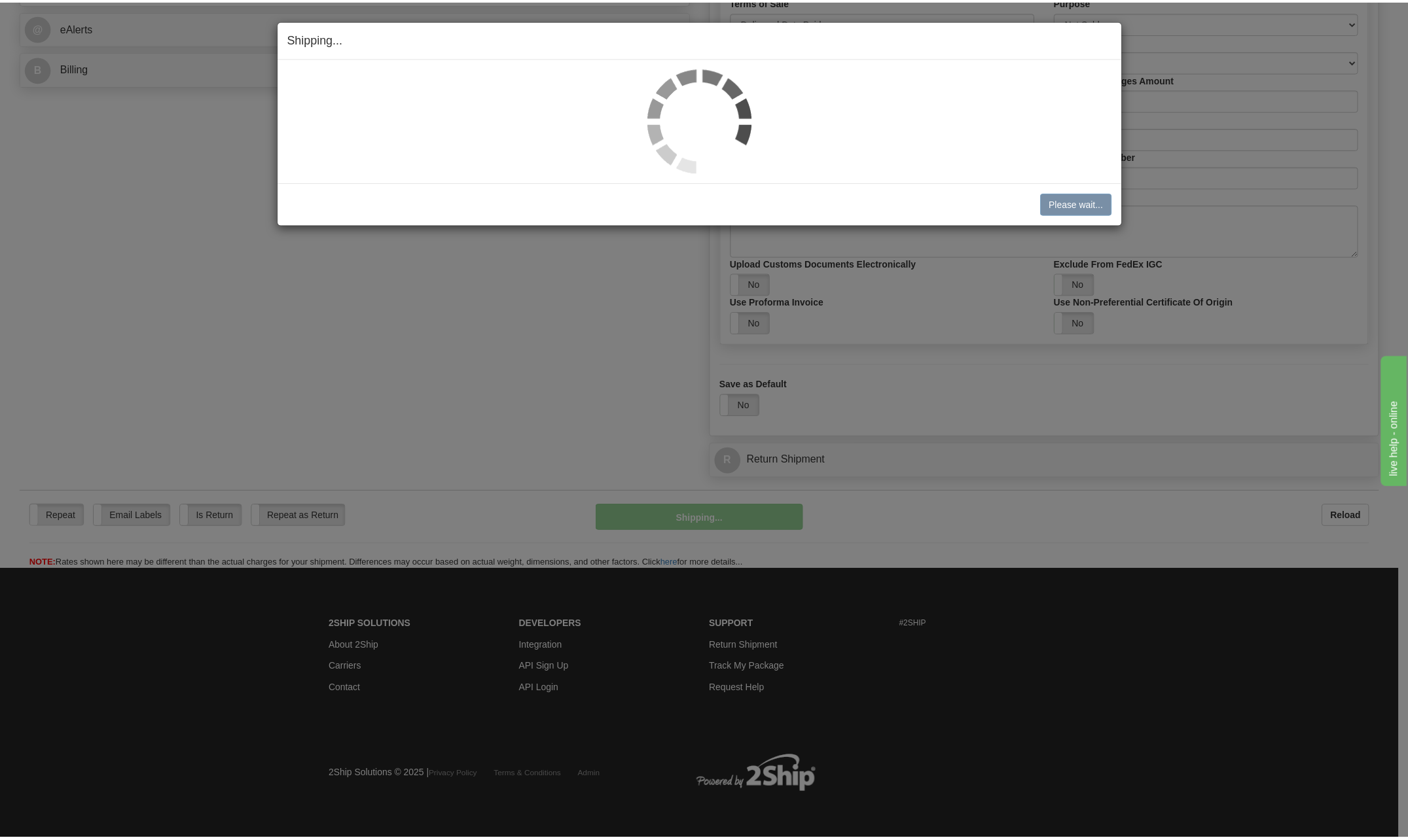
scroll to position [908, 0]
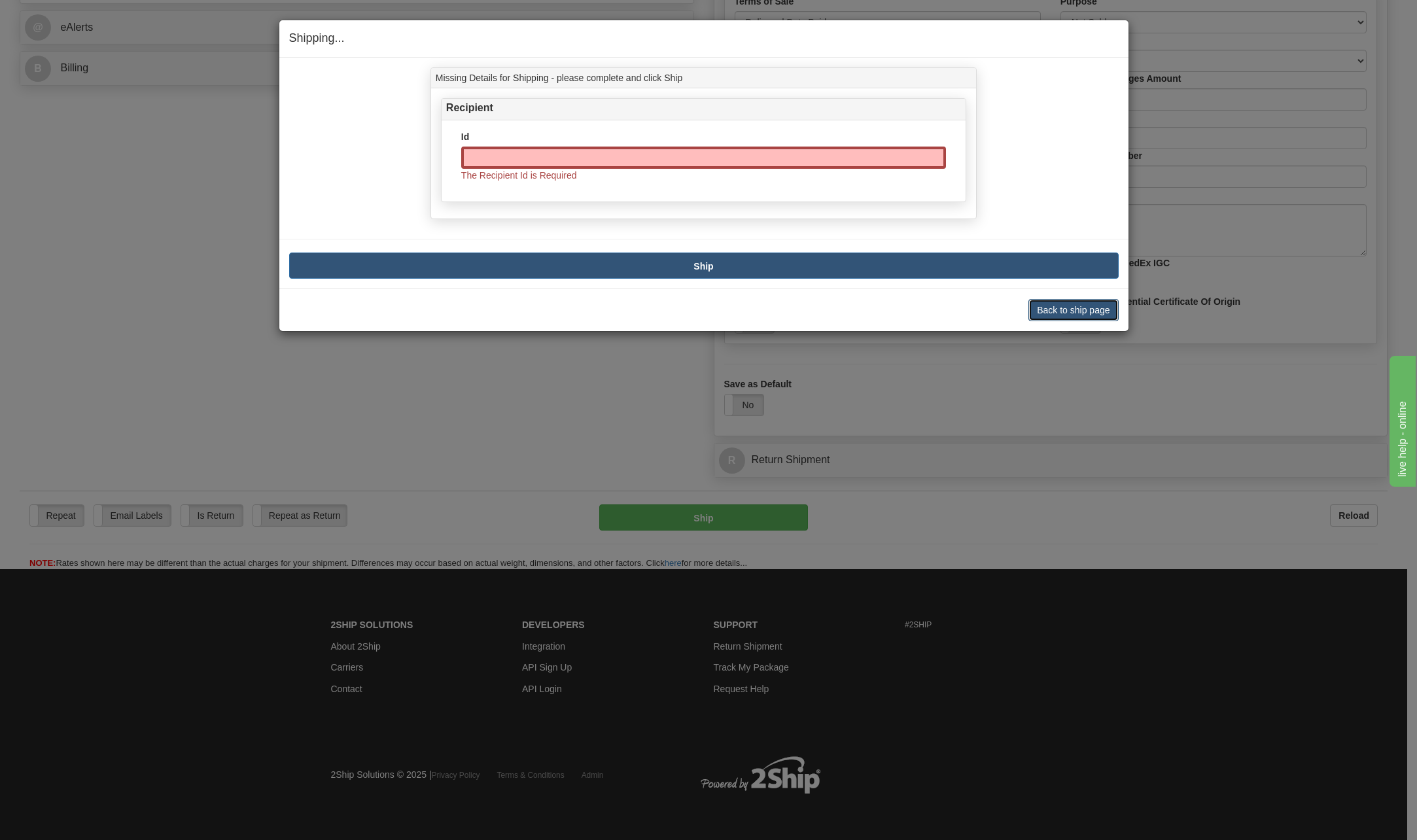
click at [1077, 304] on button "Back to ship page" at bounding box center [1073, 310] width 90 height 22
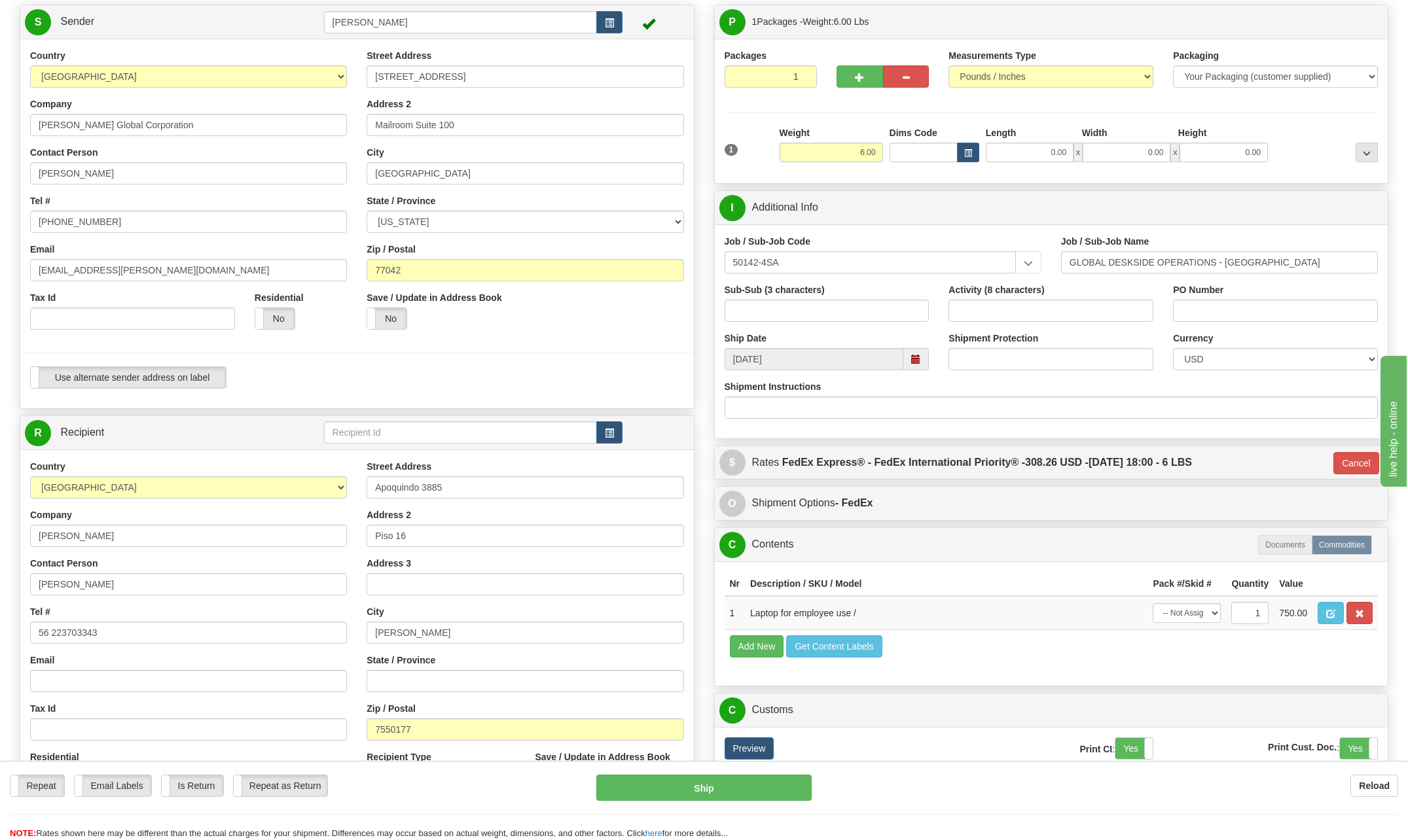
scroll to position [131, 0]
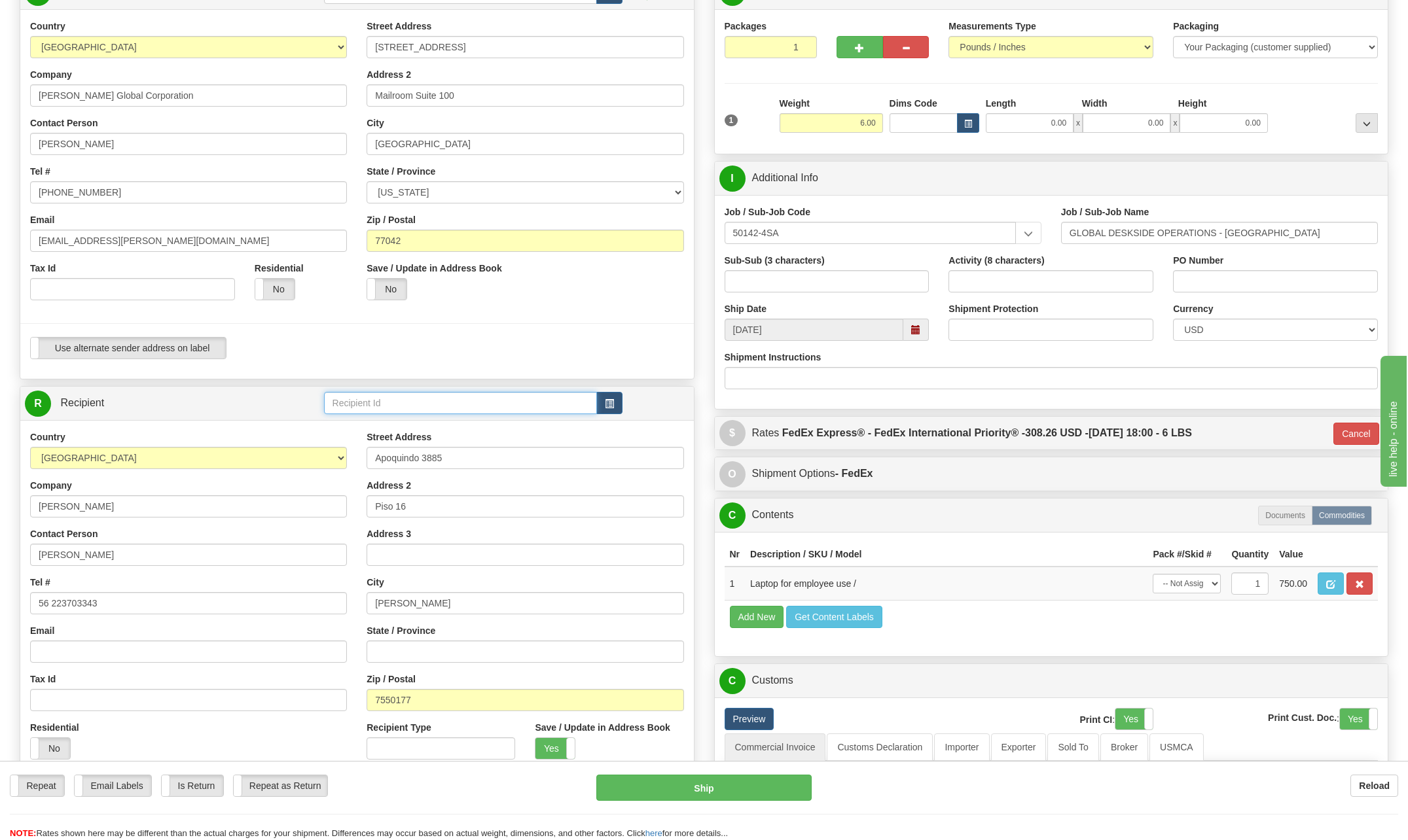
click at [468, 405] on input "text" at bounding box center [460, 403] width 273 height 22
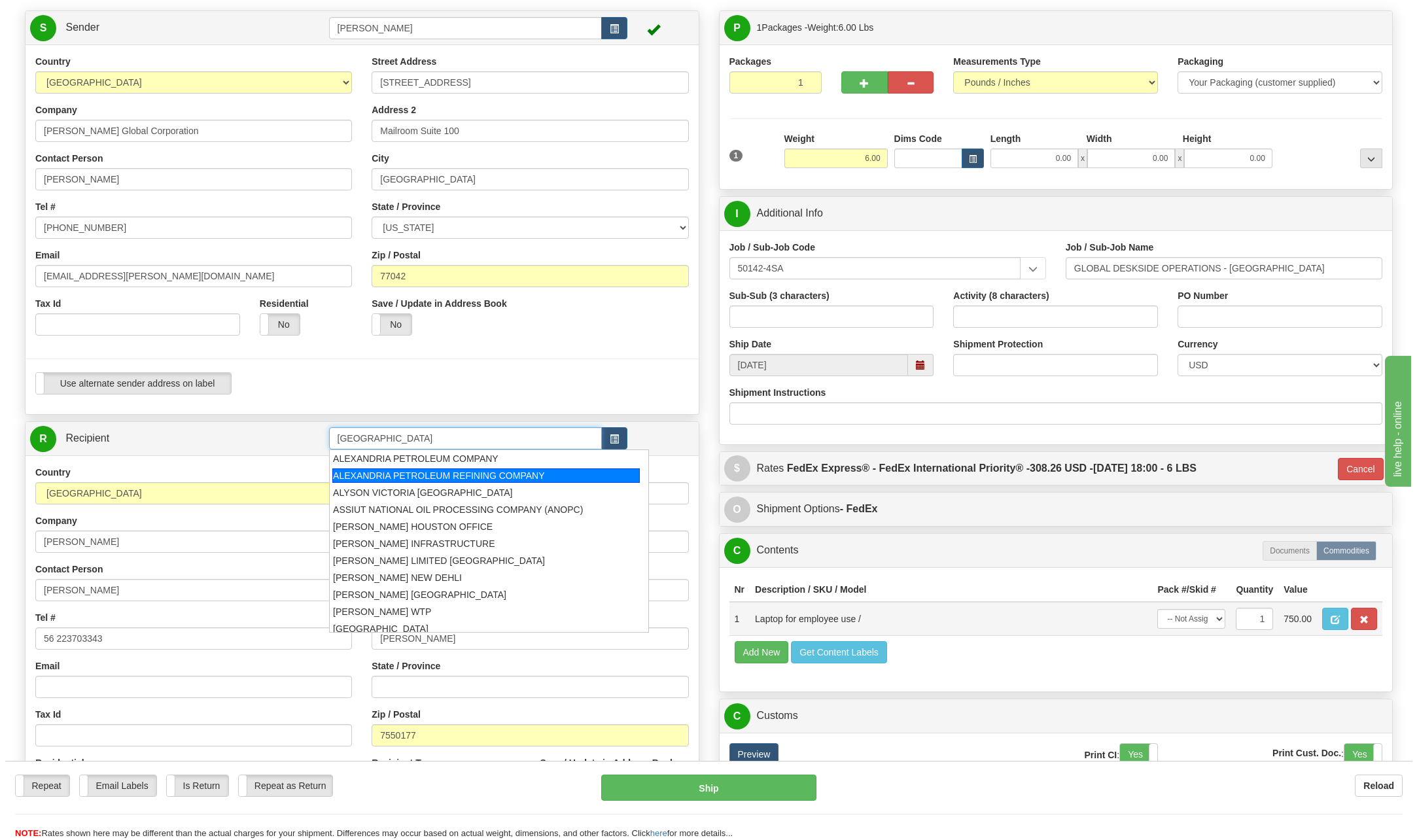
scroll to position [65, 0]
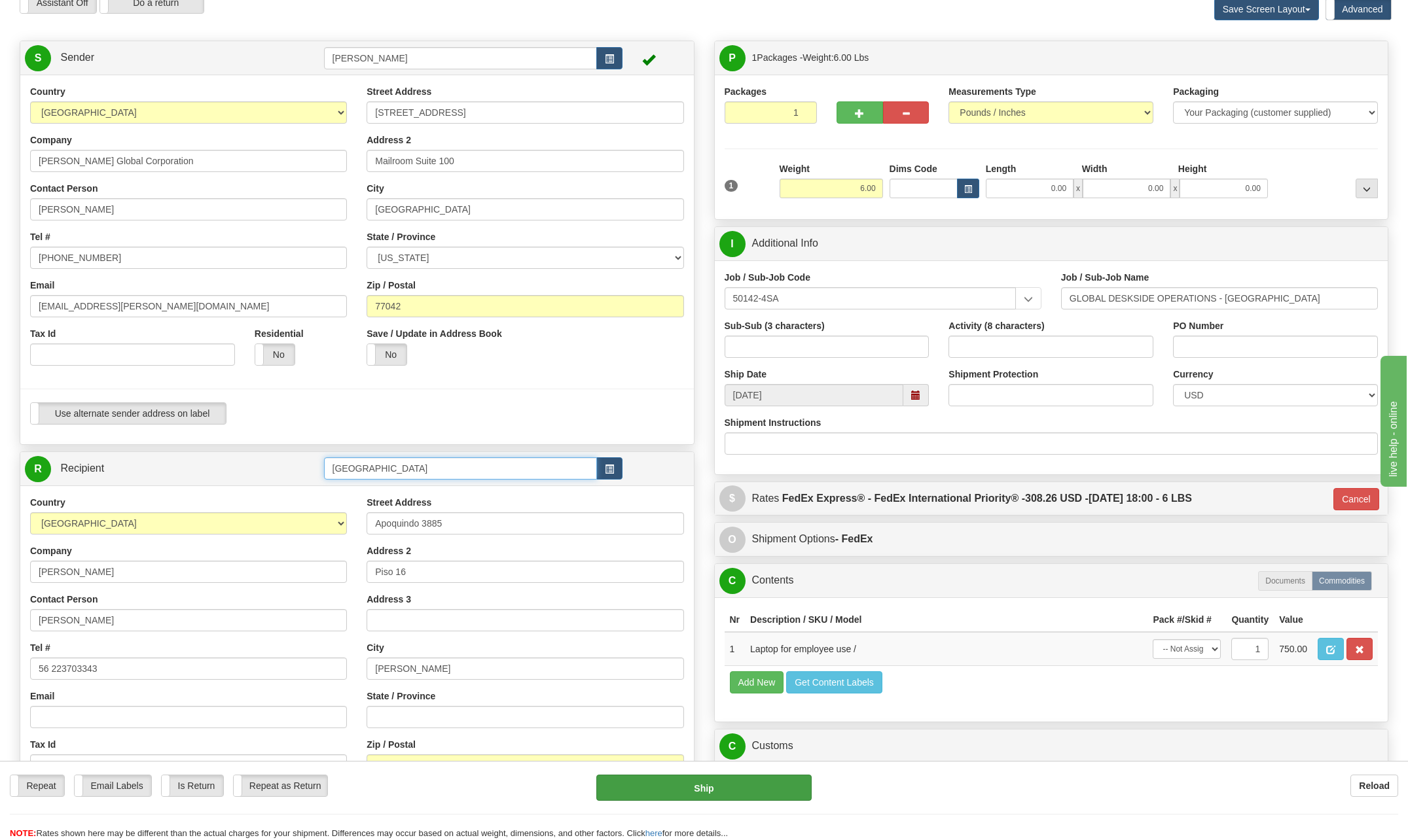
type input "[GEOGRAPHIC_DATA]"
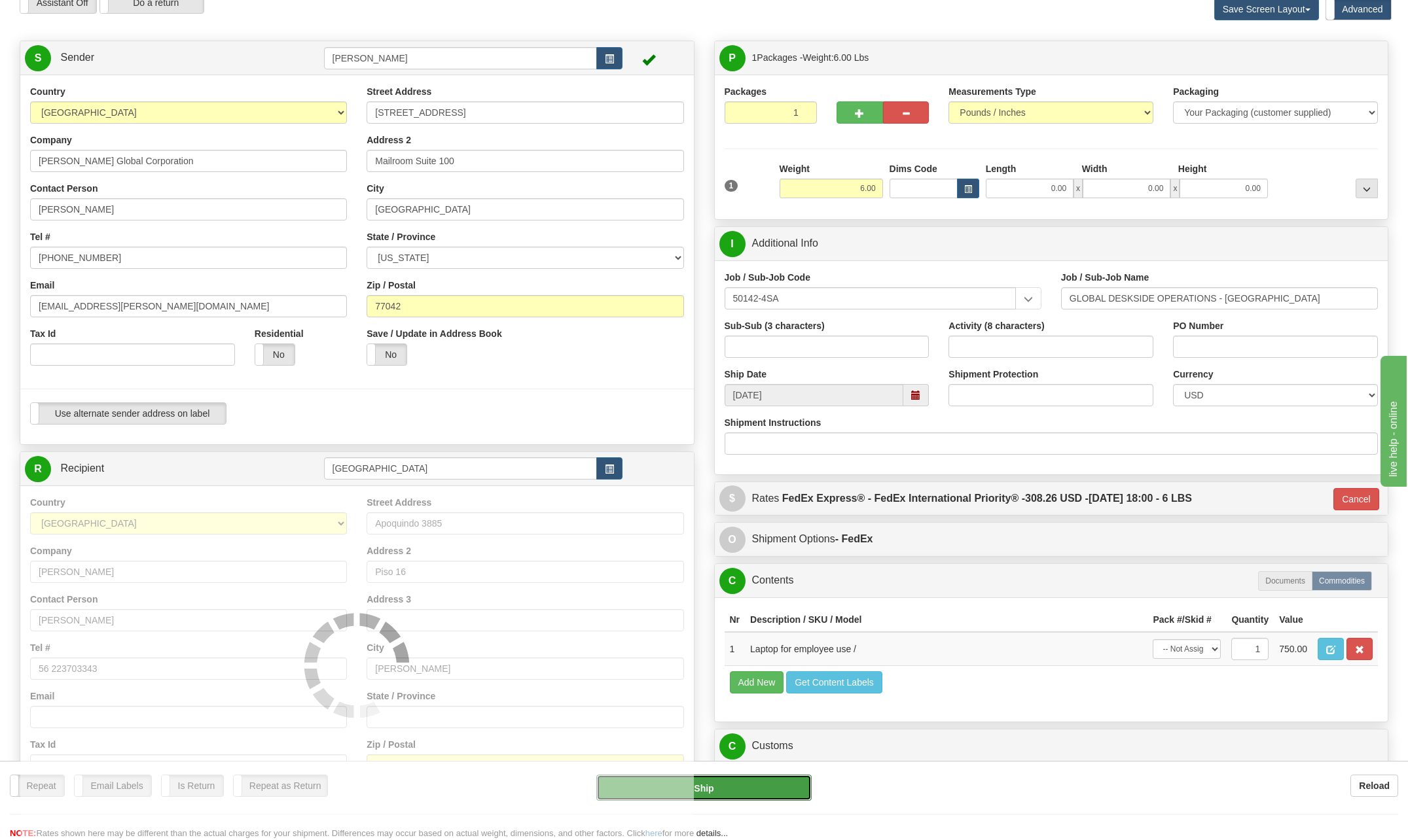
click at [744, 790] on button "Ship" at bounding box center [704, 788] width 215 height 26
type input "01"
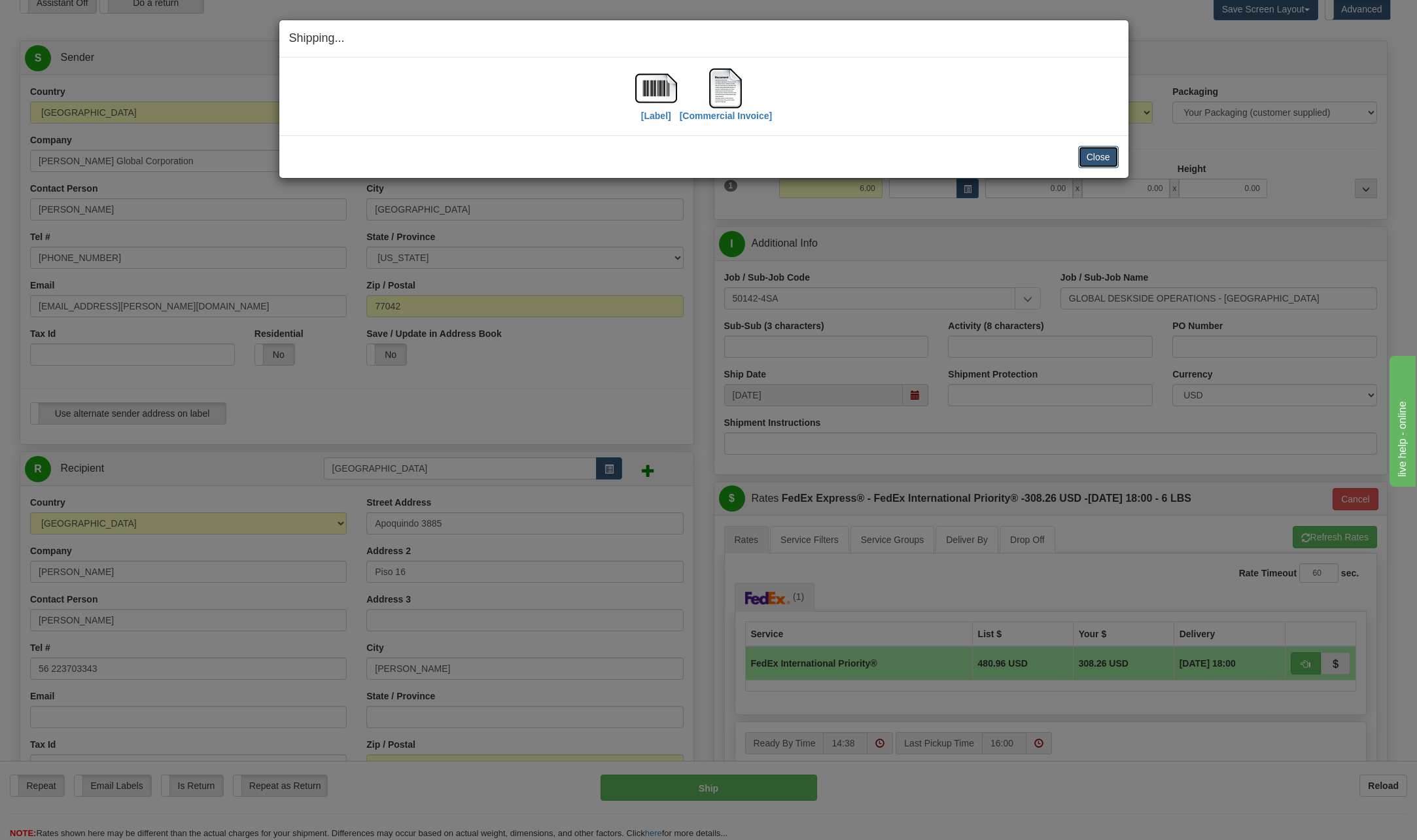
click at [1089, 162] on button "Close" at bounding box center [1098, 157] width 41 height 22
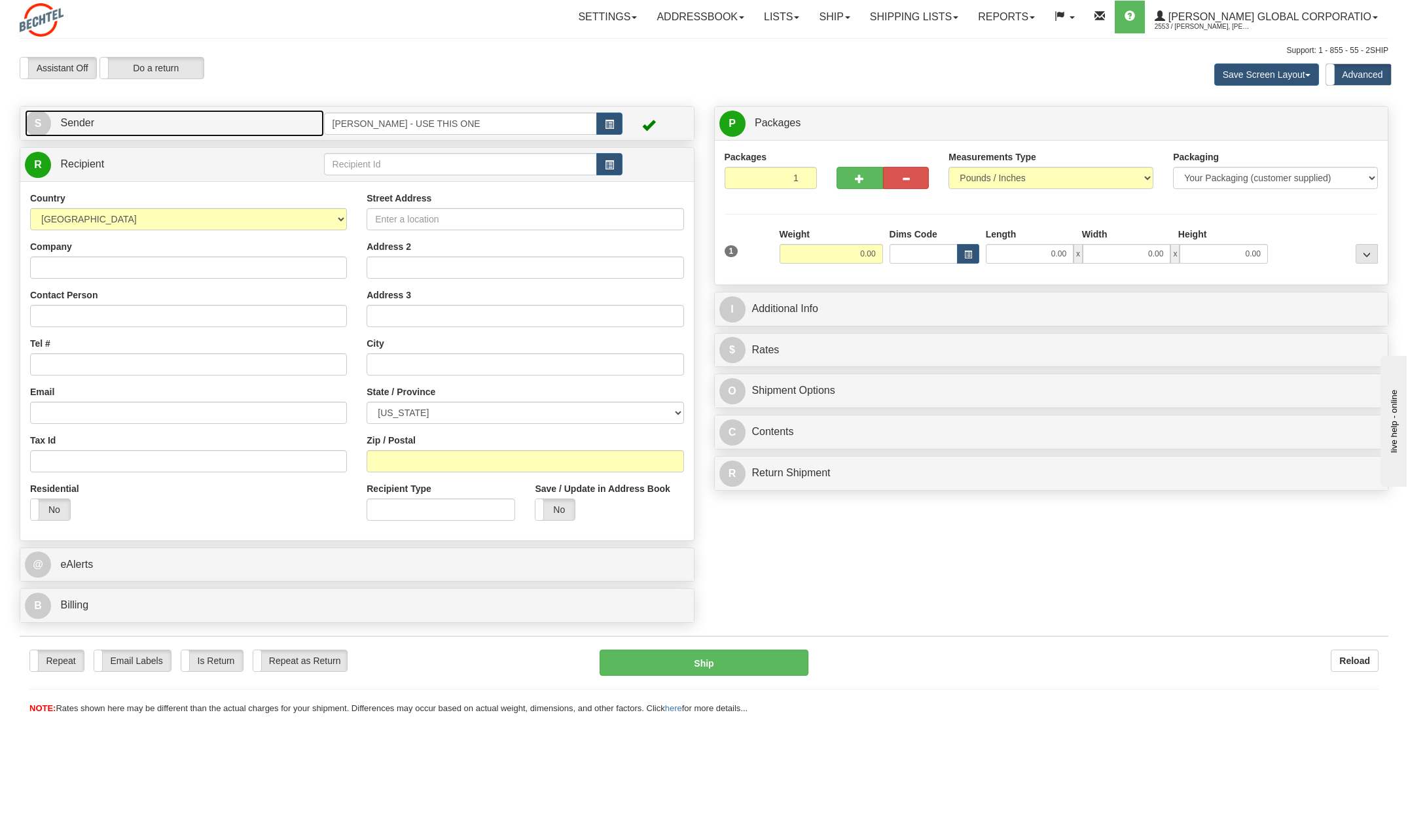
click at [46, 113] on span "S" at bounding box center [37, 123] width 26 height 26
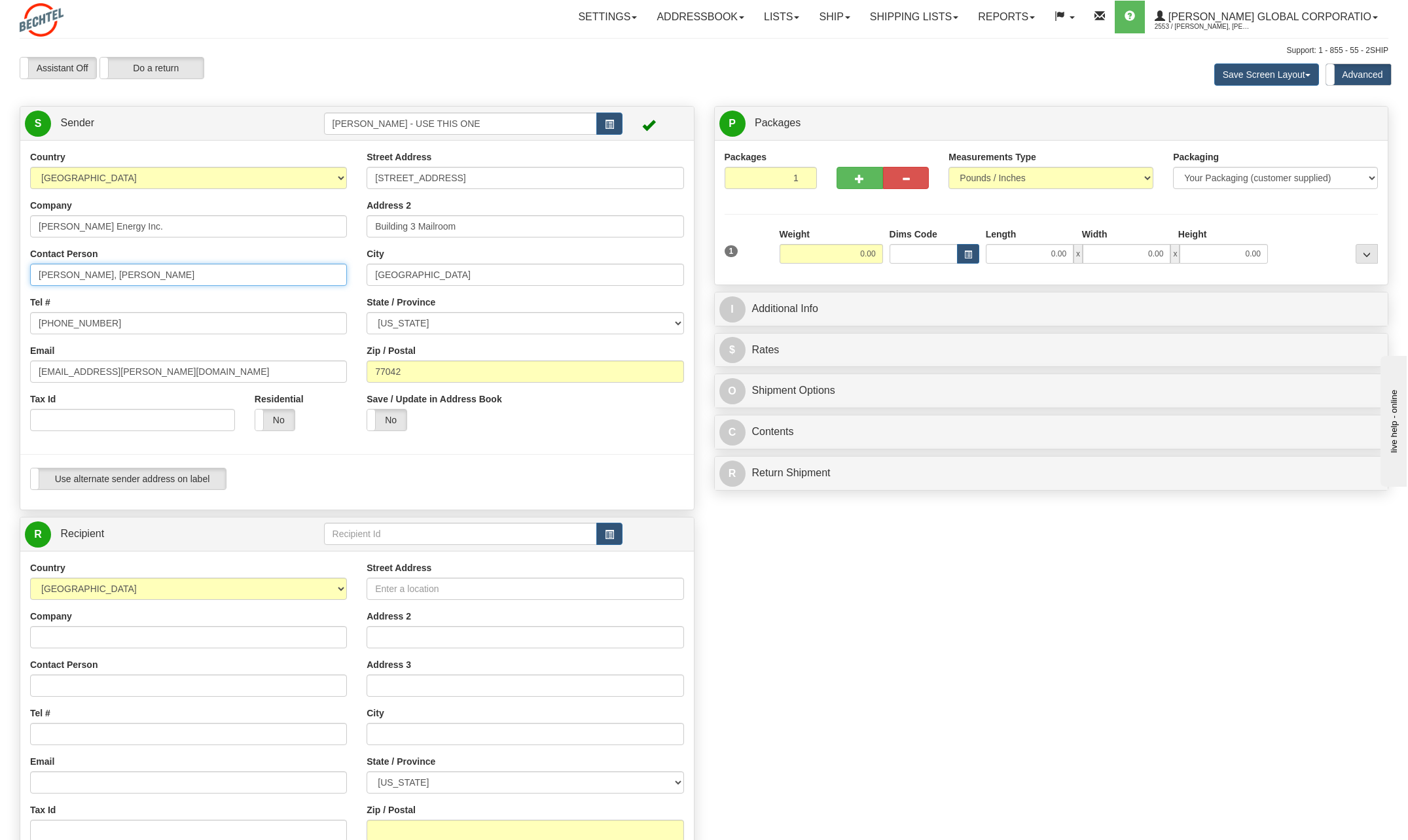
click at [182, 274] on input "[PERSON_NAME], [PERSON_NAME]" at bounding box center [188, 275] width 316 height 22
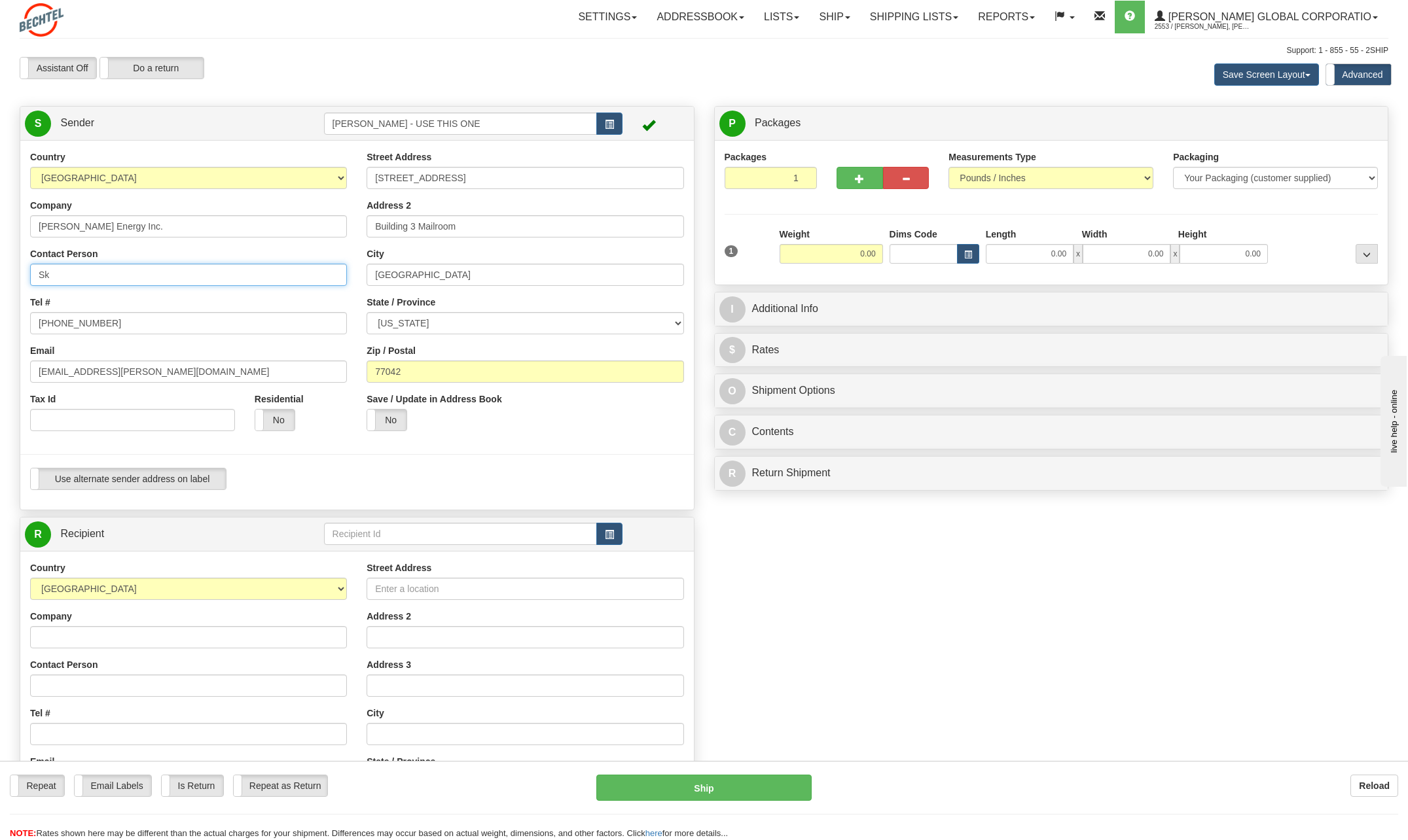
type input "S"
type input "[PERSON_NAME]"
select select "CL"
type input "[PERSON_NAME]"
type input "56 223703343"
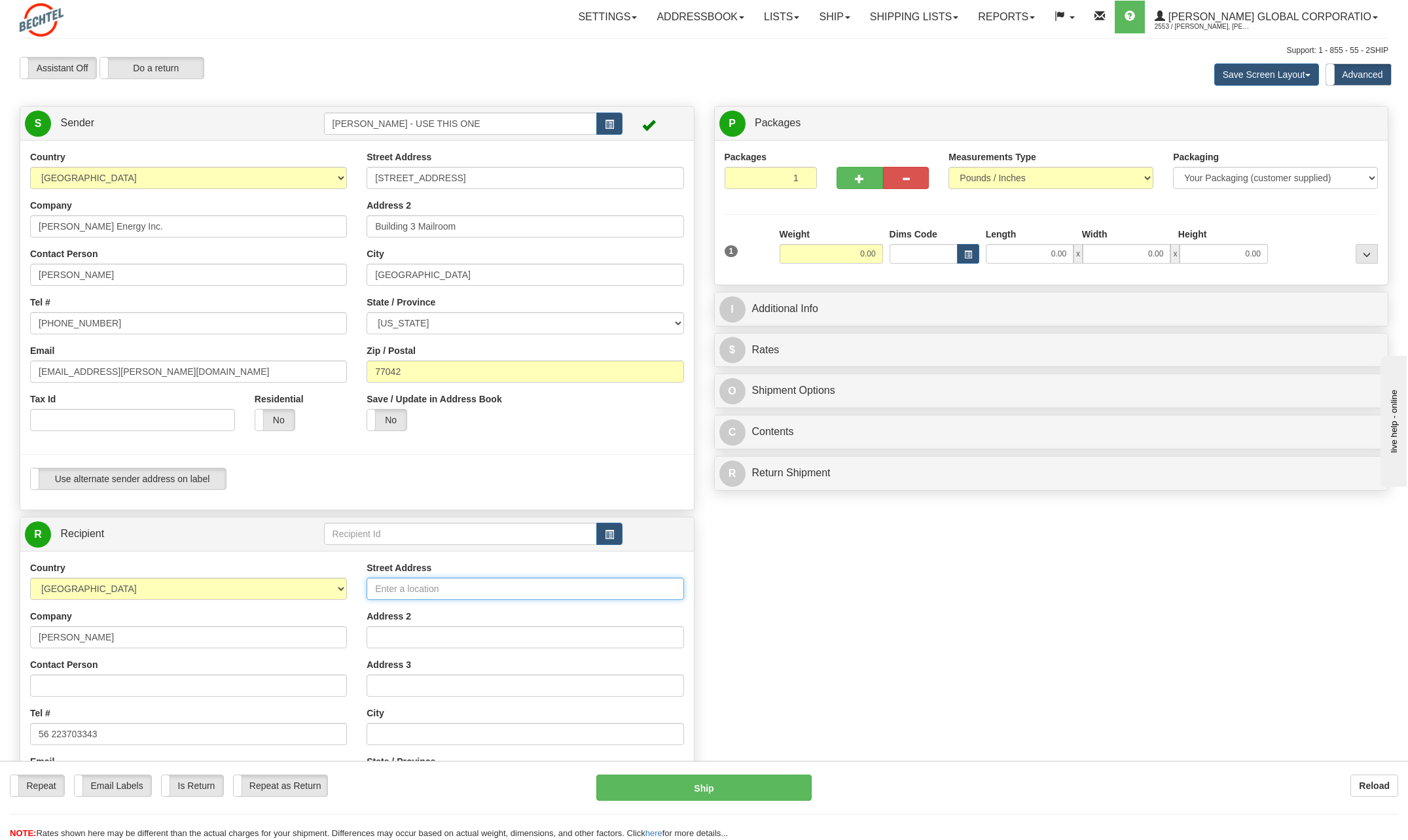
type input "Piso 16"
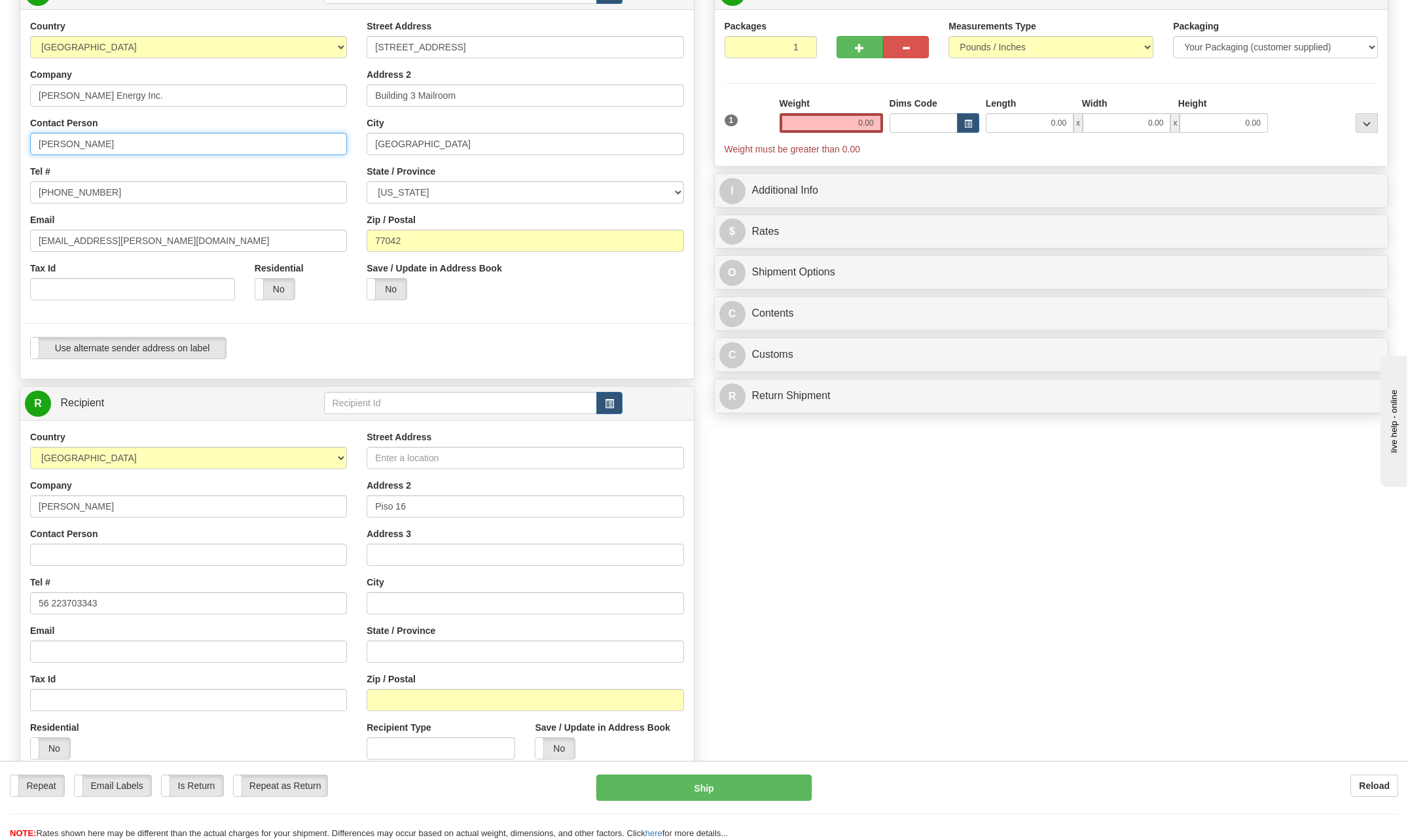
scroll to position [196, 0]
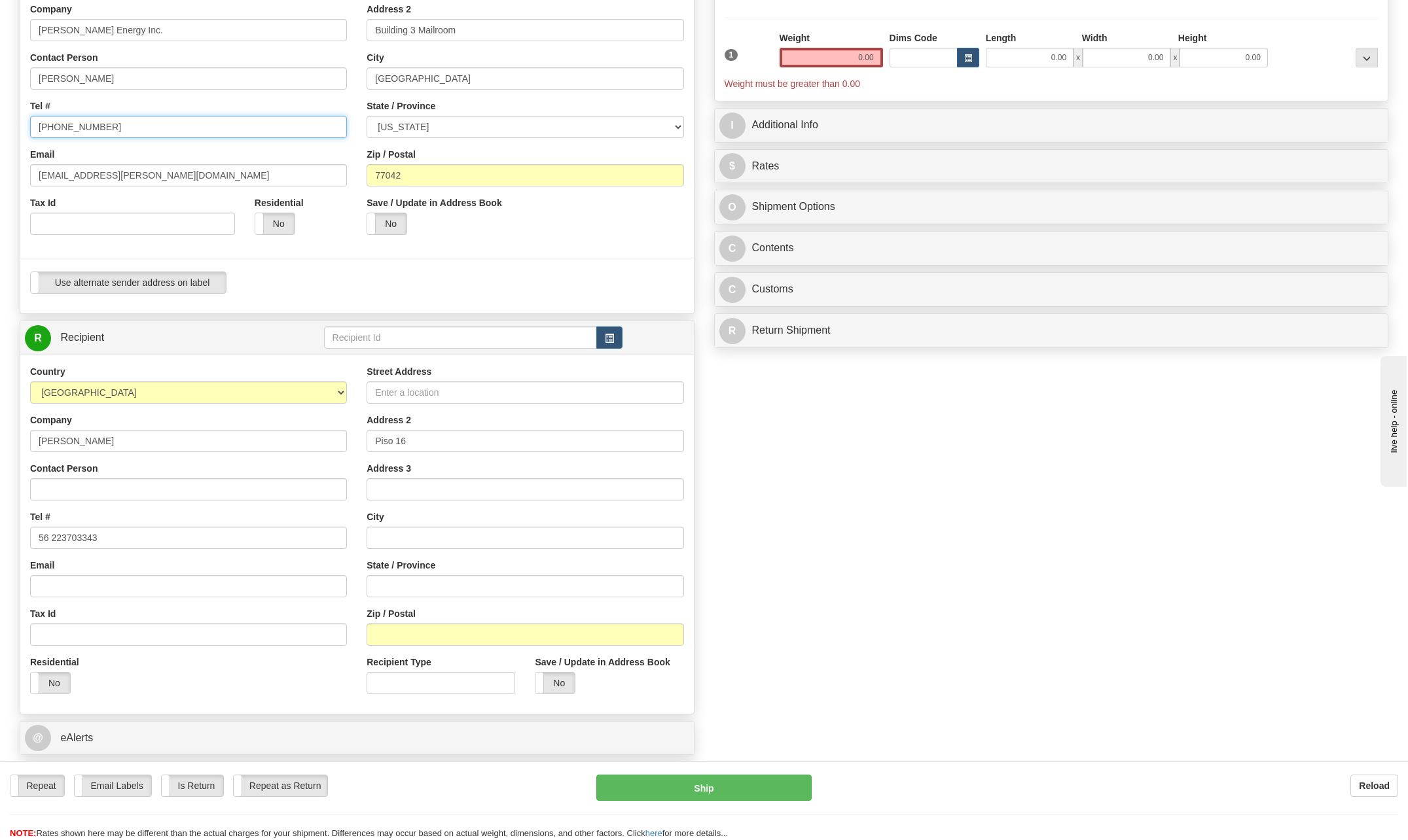
click at [112, 127] on input "[PHONE_NUMBER]" at bounding box center [188, 127] width 316 height 22
type input "713-235-2390"
drag, startPoint x: 72, startPoint y: 173, endPoint x: -2, endPoint y: 166, distance: 74.3
click at [0, 166] on html "Training Course Close Toggle navigation Settings Shipping Preferences New Sende…" at bounding box center [704, 223] width 1408 height 840
type input "[EMAIL_ADDRESS][PERSON_NAME][DOMAIN_NAME]"
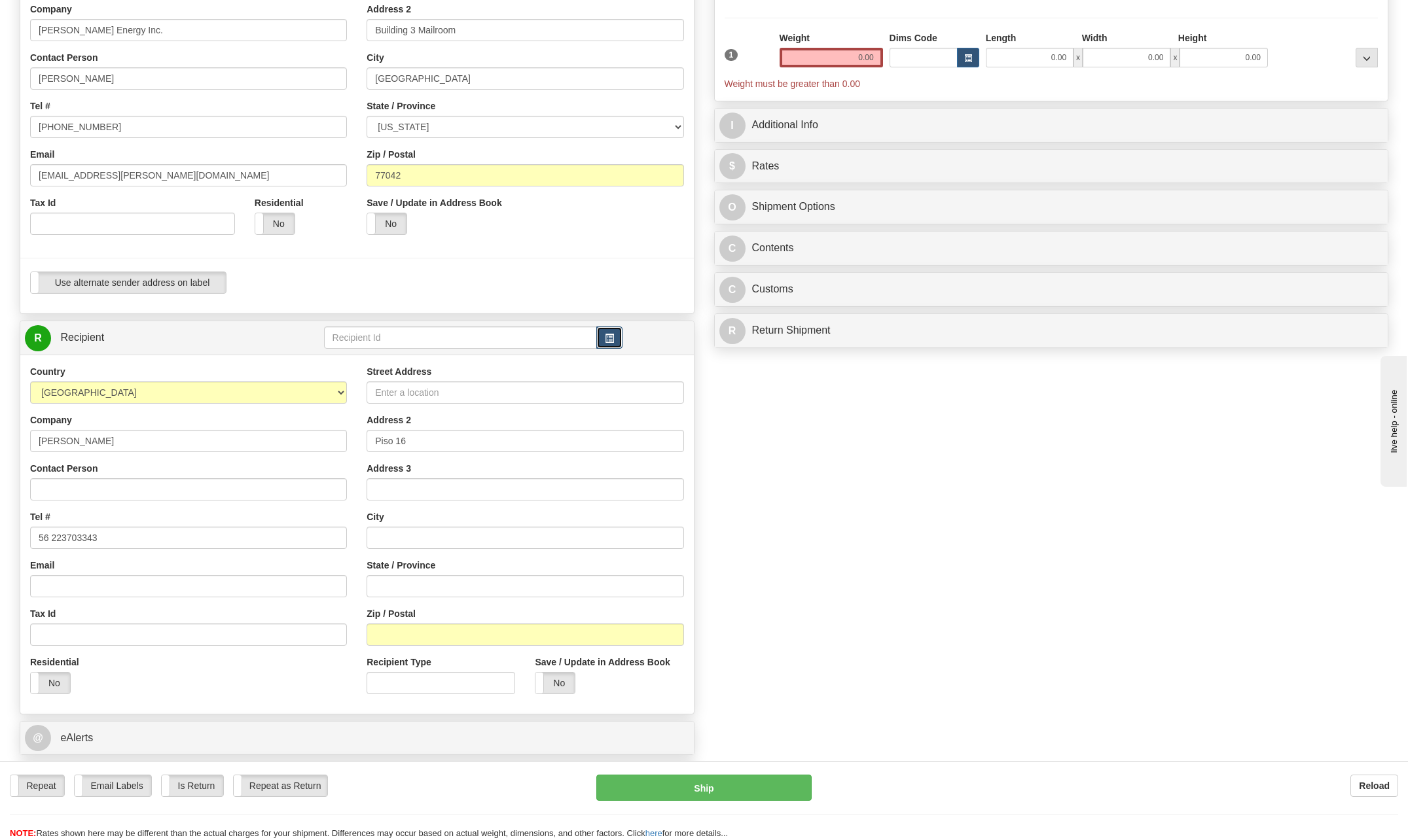
click at [611, 335] on span "button" at bounding box center [610, 339] width 10 height 9
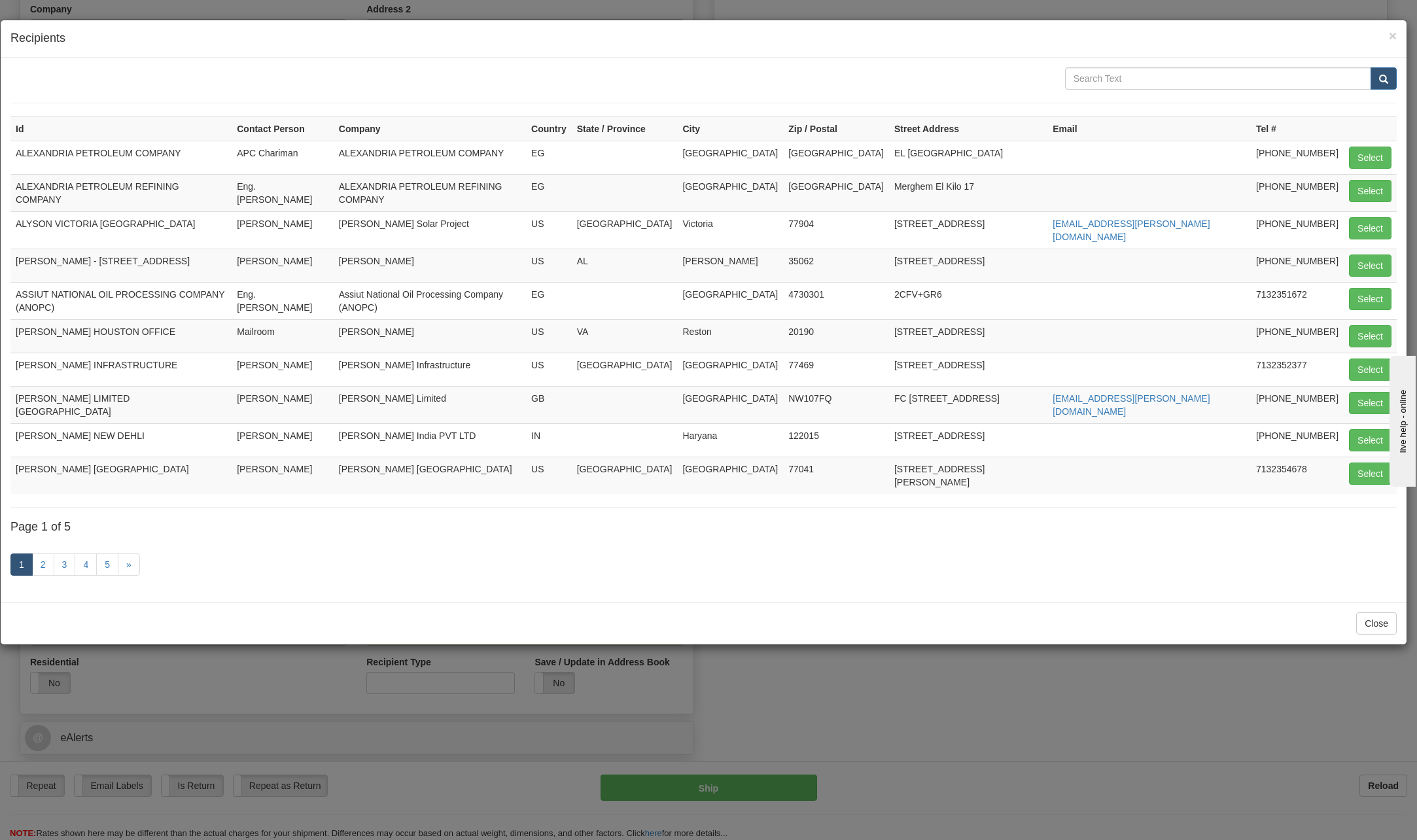
click at [1066, 648] on div "× Recipients Id Contact Person Company Country State / Province City Zip / Post…" at bounding box center [708, 420] width 1417 height 840
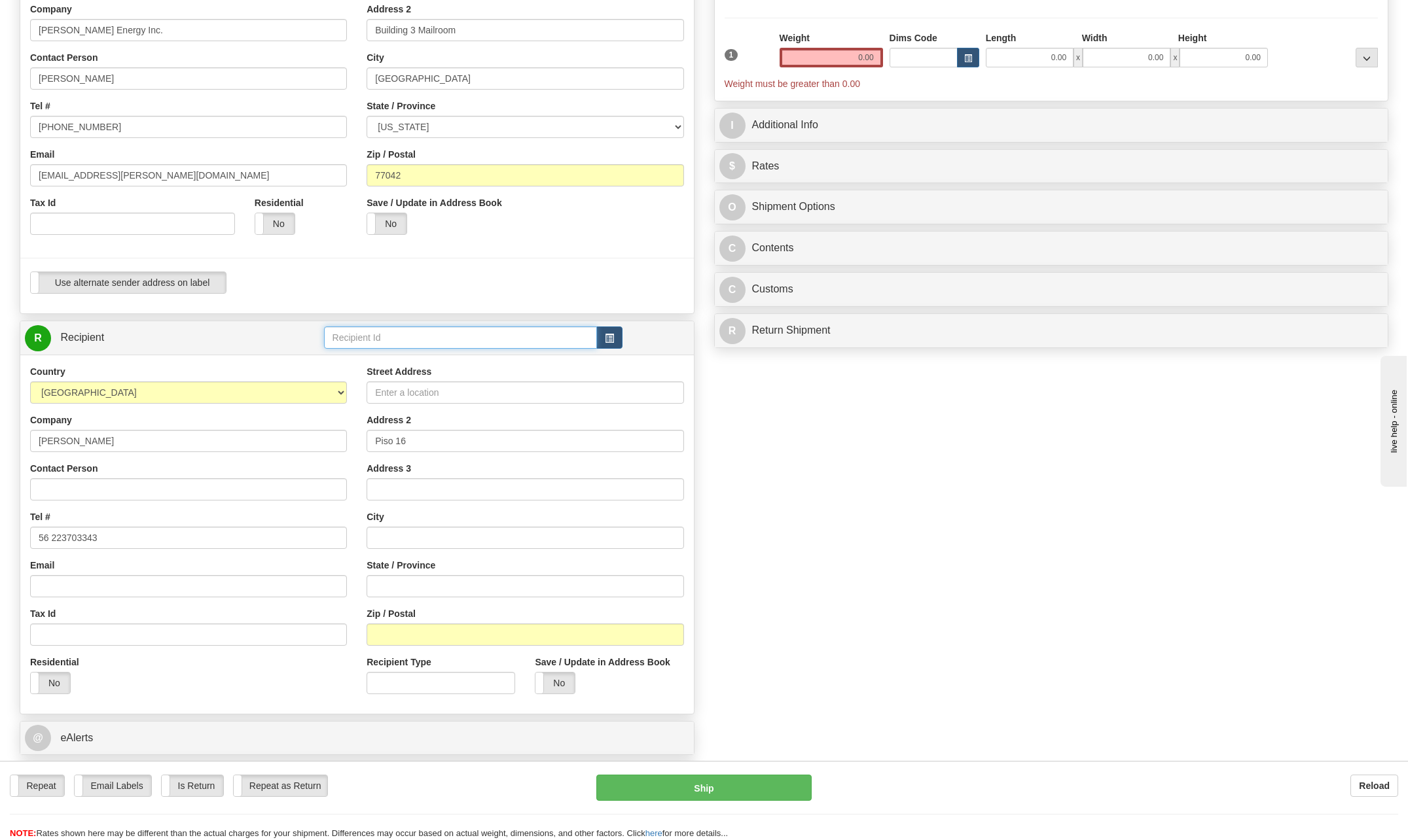
click at [379, 335] on input "text" at bounding box center [460, 338] width 273 height 22
type input "[GEOGRAPHIC_DATA]"
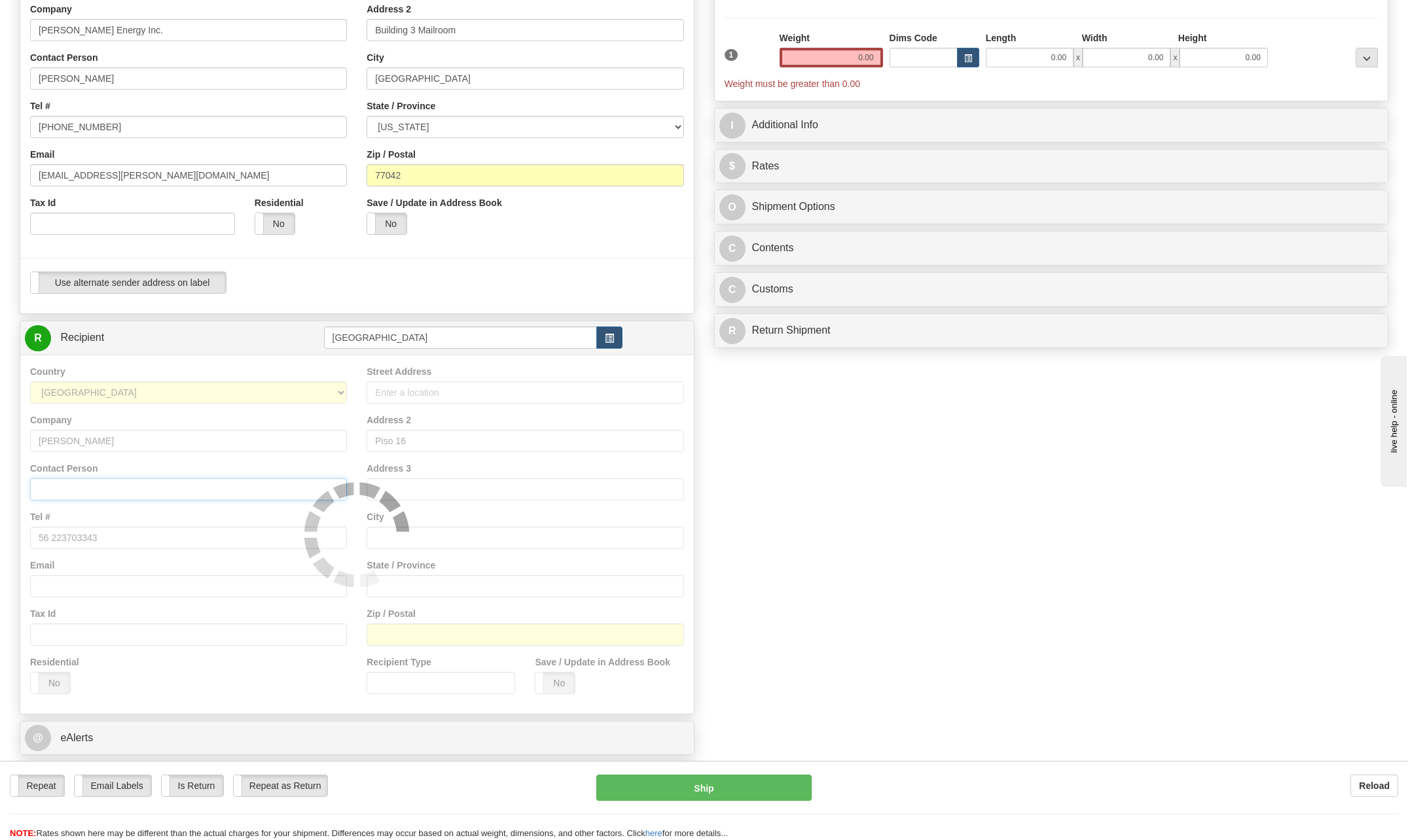
click at [95, 485] on div "Country AFGHANISTAN ALAND ISLANDS ALBANIA ALGERIA AMERICAN SAMOA ANDORRA ANGOLA…" at bounding box center [357, 534] width 673 height 359
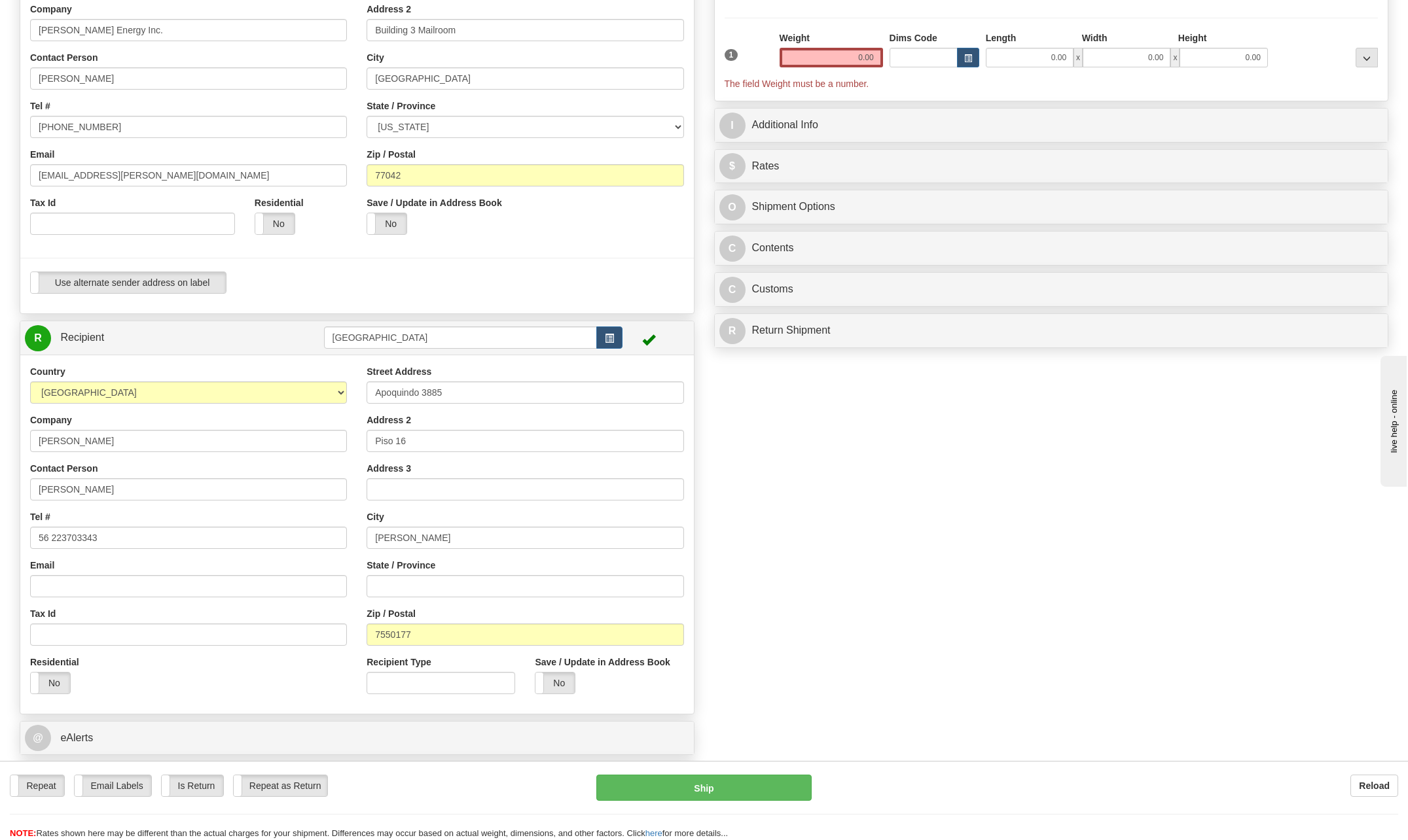
click at [207, 519] on div "Tel # 56 223703343" at bounding box center [188, 529] width 316 height 39
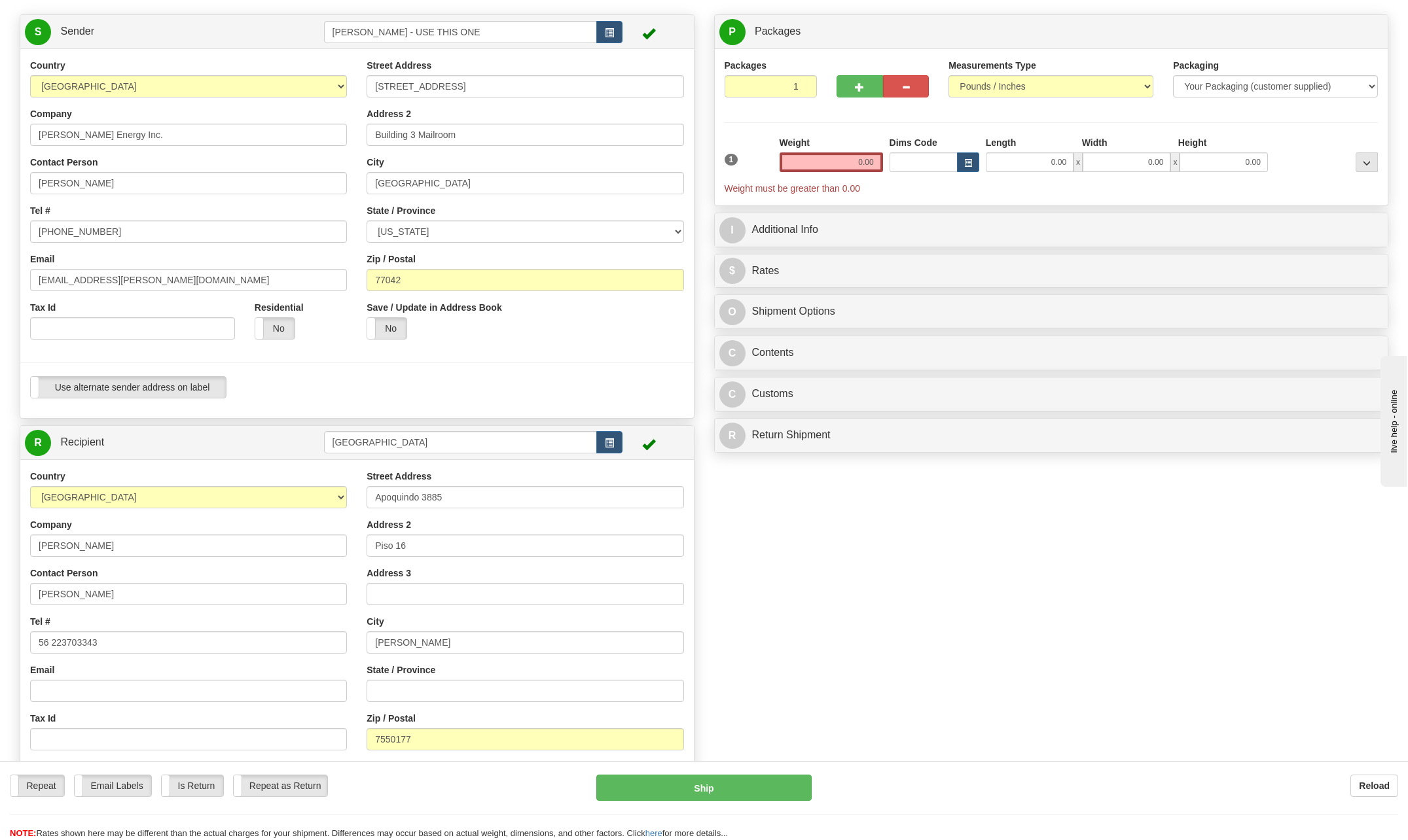
scroll to position [65, 0]
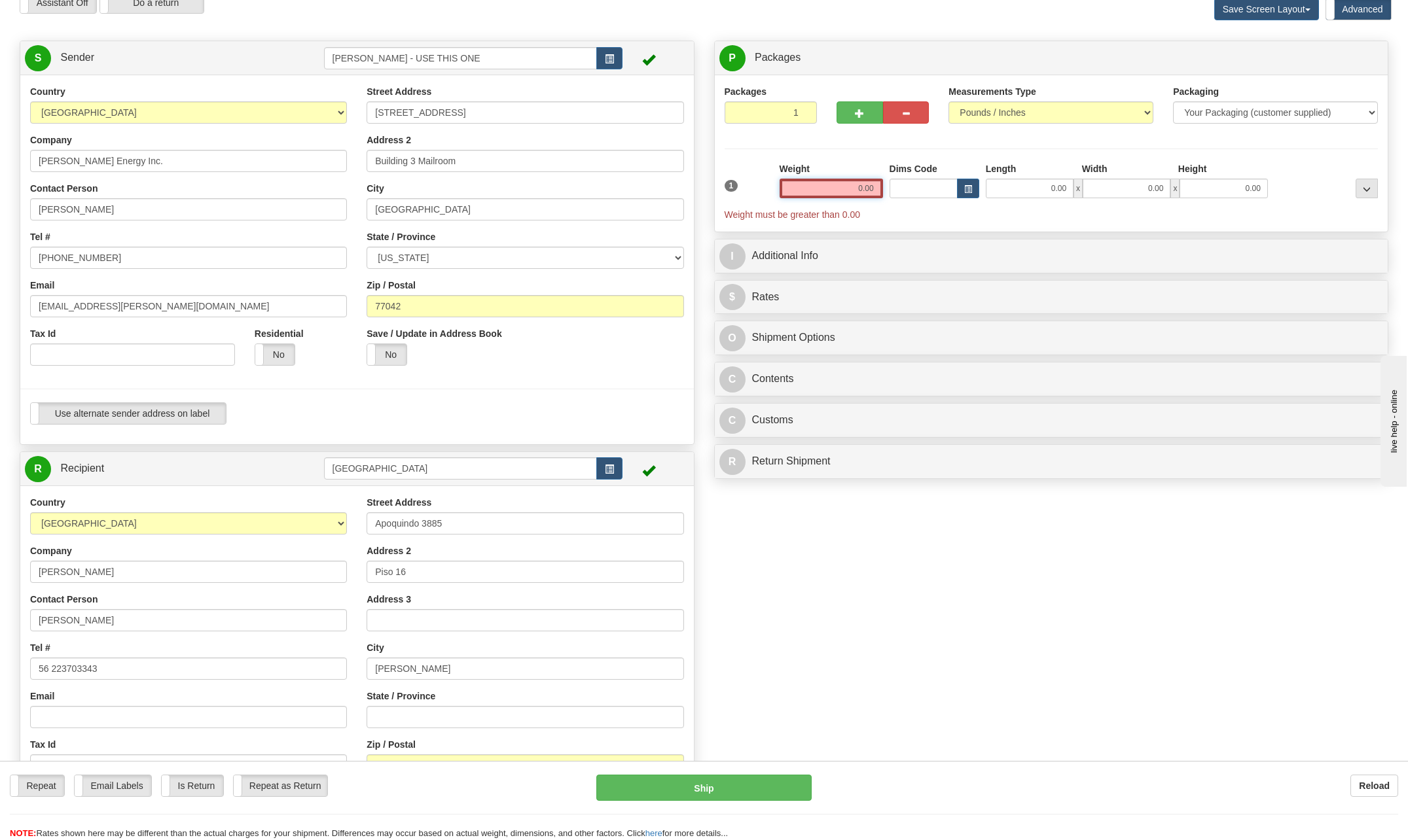
drag, startPoint x: 844, startPoint y: 189, endPoint x: 1052, endPoint y: 187, distance: 208.0
click at [1053, 187] on div "1 Weight 0.00 Dims Code 0.00" at bounding box center [1051, 192] width 661 height 59
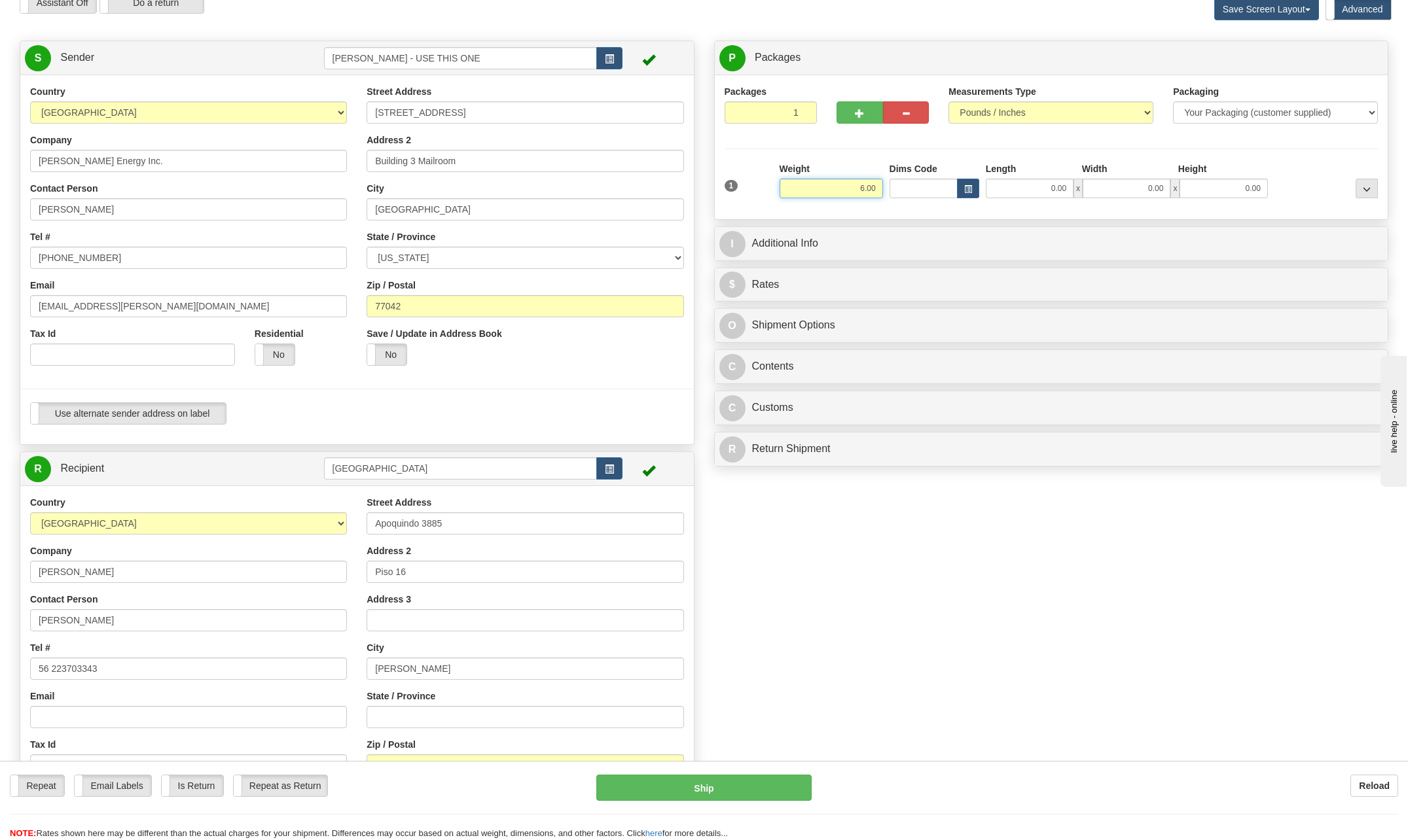
type input "6.00"
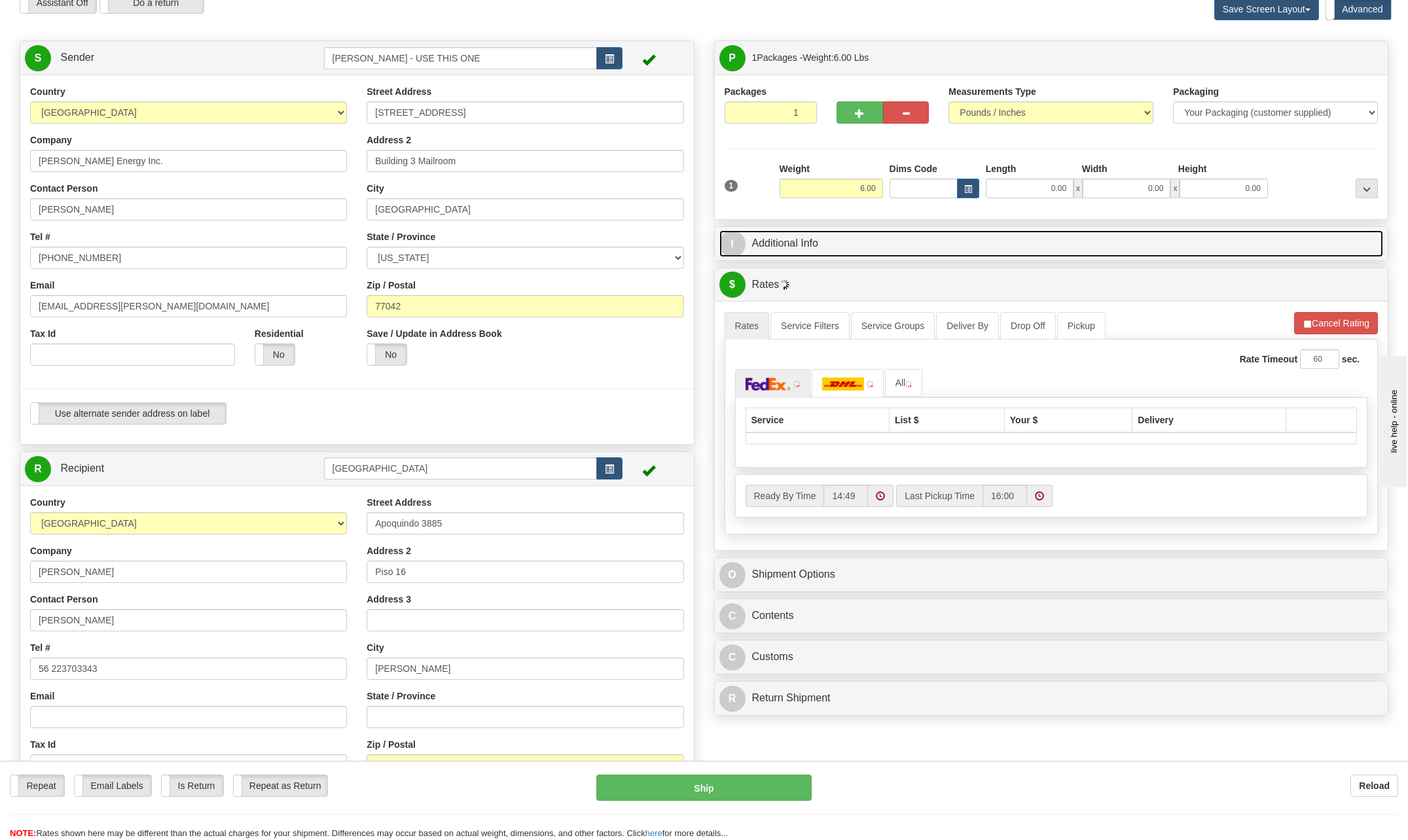
click at [723, 244] on span "I" at bounding box center [732, 244] width 26 height 26
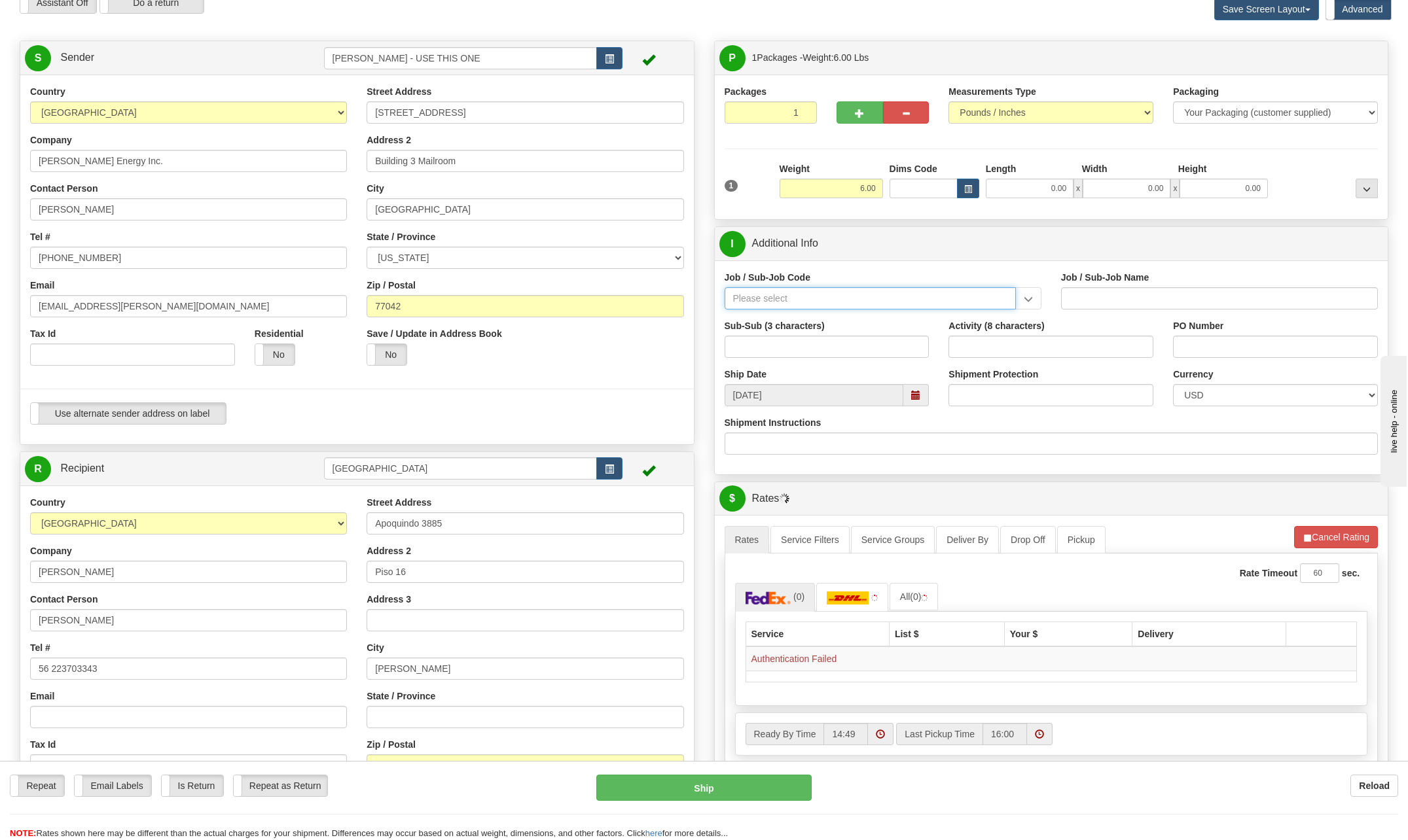
click at [774, 293] on input "Job / Sub-Job Code" at bounding box center [870, 298] width 291 height 22
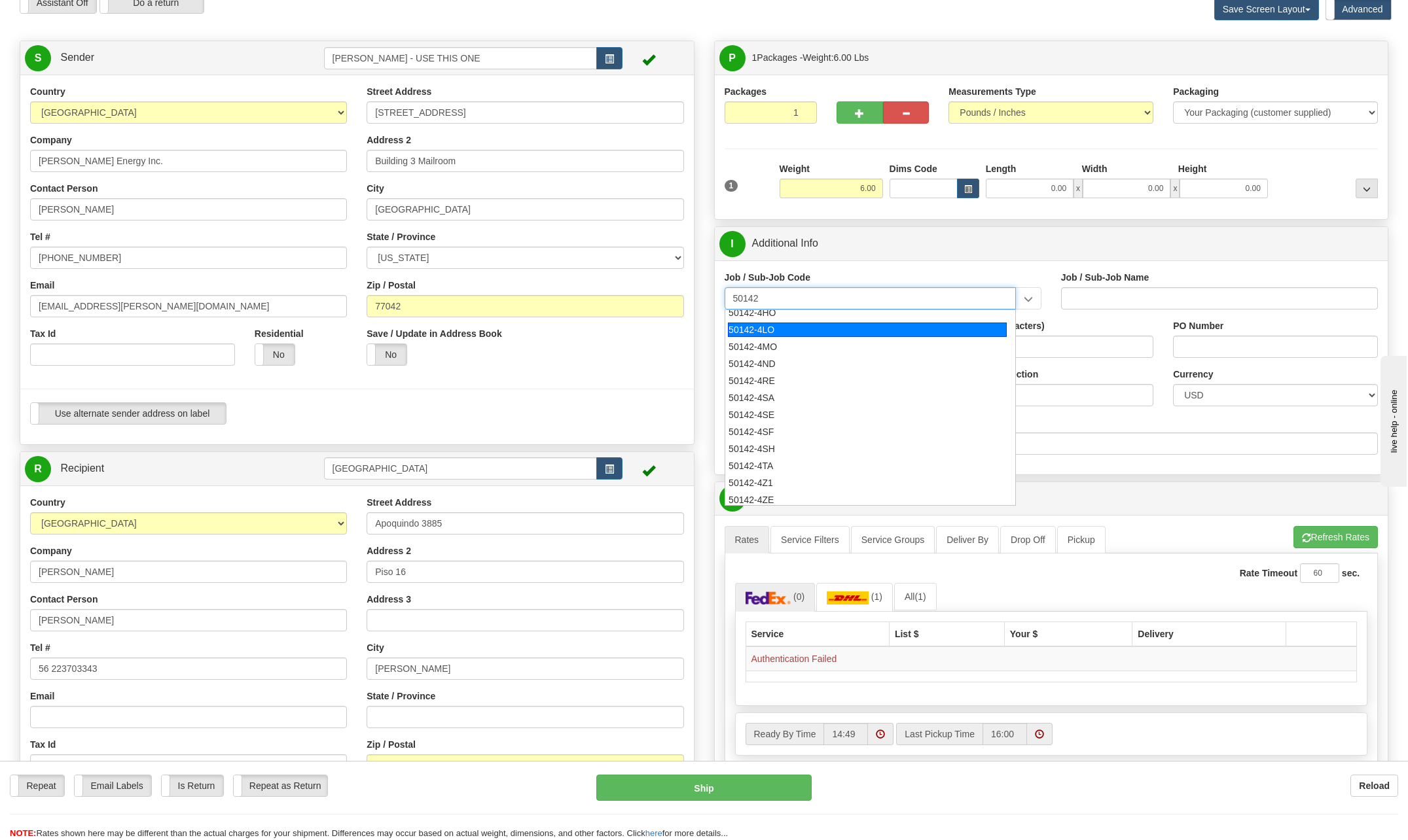
scroll to position [131, 0]
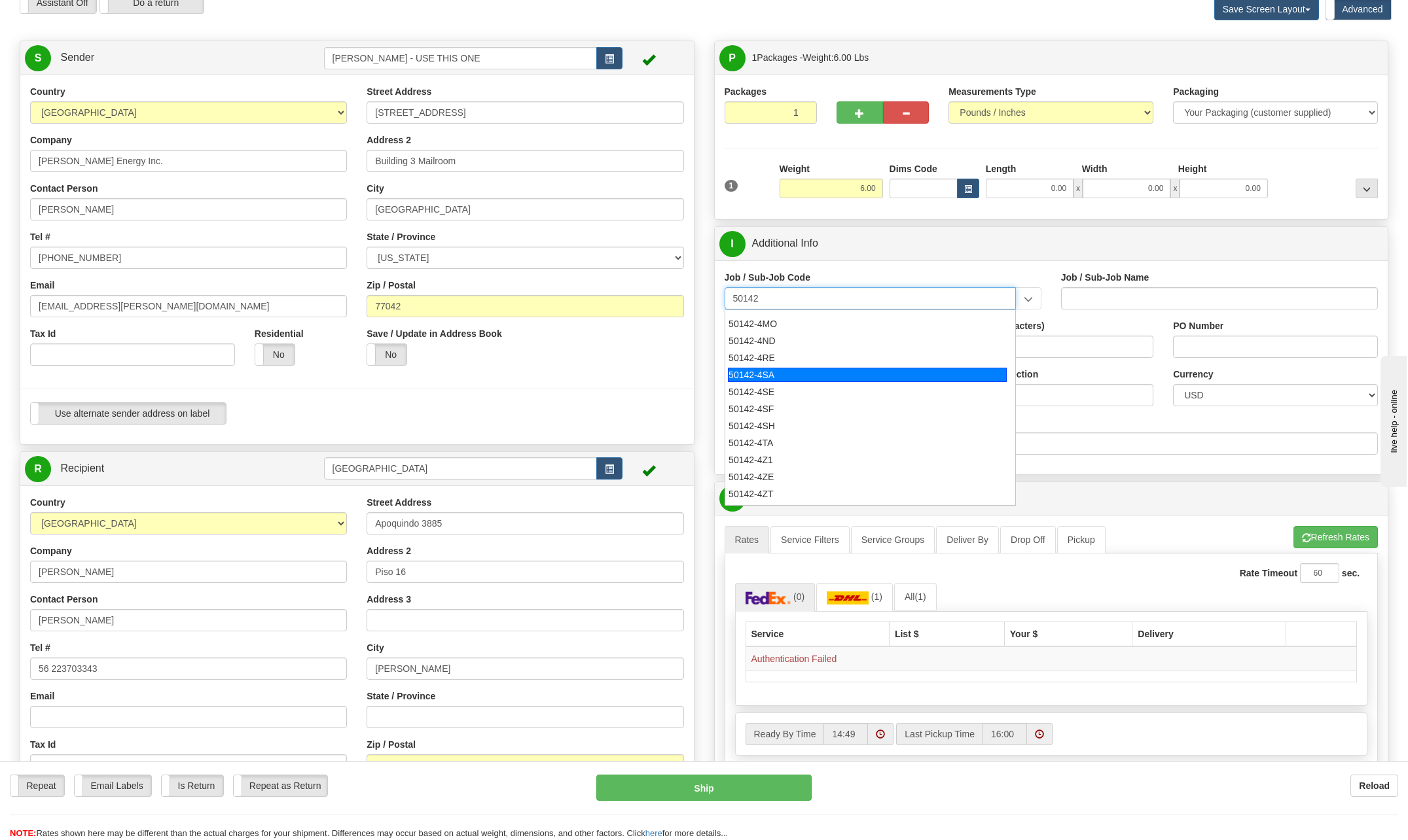
click at [772, 374] on div "50142-4SA" at bounding box center [867, 375] width 279 height 14
type input "50142-4SA"
type input "GLOBAL DESKSIDE OPERATIONS - [GEOGRAPHIC_DATA]"
type input "50142-4SA"
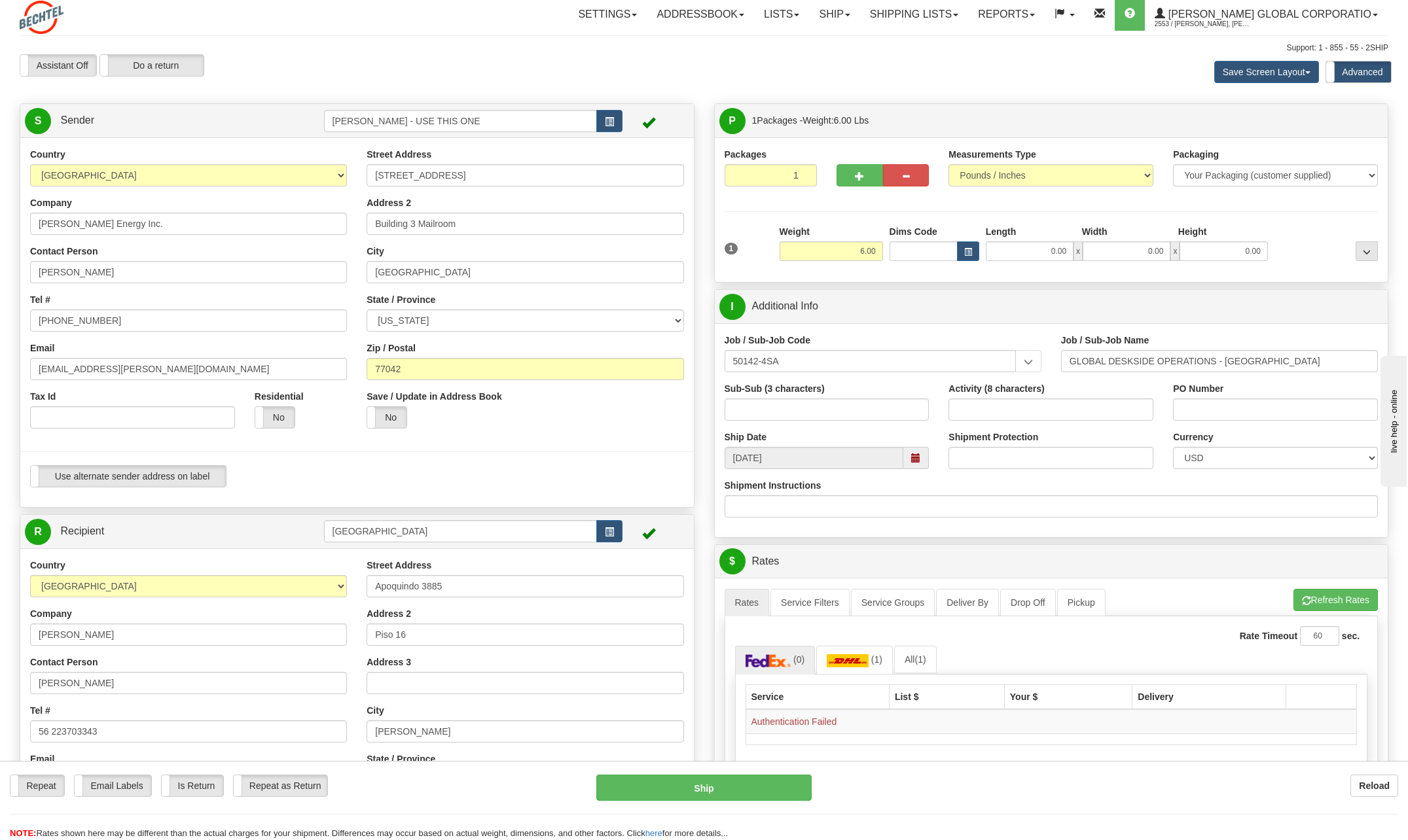
scroll to position [0, 0]
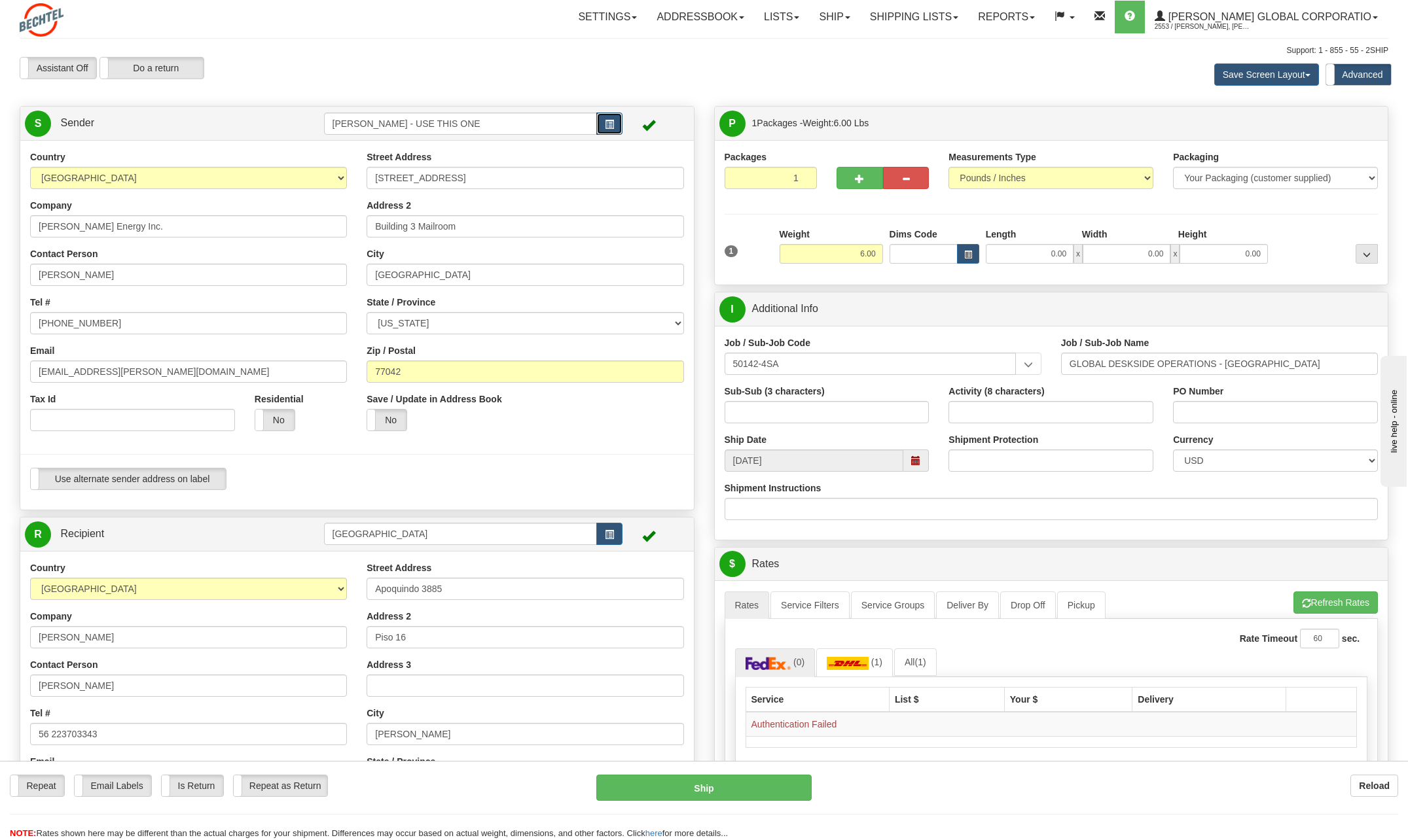
click at [610, 127] on span "button" at bounding box center [610, 124] width 10 height 9
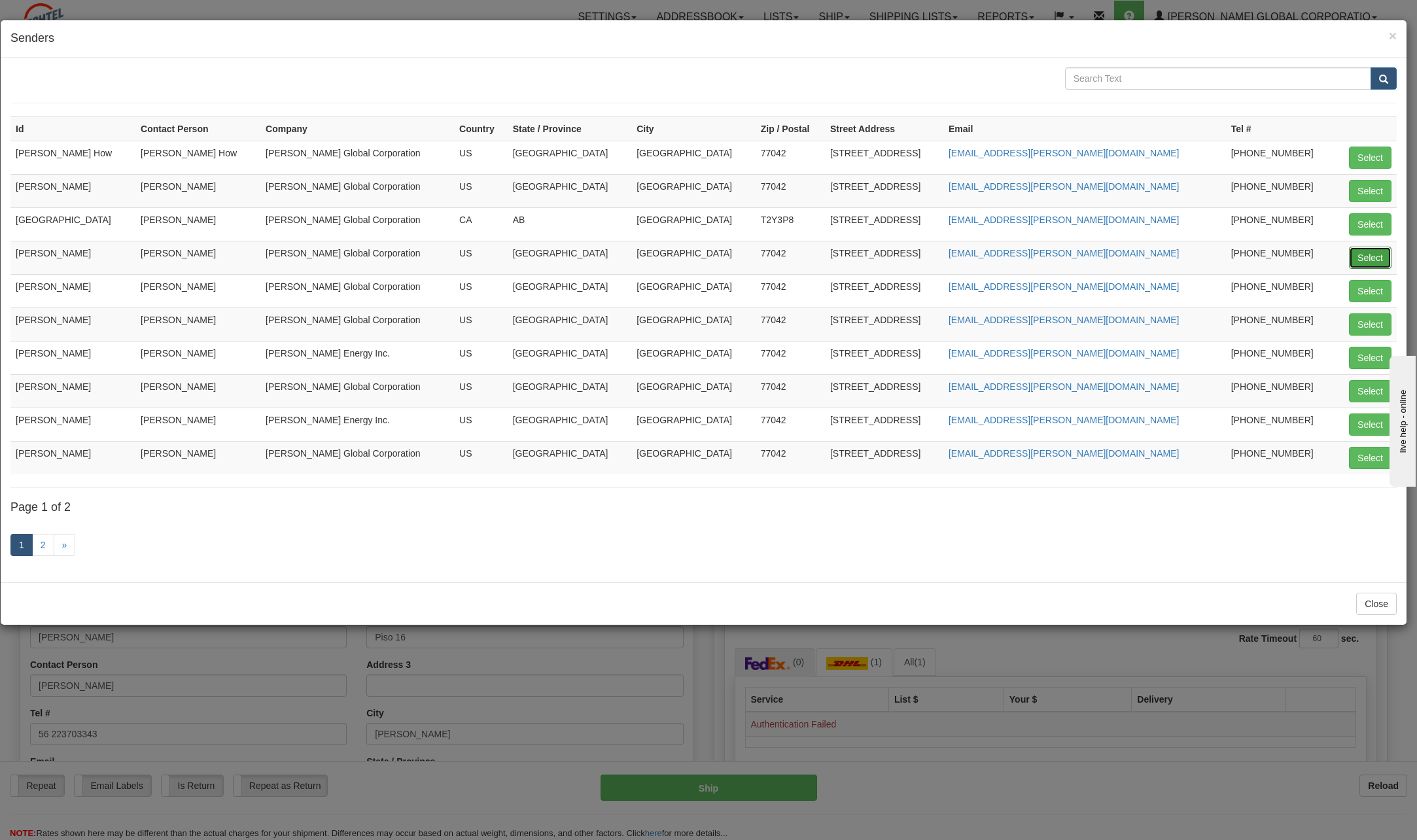
click at [1369, 253] on button "Select" at bounding box center [1370, 257] width 43 height 22
type input "[PERSON_NAME]"
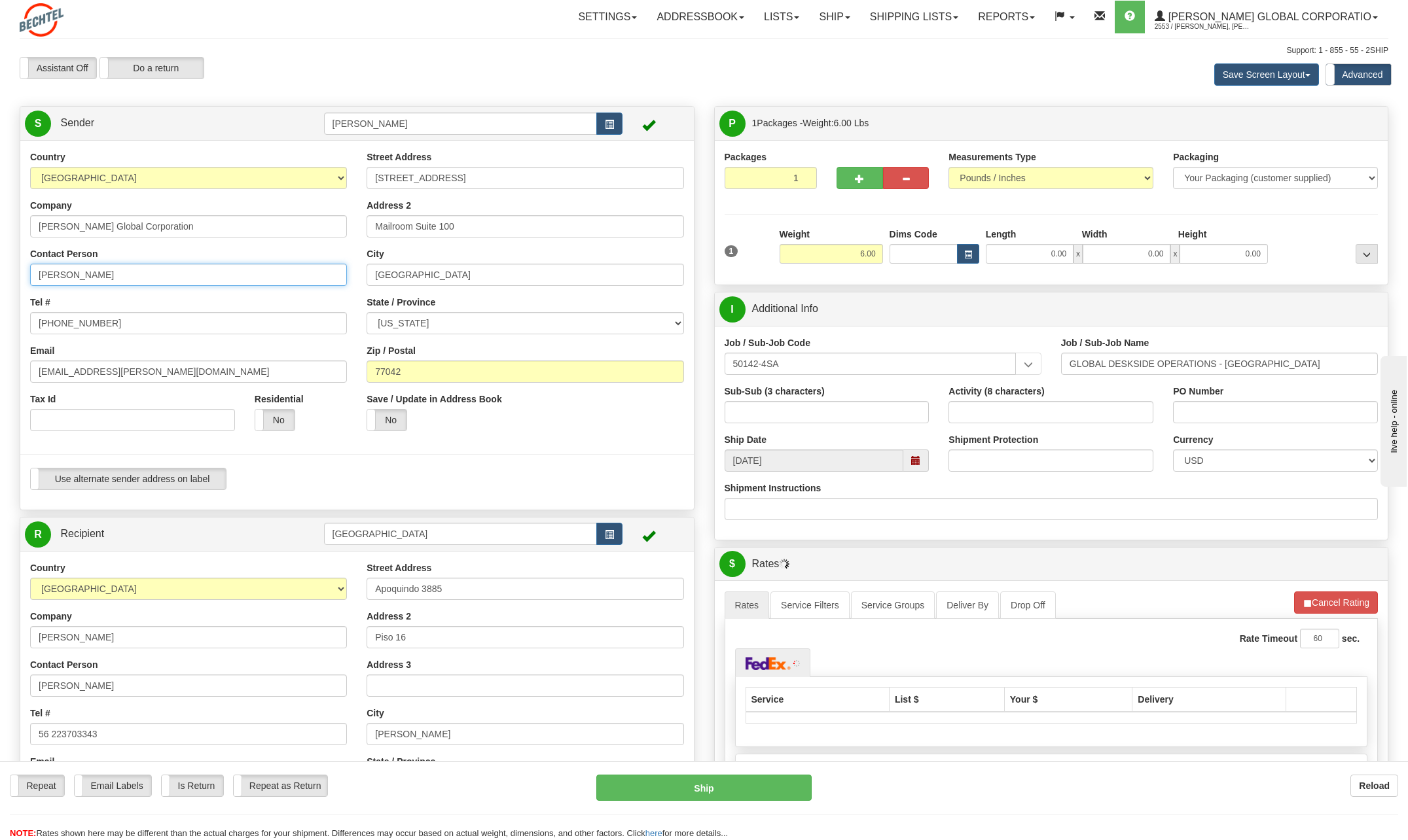
drag, startPoint x: 124, startPoint y: 277, endPoint x: -2, endPoint y: 265, distance: 126.6
click at [0, 265] on html "Training Course Close Toggle navigation Settings Shipping Preferences New Sende…" at bounding box center [704, 420] width 1408 height 840
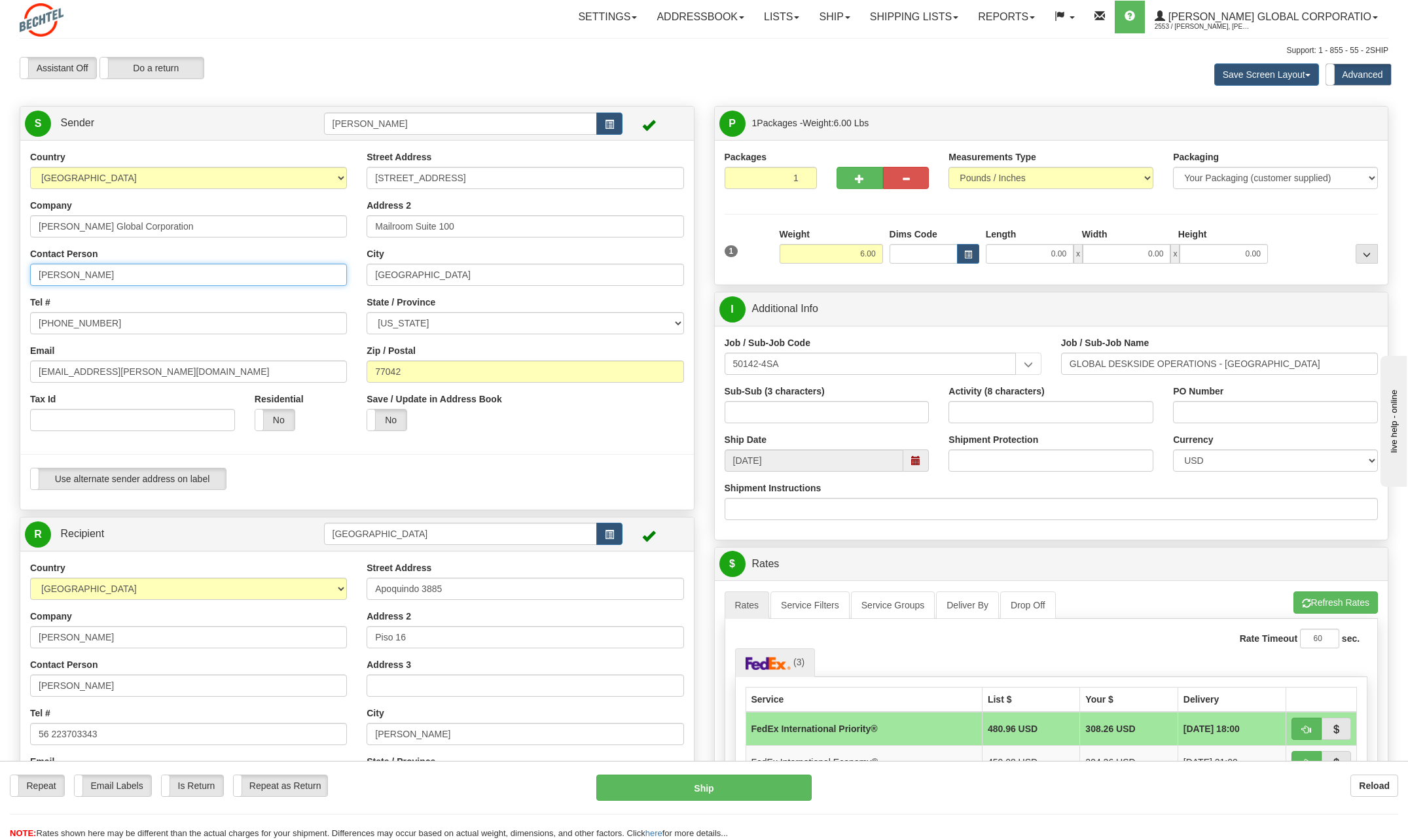
type input "[PERSON_NAME]"
click at [217, 307] on div "Tel # 713 235-5146" at bounding box center [188, 315] width 316 height 39
drag, startPoint x: 80, startPoint y: 370, endPoint x: -2, endPoint y: 363, distance: 82.3
click at [0, 363] on html "Training Course Close Toggle navigation Settings Shipping Preferences New Sende…" at bounding box center [704, 420] width 1408 height 840
type input "[EMAIL_ADDRESS][PERSON_NAME][DOMAIN_NAME]"
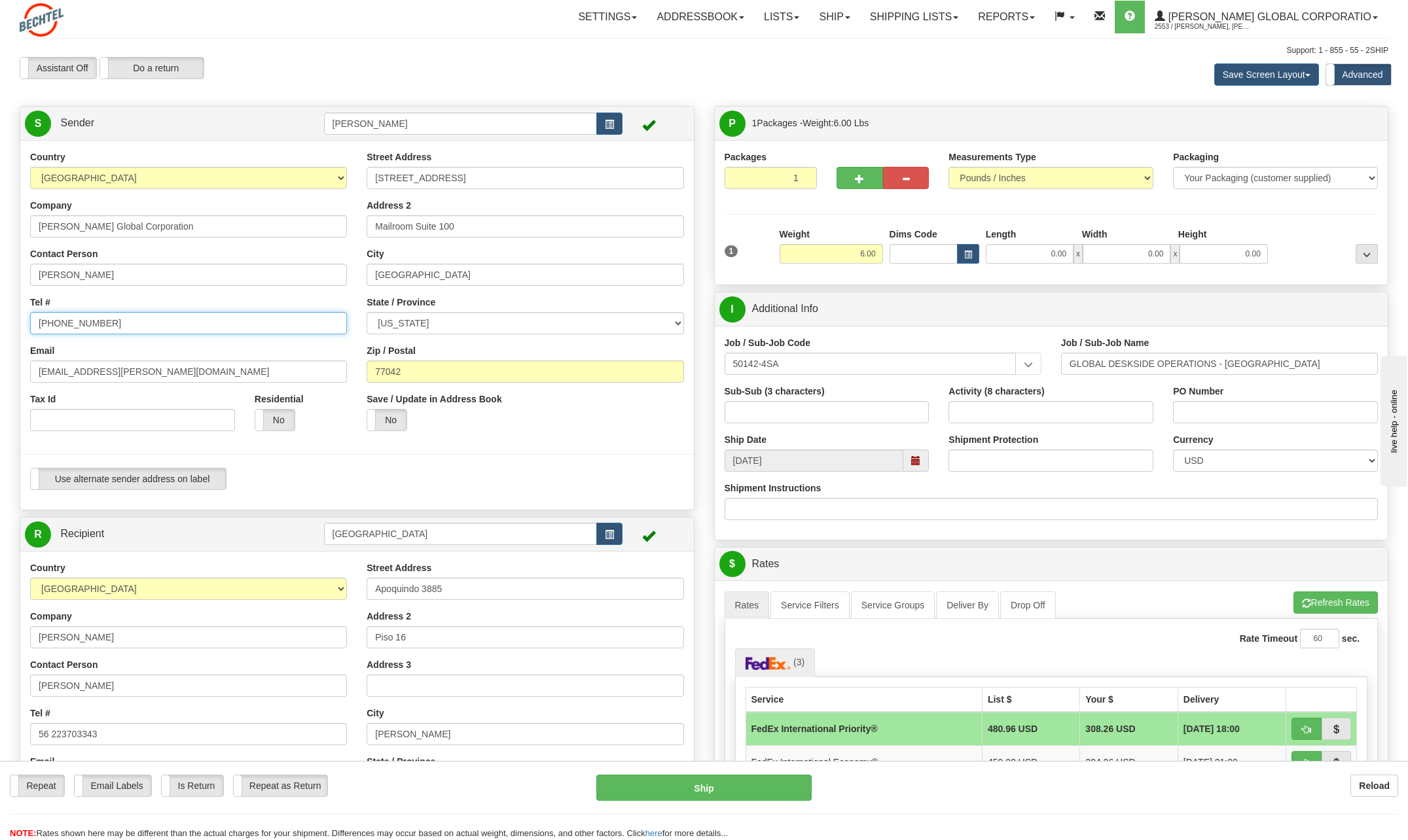
drag, startPoint x: 112, startPoint y: 316, endPoint x: 118, endPoint y: 319, distance: 6.7
click at [114, 317] on input "[PHONE_NUMBER]" at bounding box center [188, 323] width 316 height 22
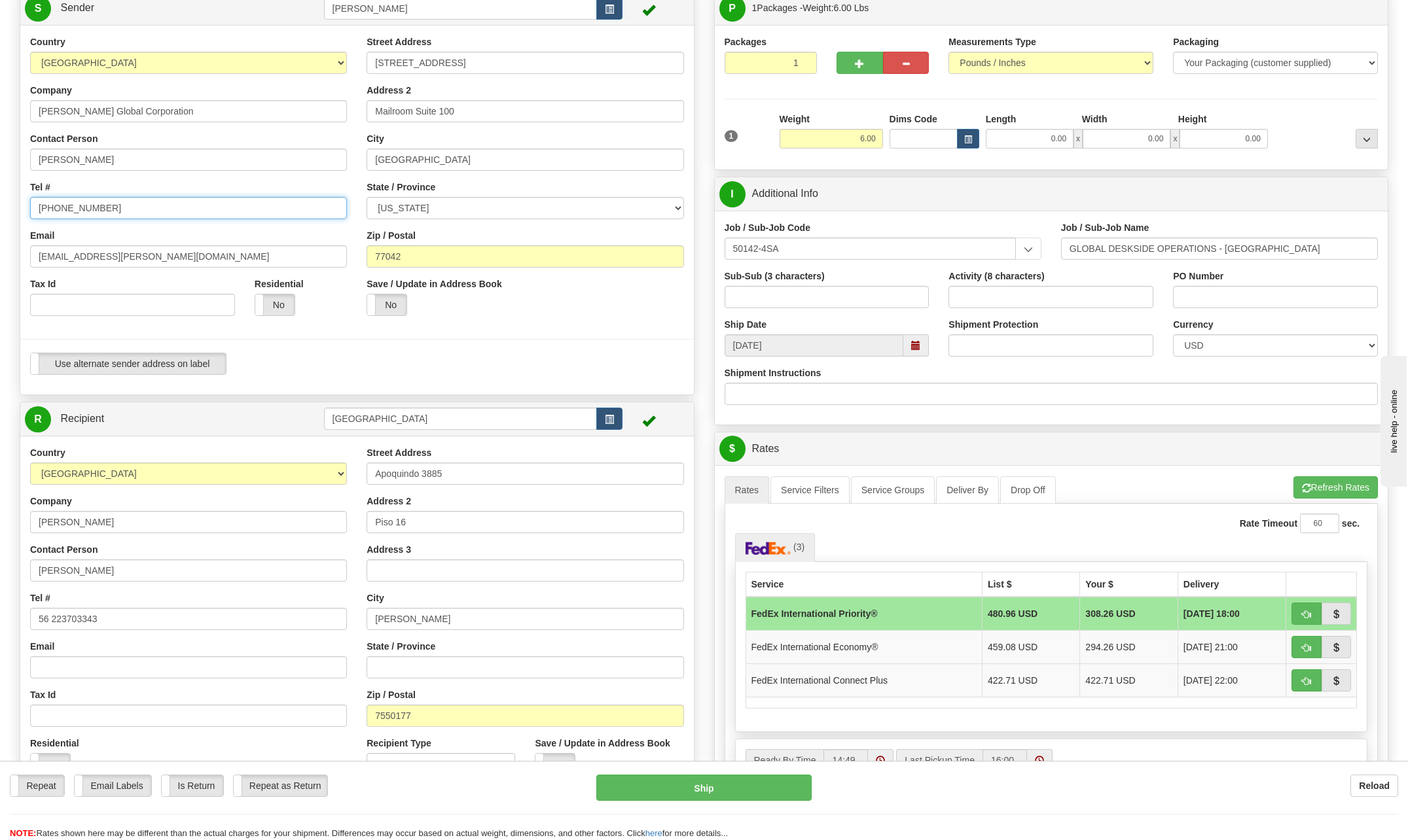
scroll to position [196, 0]
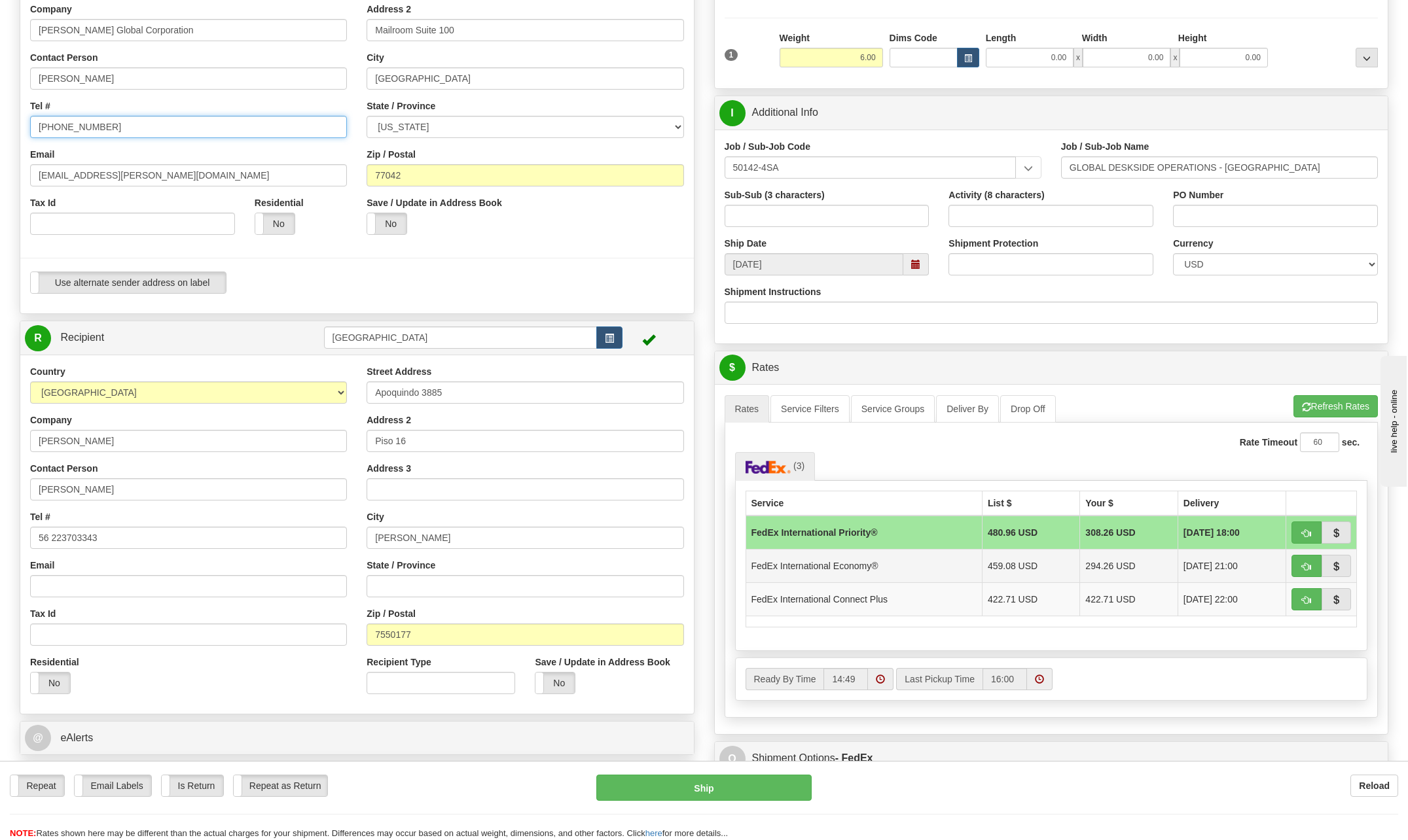
type input "[PHONE_NUMBER]"
click at [886, 559] on td "FedEx International Economy®" at bounding box center [863, 566] width 236 height 33
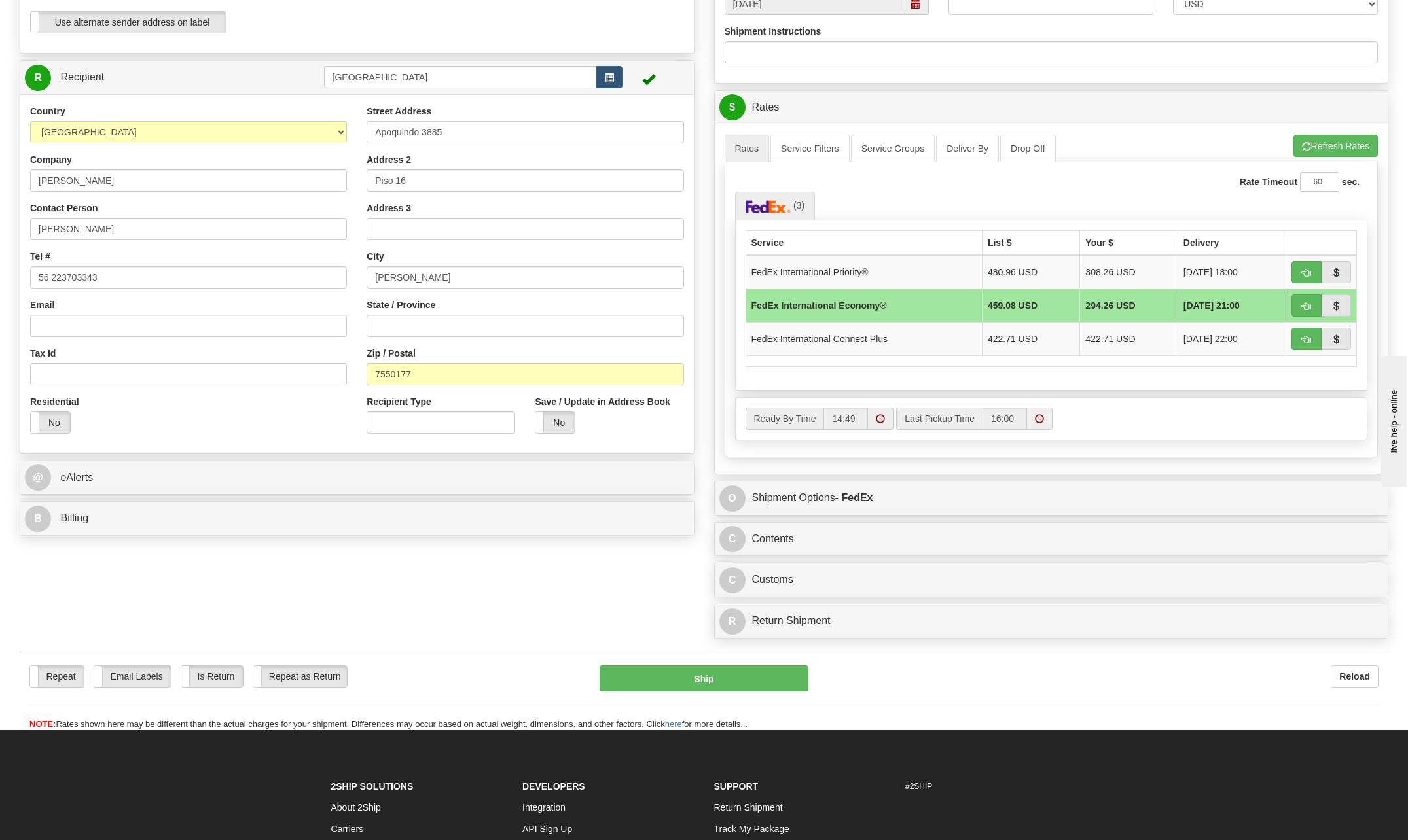
scroll to position [458, 0]
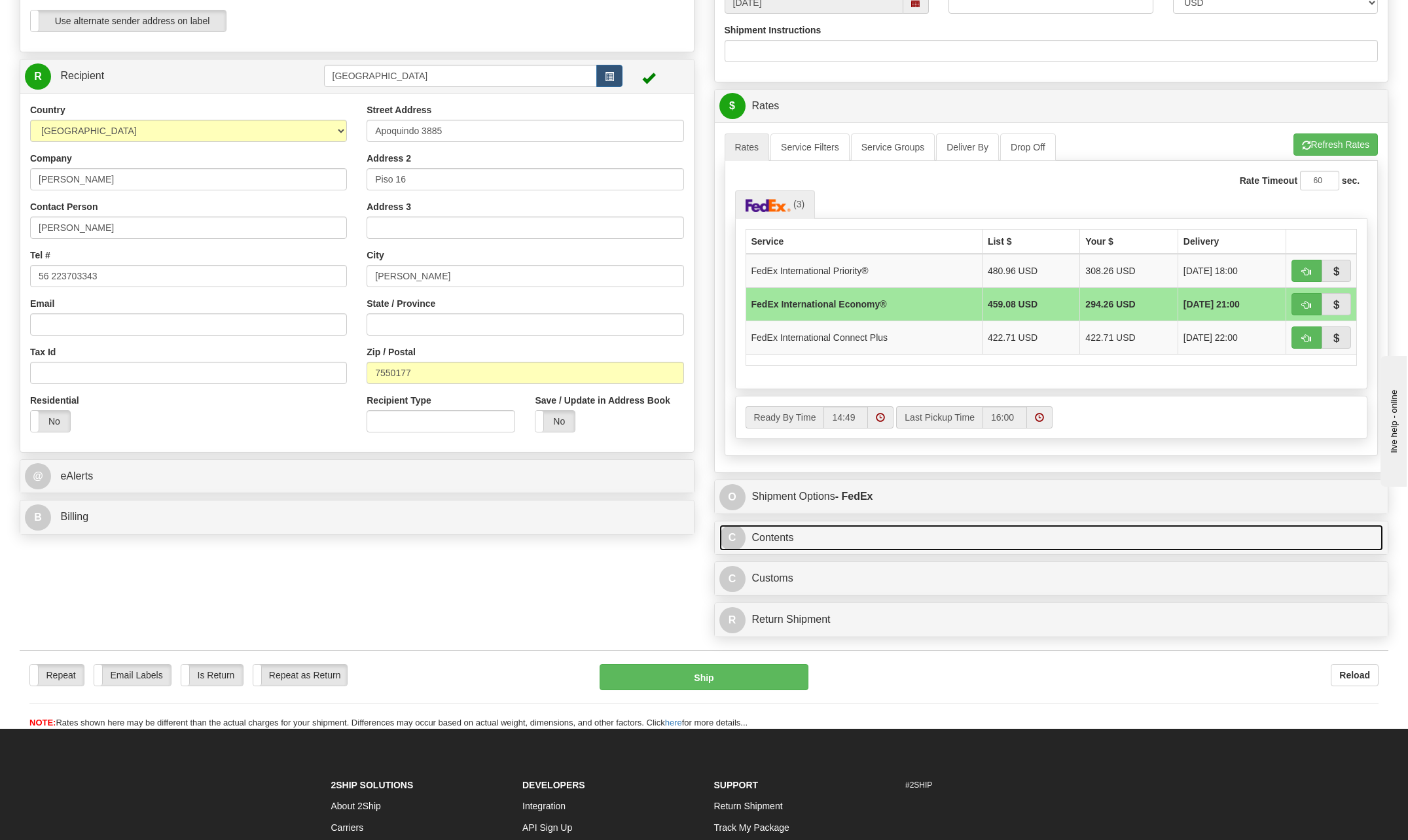
click at [728, 539] on span "C" at bounding box center [732, 537] width 26 height 26
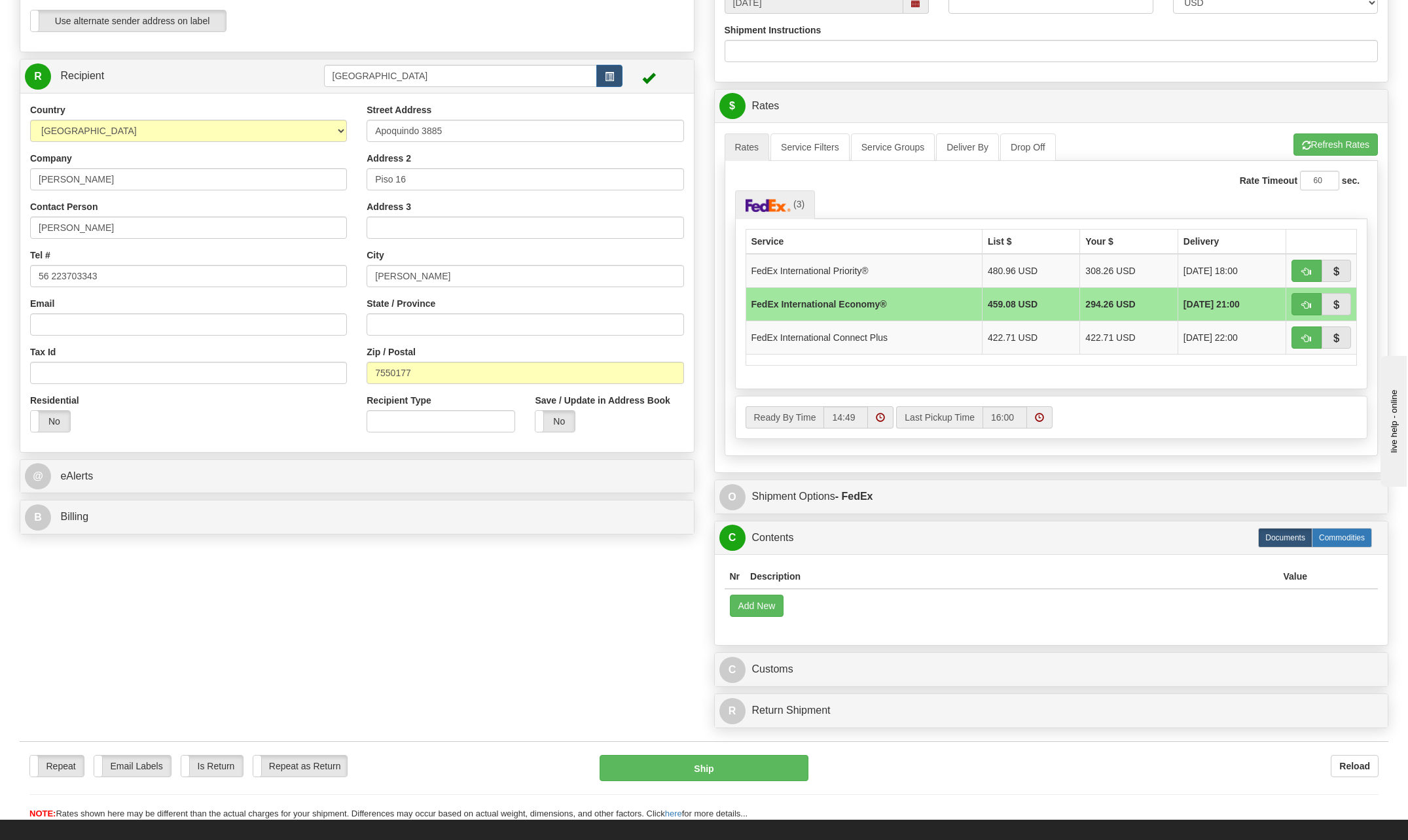
click at [1335, 539] on label "Commodities" at bounding box center [1342, 537] width 60 height 20
radio input "true"
click at [769, 605] on button "Add New" at bounding box center [757, 606] width 54 height 22
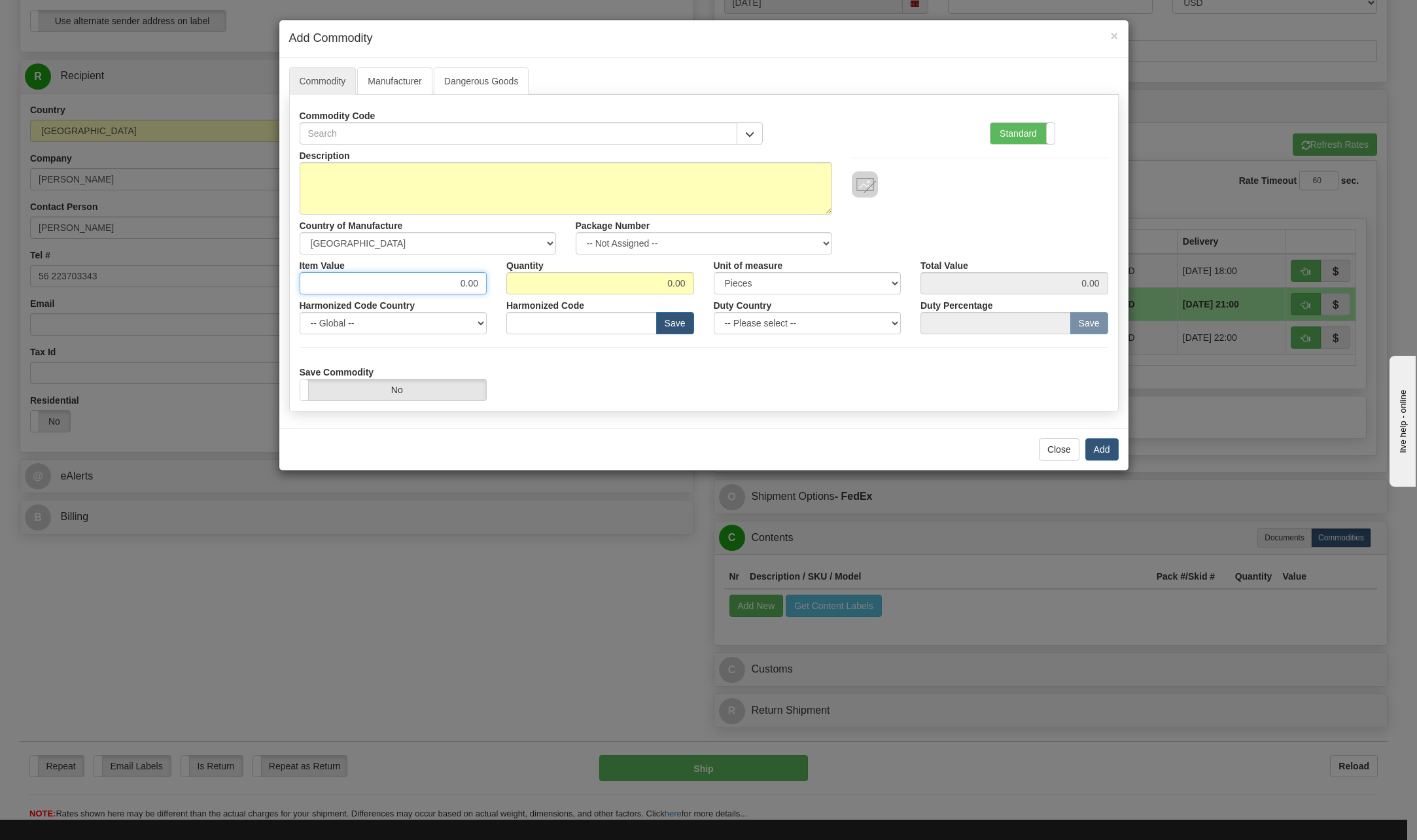
drag, startPoint x: 457, startPoint y: 280, endPoint x: 805, endPoint y: 291, distance: 348.2
click at [801, 291] on div "Item Value 0.00 Quantity 0.00 Unit of measure 3 Thousand Square Inches Adjustme…" at bounding box center [704, 274] width 828 height 40
type input "600.00"
drag, startPoint x: 668, startPoint y: 281, endPoint x: 866, endPoint y: 308, distance: 199.8
click at [866, 308] on div "Description Country of Manufacture -- Unknown -- AFGHANISTAN ALAND ISLANDS ALBA…" at bounding box center [703, 273] width 808 height 257
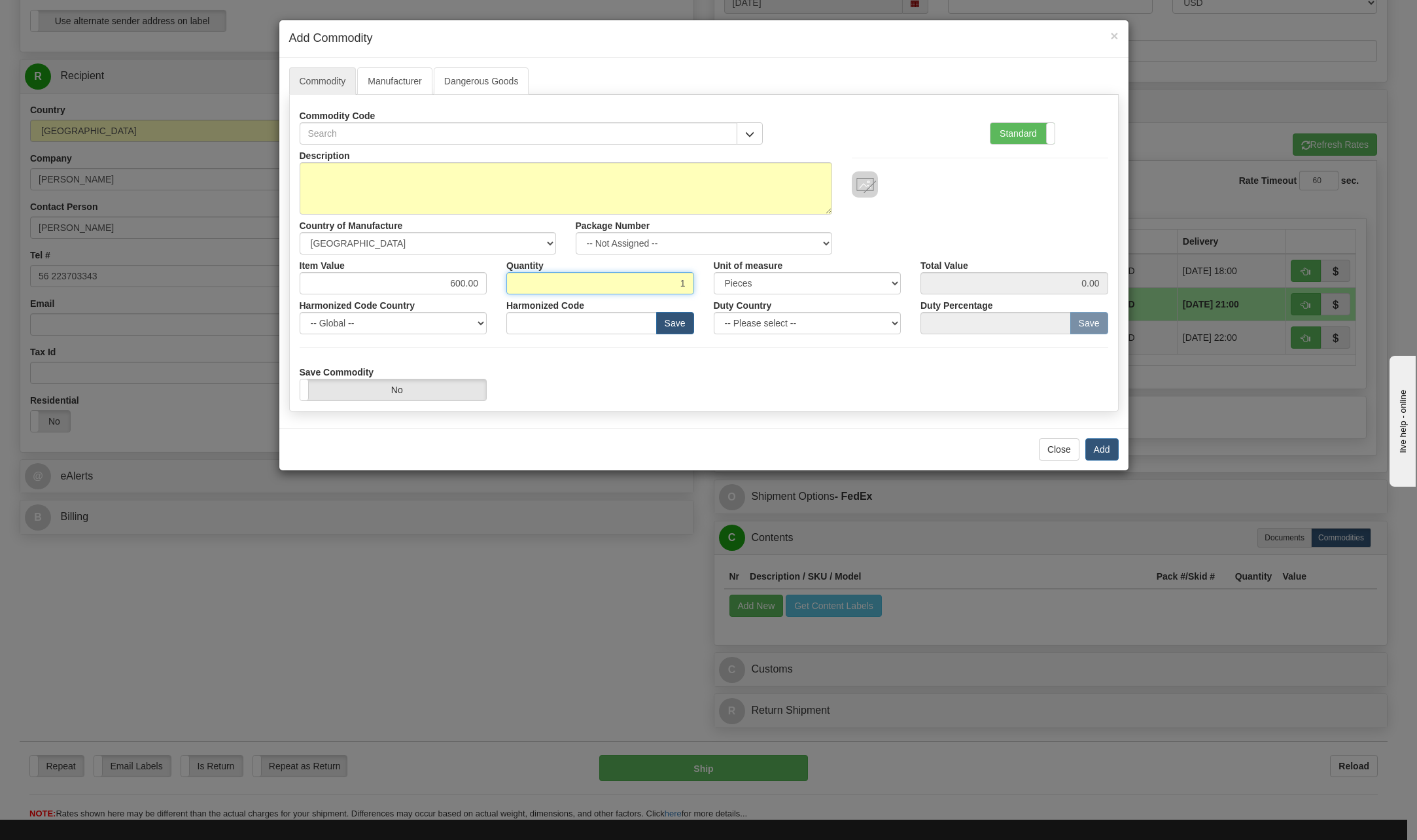
type input "1"
type input "600.00"
click at [890, 323] on select "-- Please select -- [GEOGRAPHIC_DATA] [GEOGRAPHIC_DATA] [GEOGRAPHIC_DATA] [GEOG…" at bounding box center [807, 323] width 188 height 22
select select "US"
click at [714, 312] on select "-- Please select -- [GEOGRAPHIC_DATA] [GEOGRAPHIC_DATA] [GEOGRAPHIC_DATA] [GEOG…" at bounding box center [807, 323] width 188 height 22
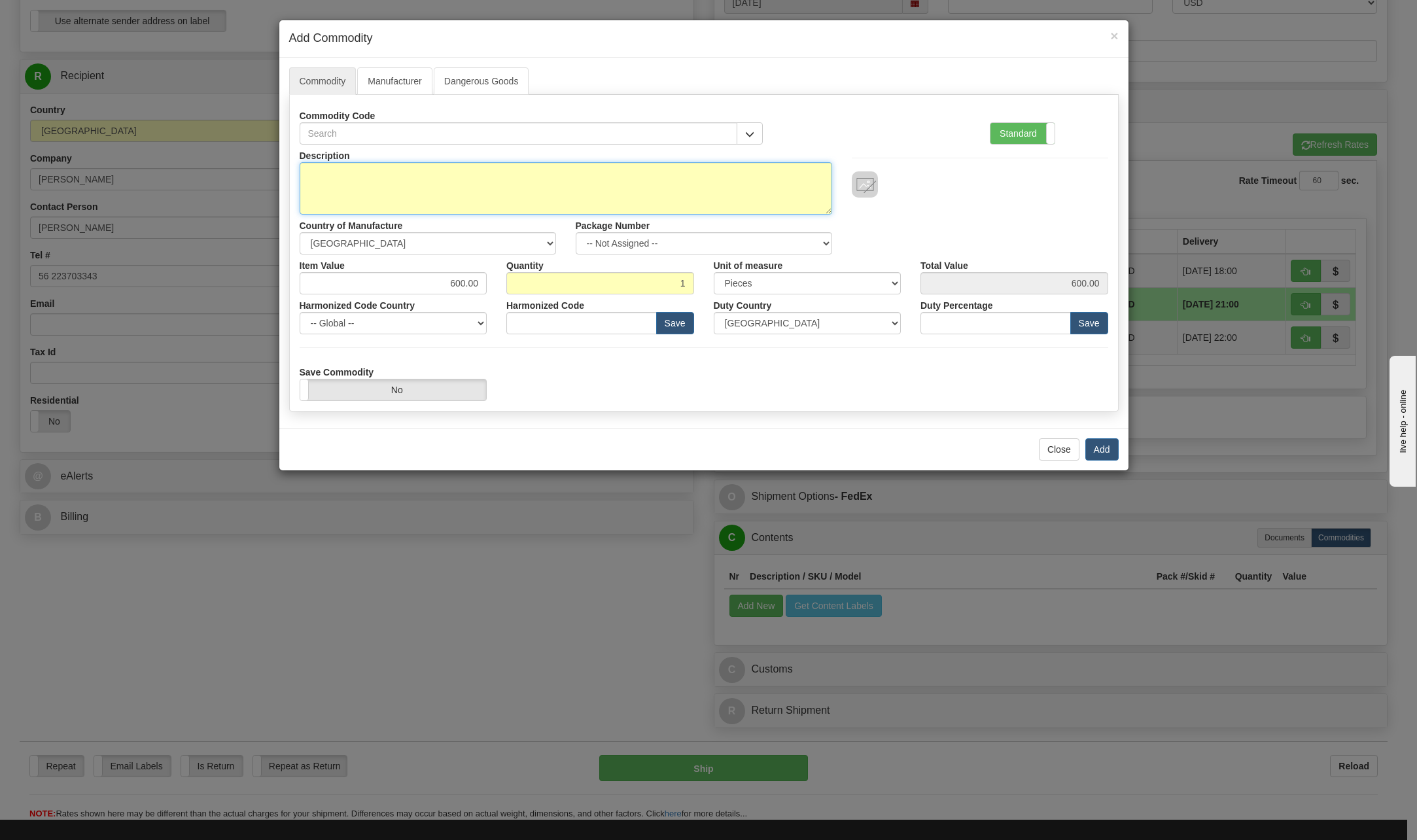
click at [354, 176] on textarea "Description" at bounding box center [566, 188] width 532 height 52
click at [393, 139] on input "text" at bounding box center [519, 134] width 439 height 22
type input "8471.30"
click at [335, 165] on div "Description" at bounding box center [566, 180] width 552 height 70
click at [325, 183] on textarea "Description" at bounding box center [566, 188] width 532 height 52
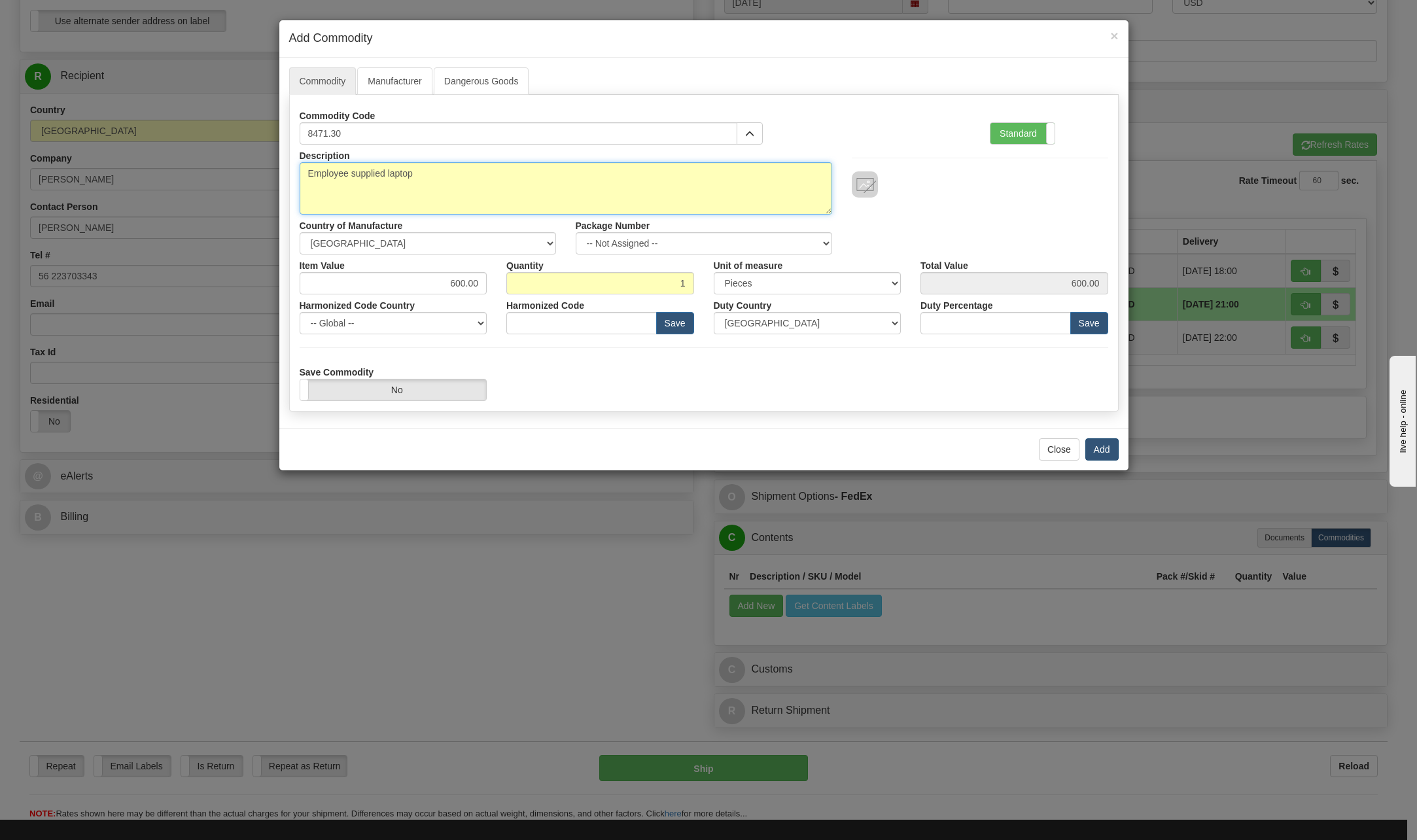
type textarea "Employee supplied laptop"
click at [1095, 453] on button "Add" at bounding box center [1102, 450] width 33 height 22
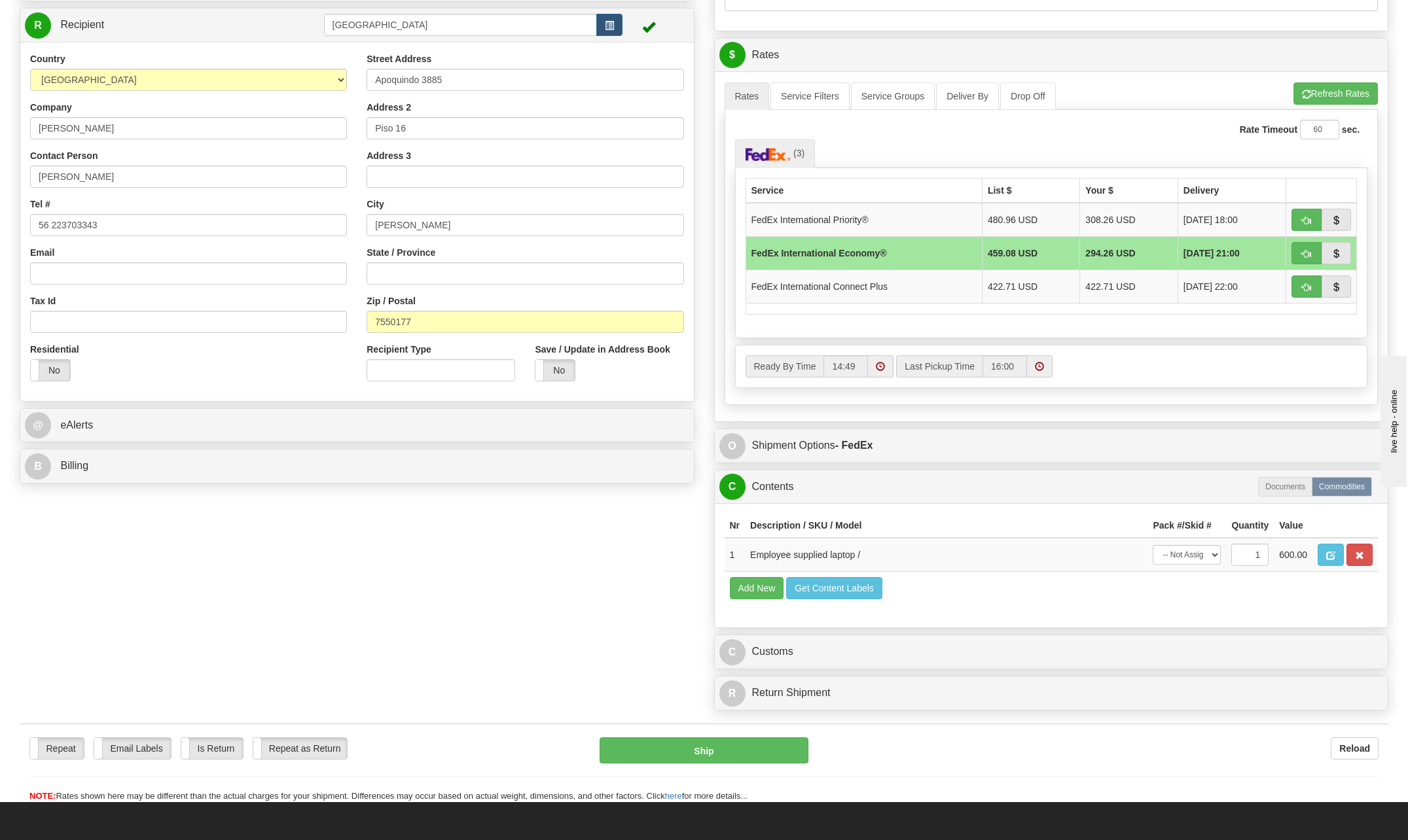
scroll to position [589, 0]
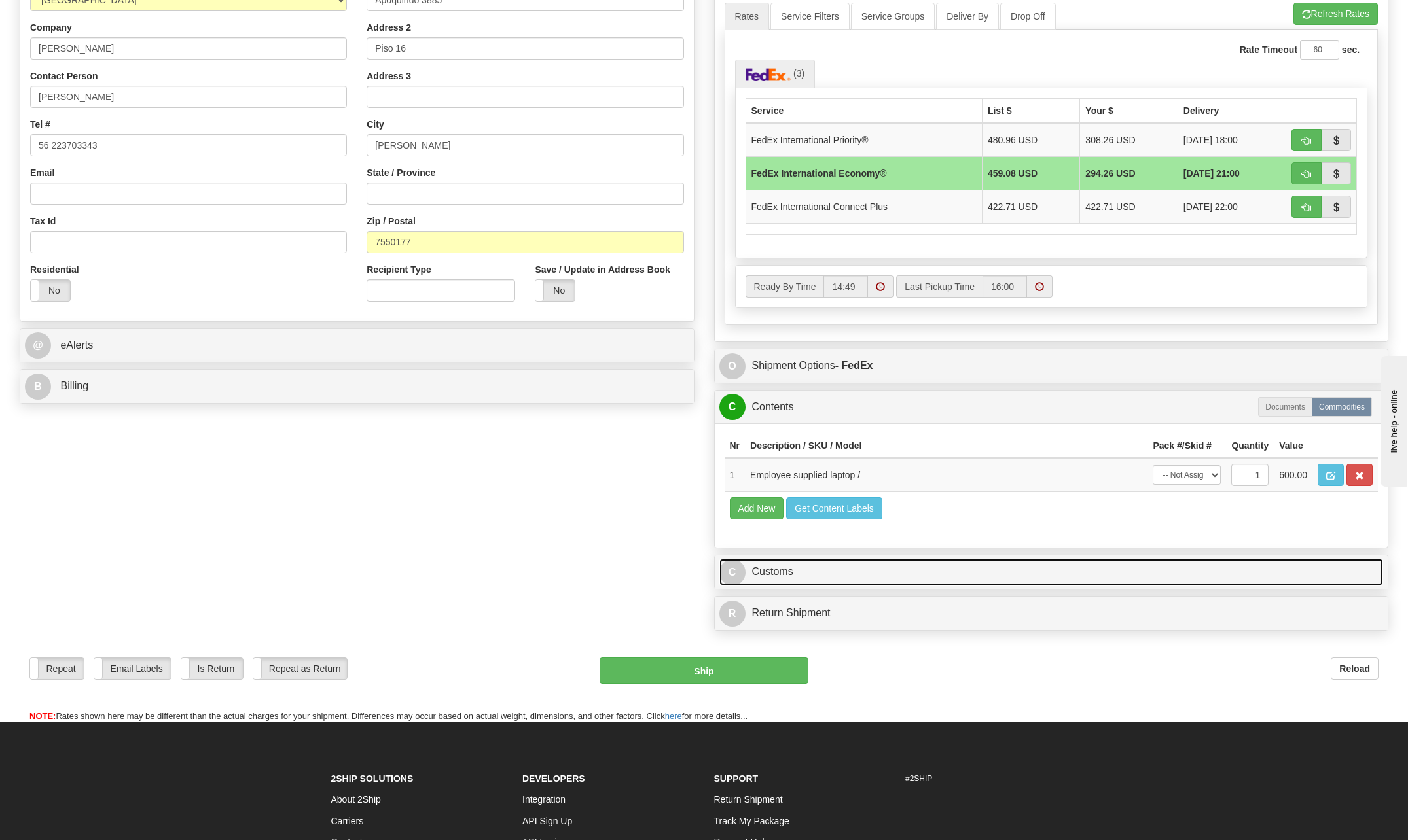
click at [735, 571] on span "C" at bounding box center [732, 572] width 26 height 26
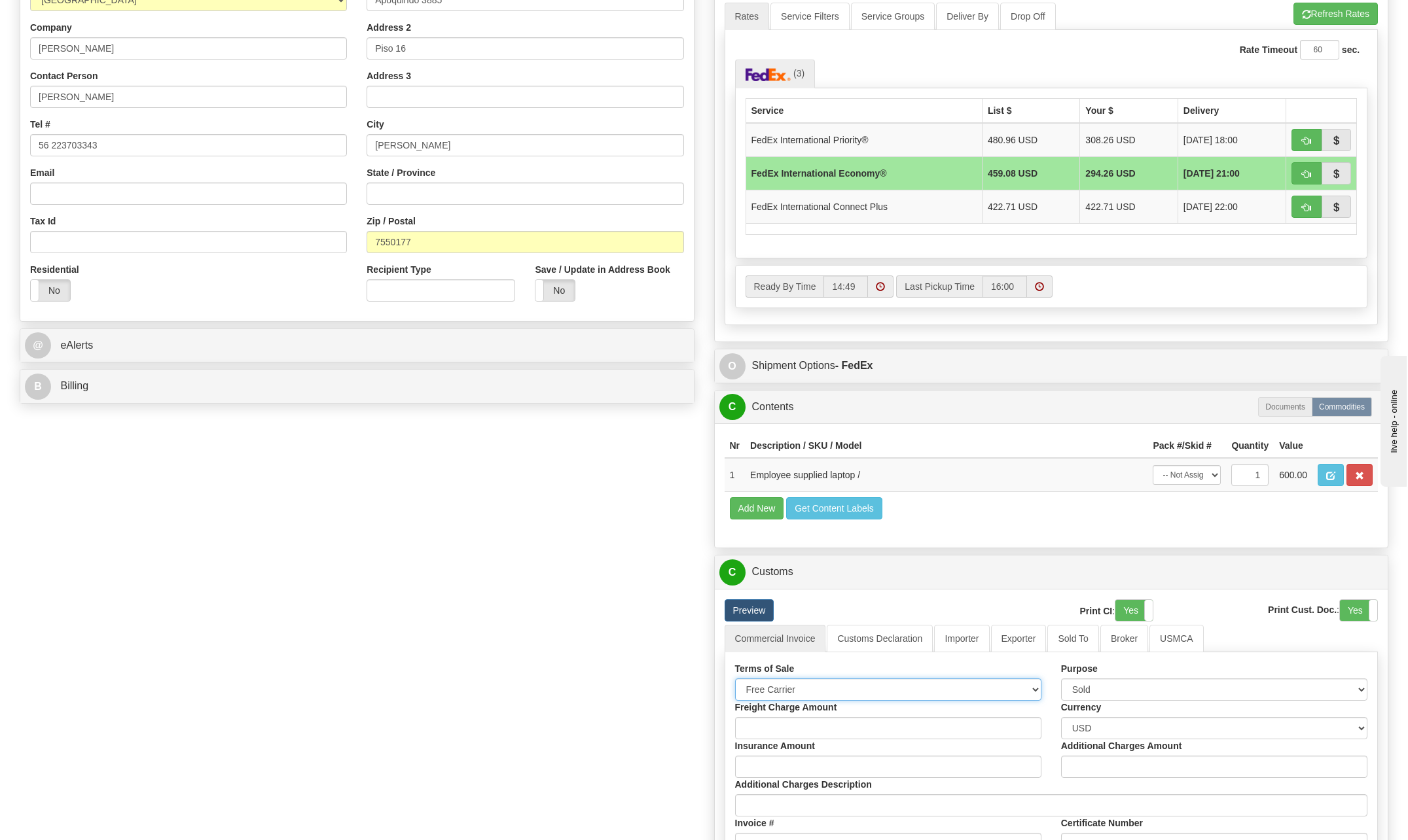
click at [1038, 688] on select "Free Carrier Free On Board Ex Works Delivered Duty Unpaid Delivered Duty Paid C…" at bounding box center [887, 690] width 306 height 22
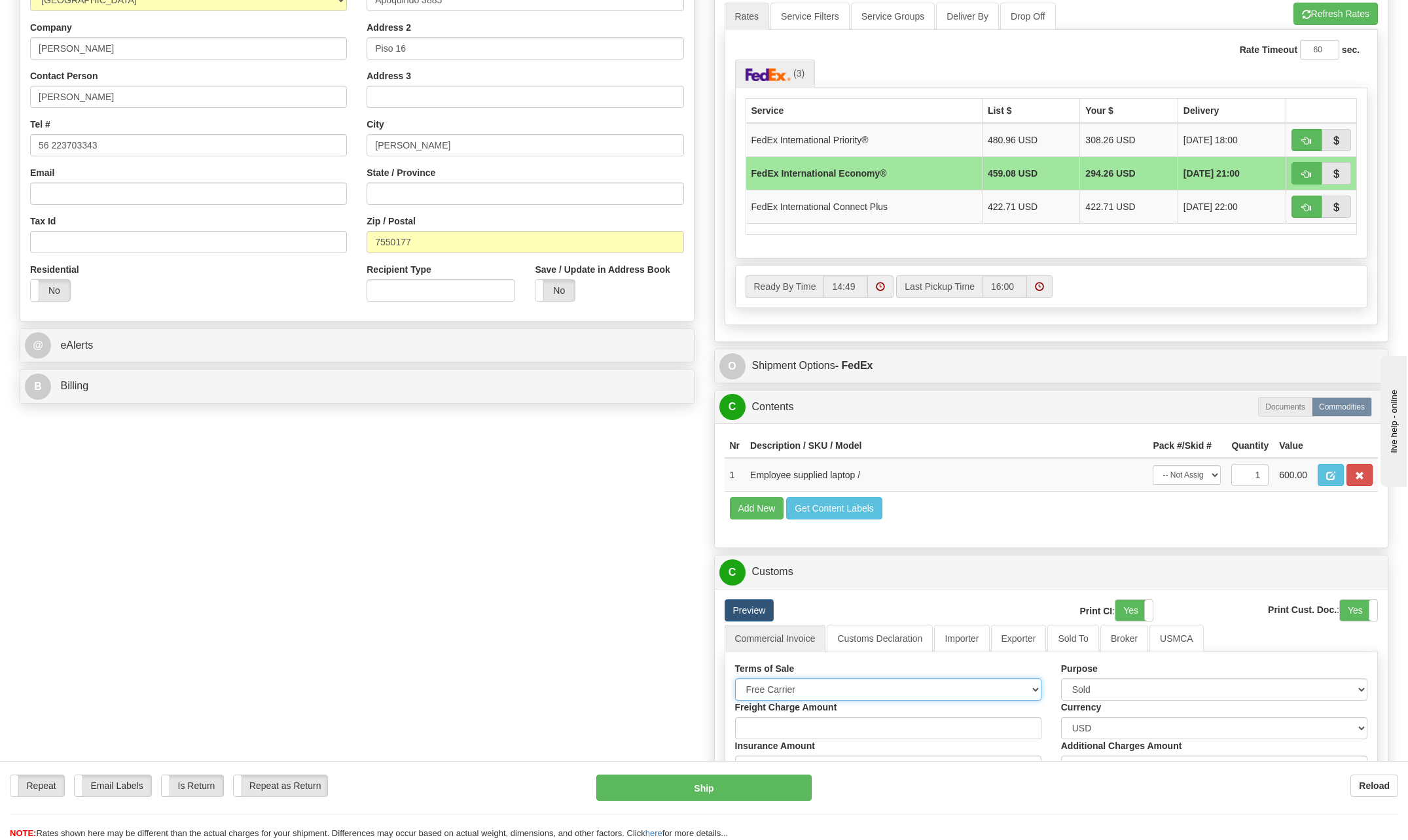
select select "6"
click at [735, 679] on select "Free Carrier Free On Board Ex Works Delivered Duty Unpaid Delivered Duty Paid C…" at bounding box center [887, 690] width 306 height 22
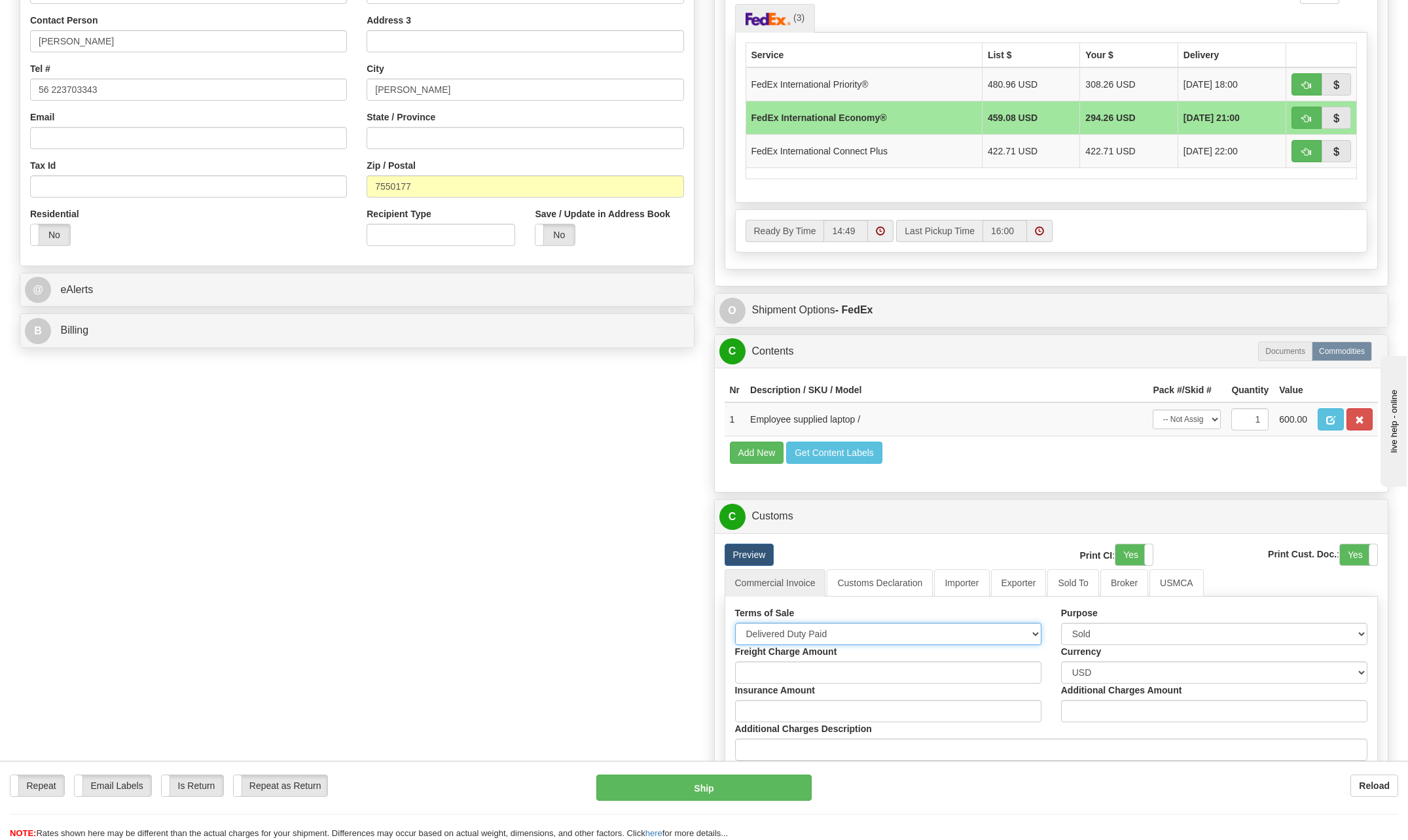
scroll to position [720, 0]
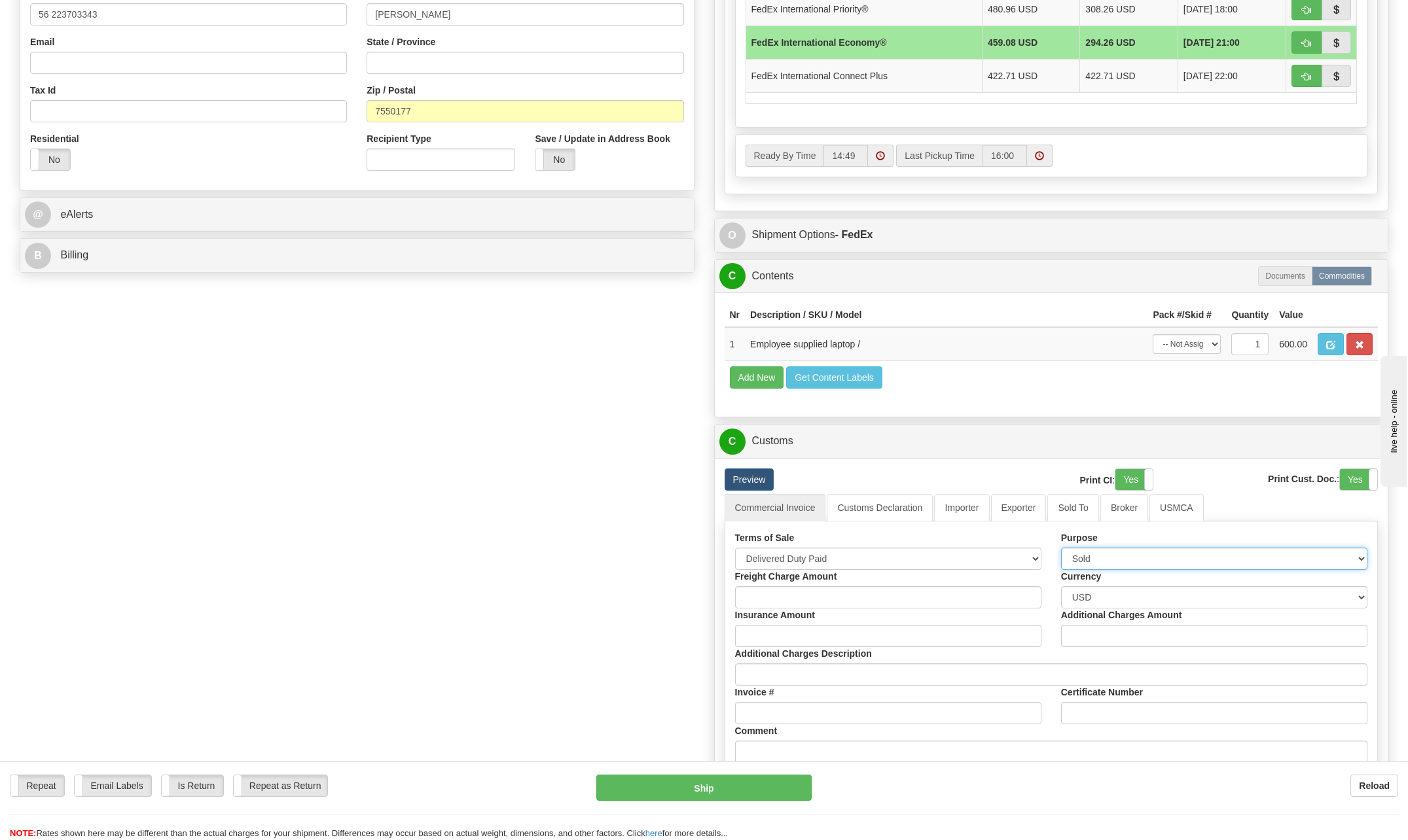
click at [1361, 555] on select "Sold Not Sold Gift Sample Repair and Return Personal Effects Merchandise Danger…" at bounding box center [1213, 559] width 306 height 22
select select "2"
click at [1061, 548] on select "Sold Not Sold Gift Sample Repair and Return Personal Effects Merchandise Danger…" at bounding box center [1213, 559] width 306 height 22
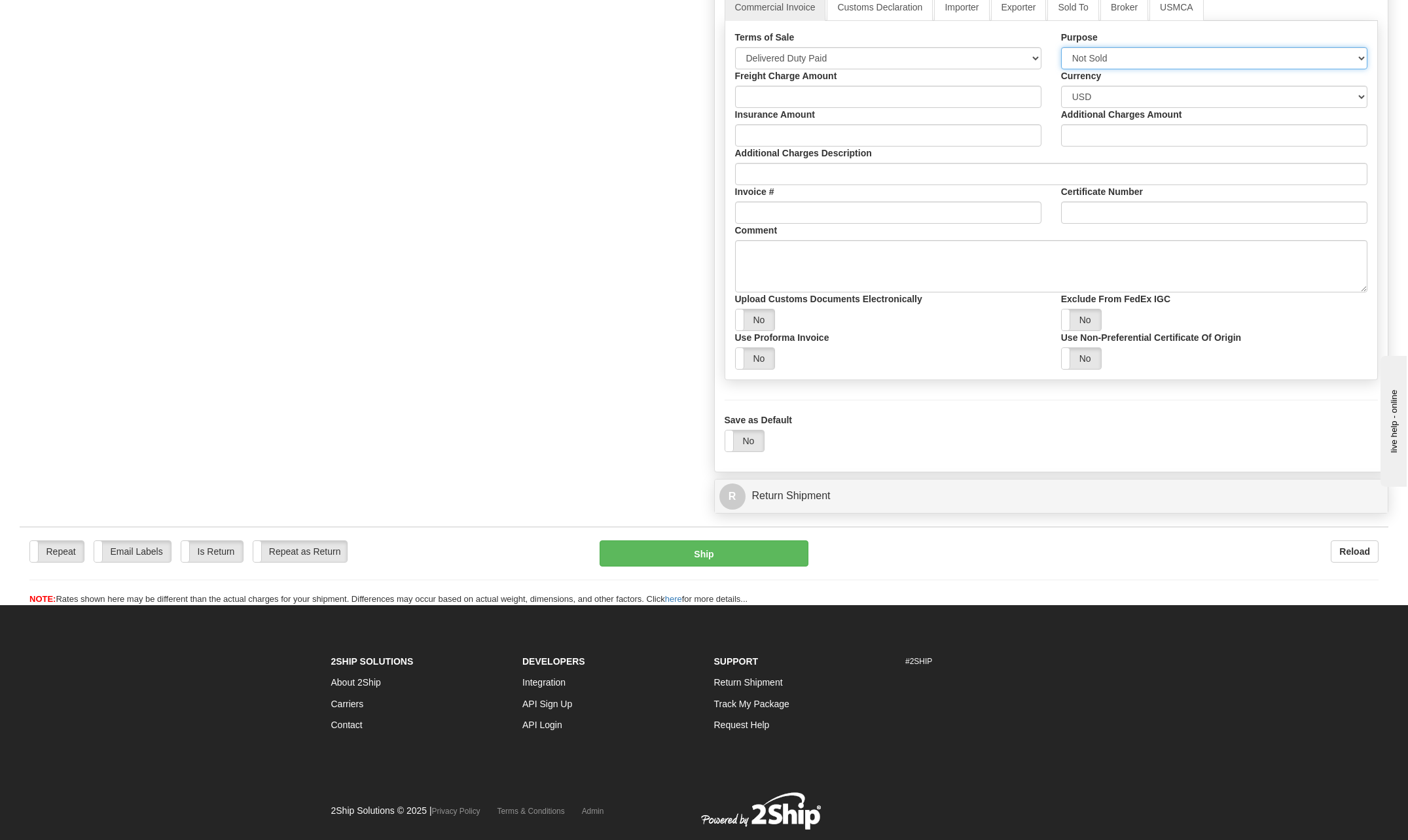
scroll to position [1243, 0]
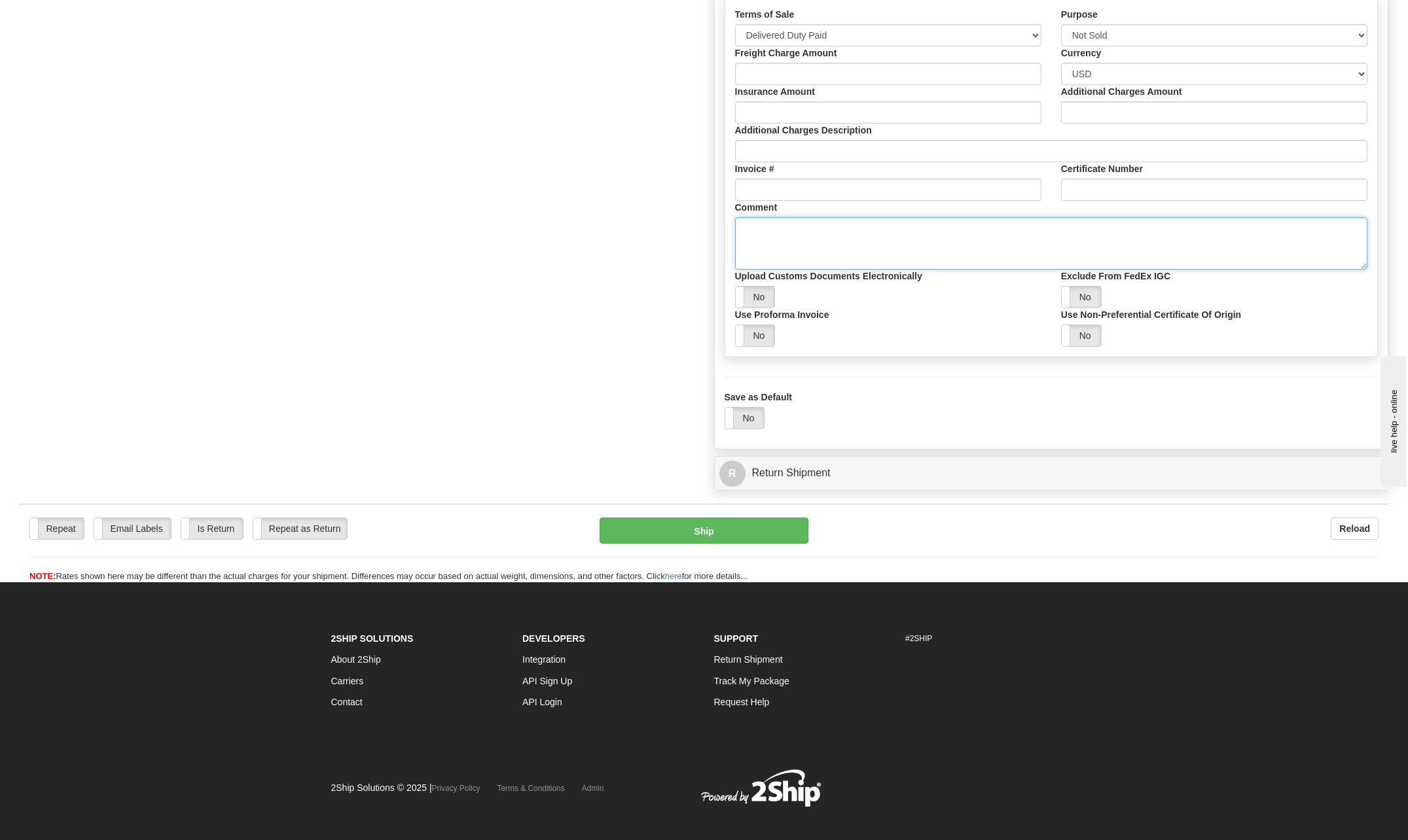
click at [785, 226] on textarea "Comment" at bounding box center [1051, 243] width 633 height 52
click at [816, 228] on textarea "Employee provide laptop" at bounding box center [1051, 243] width 633 height 52
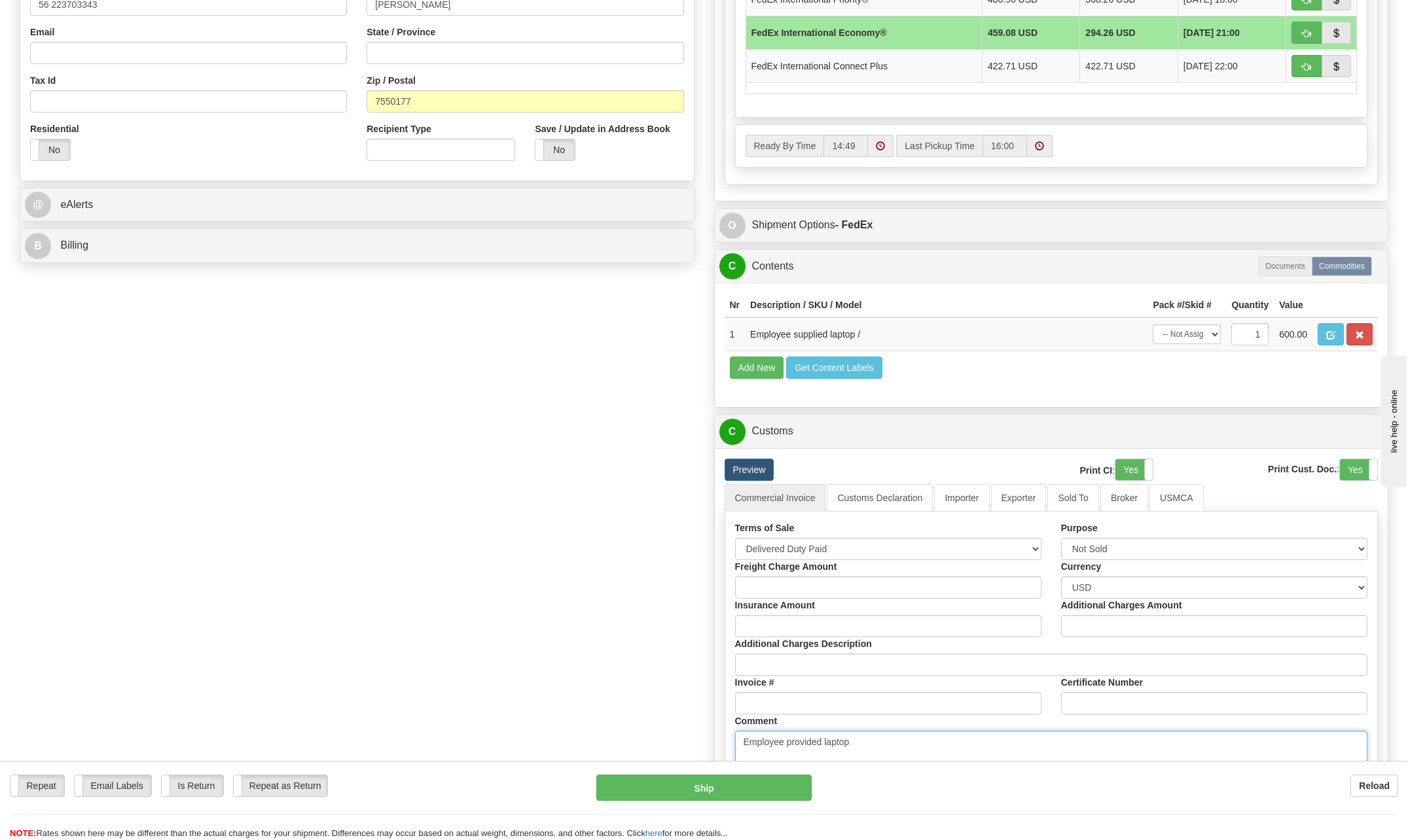
scroll to position [720, 0]
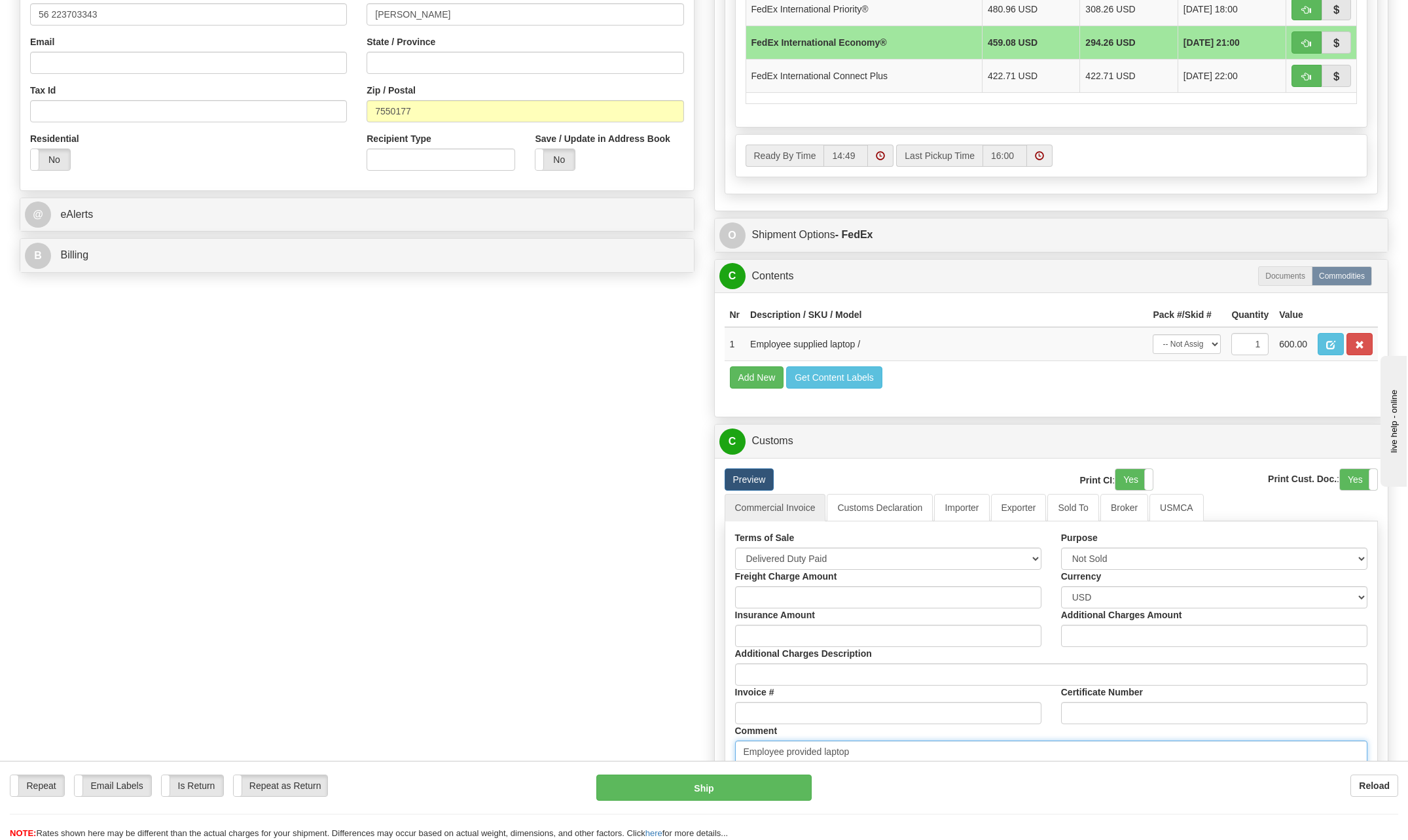
type textarea "Employee provided laptop"
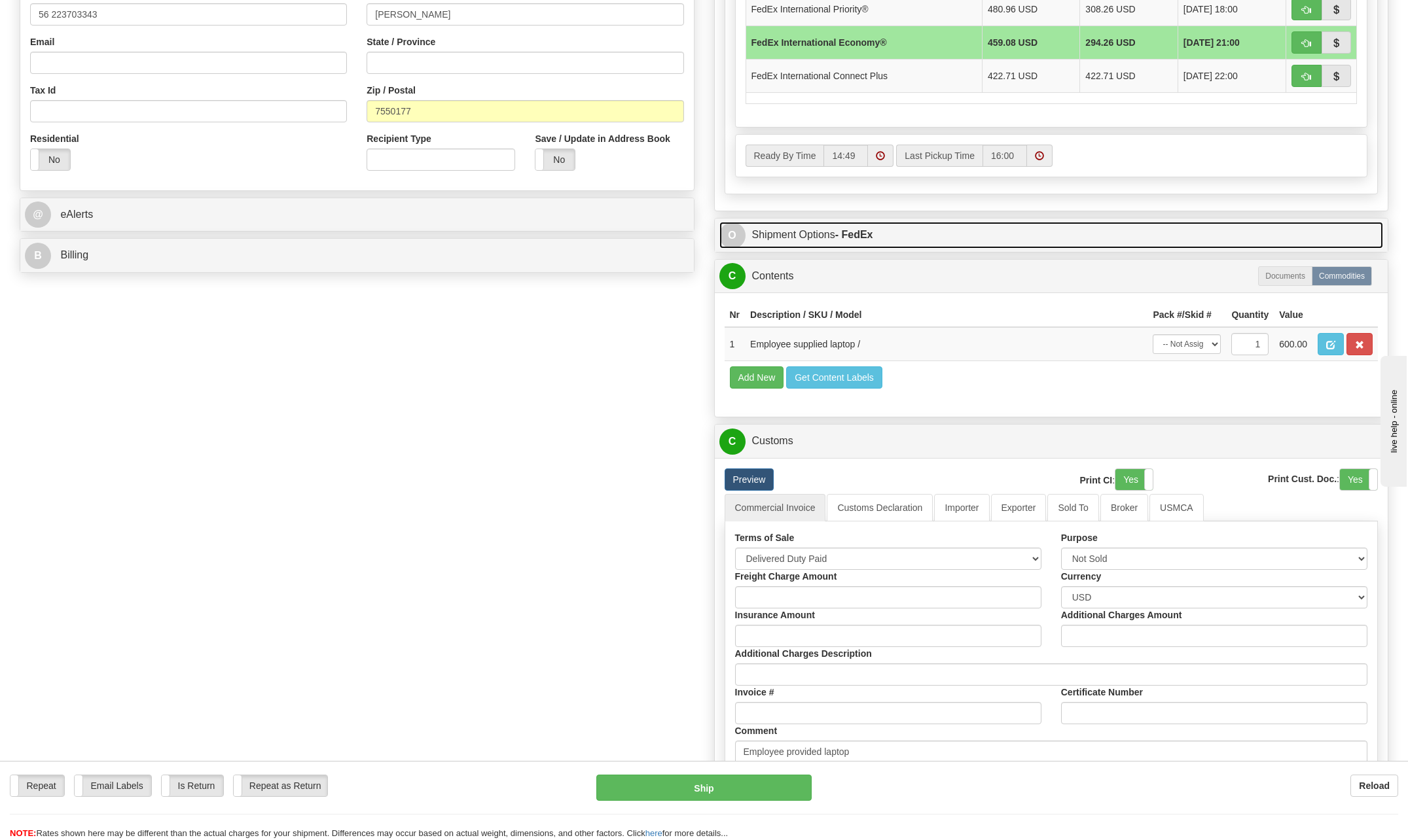
click at [842, 234] on strong "- FedEx" at bounding box center [854, 234] width 38 height 11
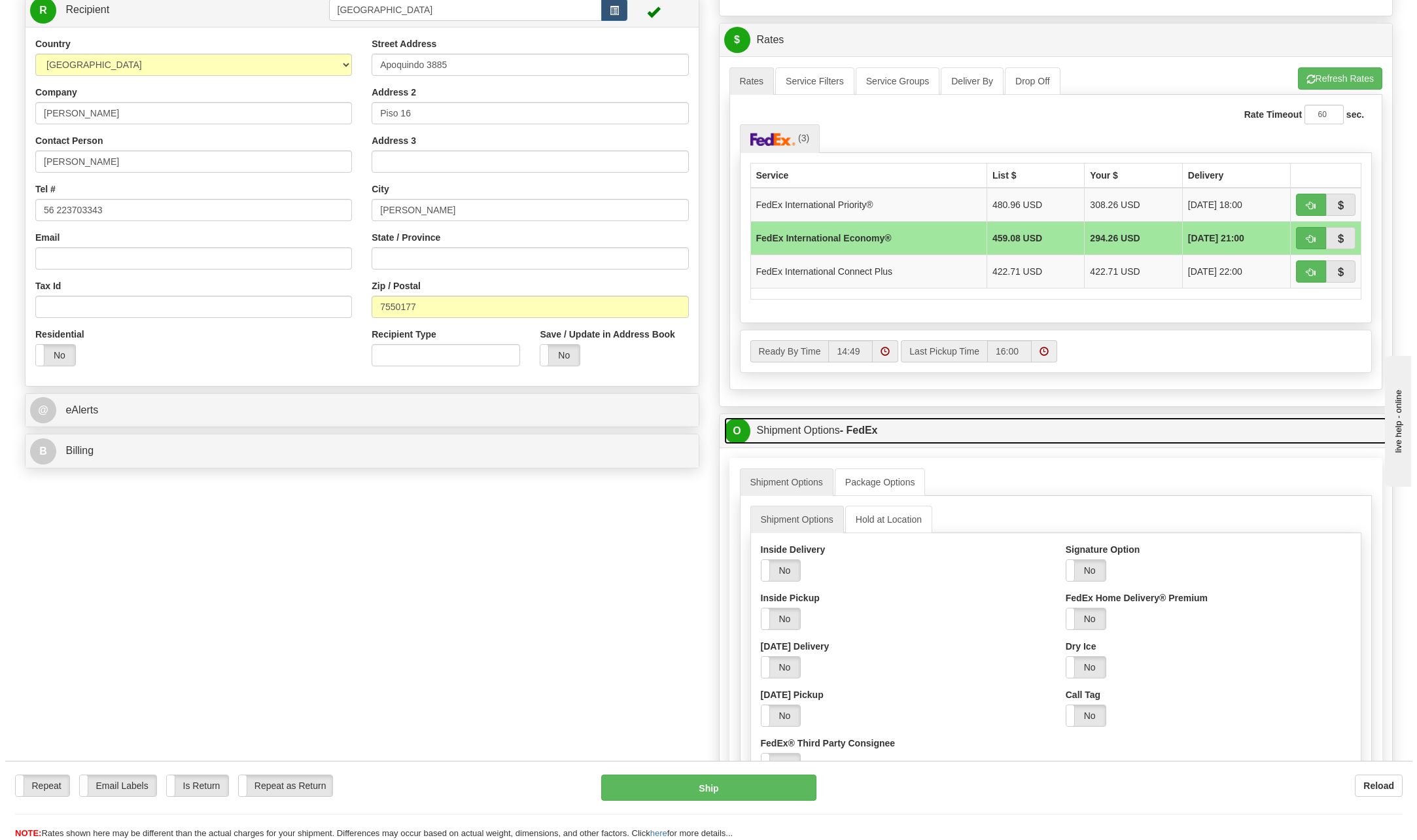
scroll to position [524, 0]
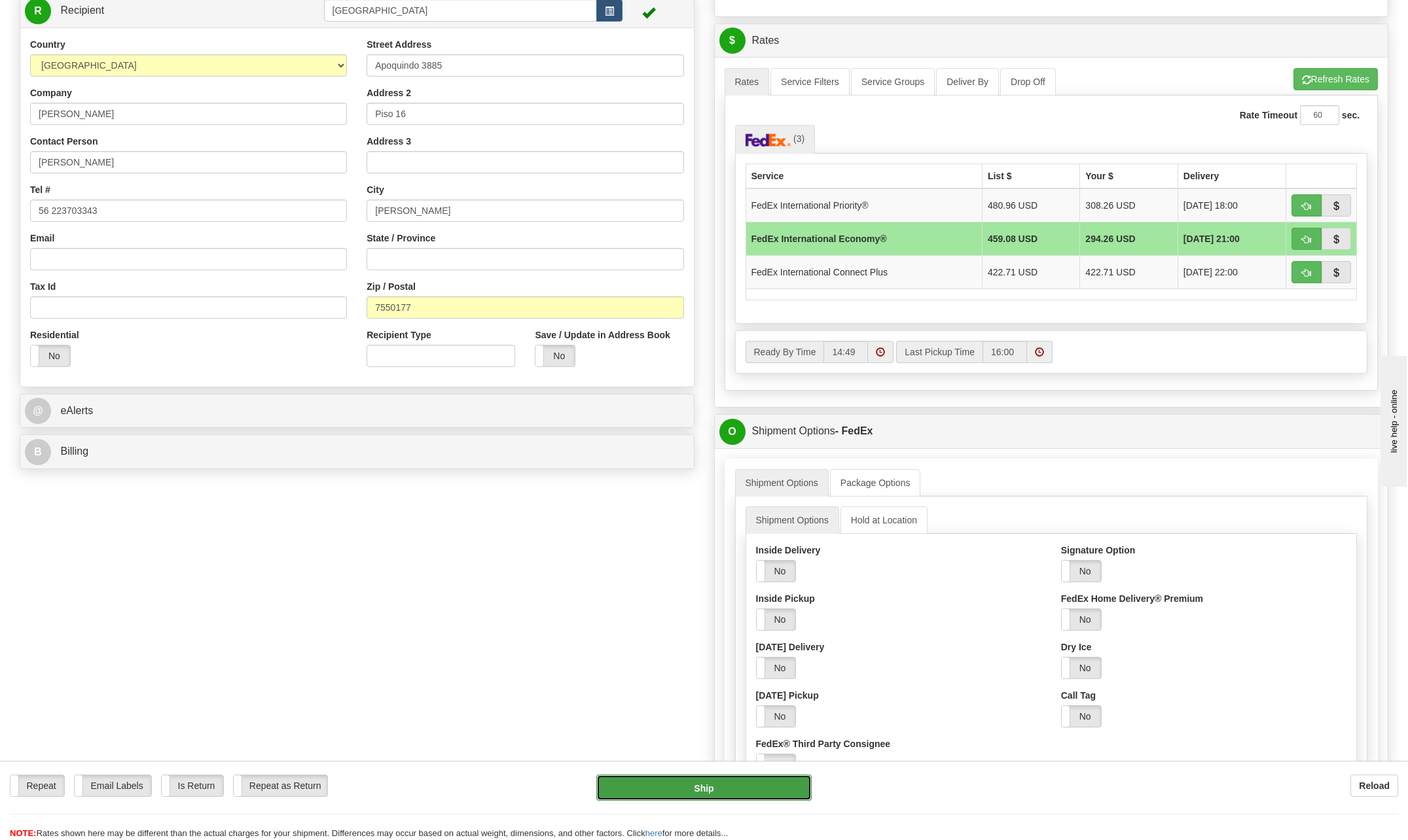
click at [726, 779] on button "Ship" at bounding box center [704, 788] width 215 height 26
type input "03"
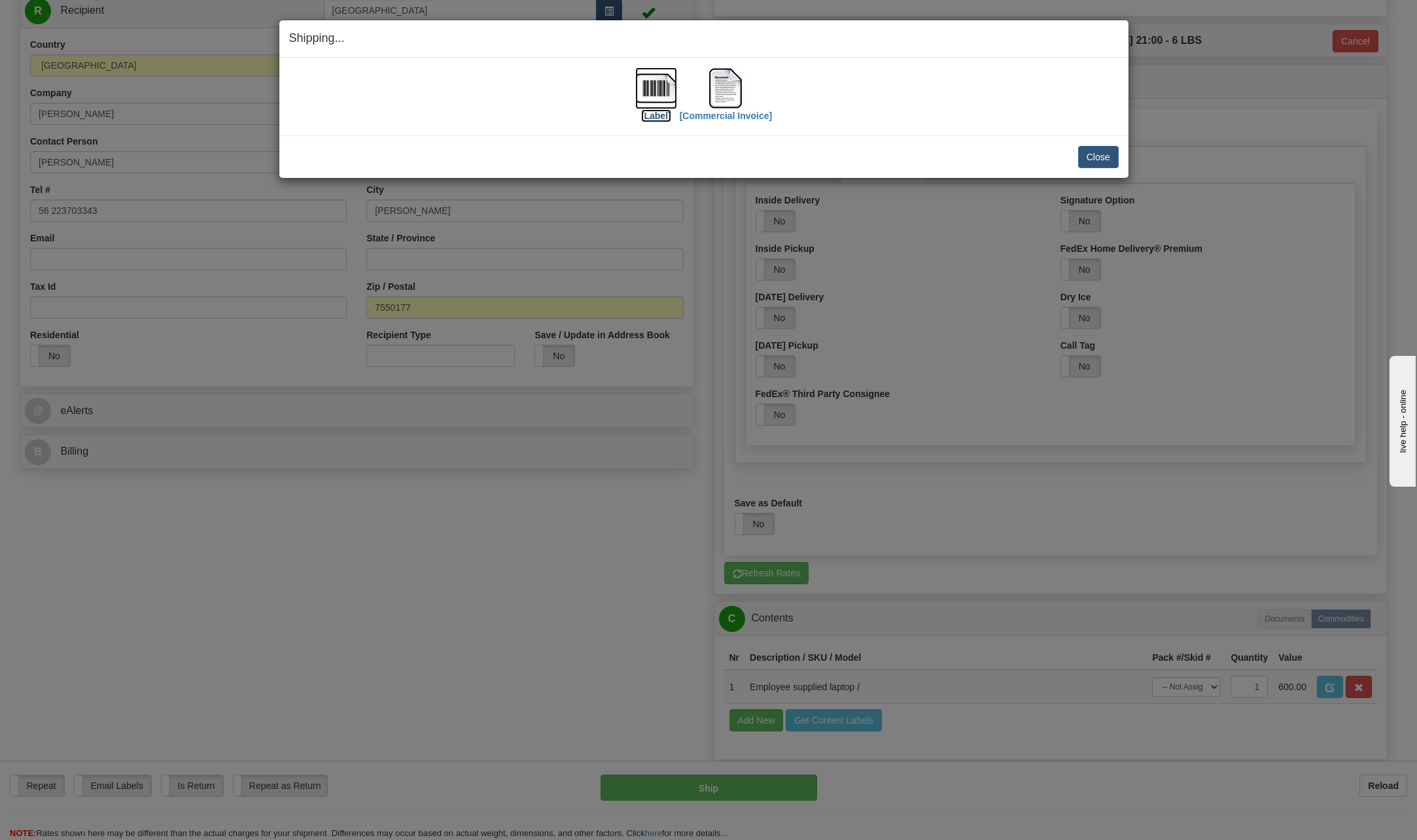
click at [656, 89] on img at bounding box center [656, 88] width 42 height 42
click at [740, 91] on img at bounding box center [726, 88] width 42 height 42
click at [1095, 152] on button "Close" at bounding box center [1098, 157] width 41 height 22
